Goal: Task Accomplishment & Management: Manage account settings

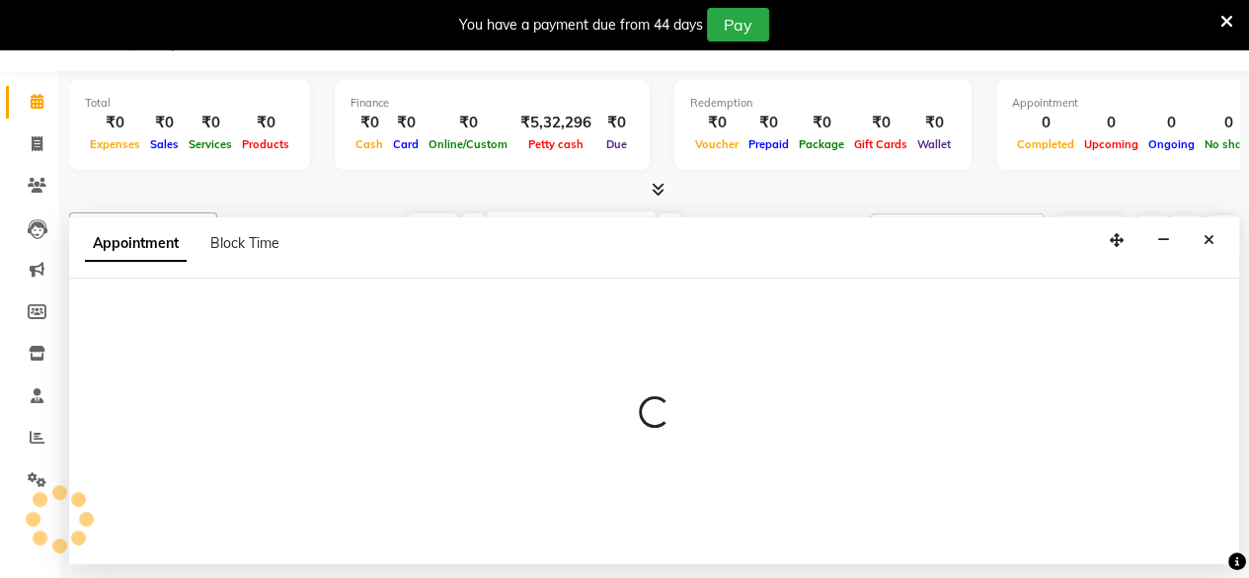
select select "85857"
select select "1215"
select select "tentative"
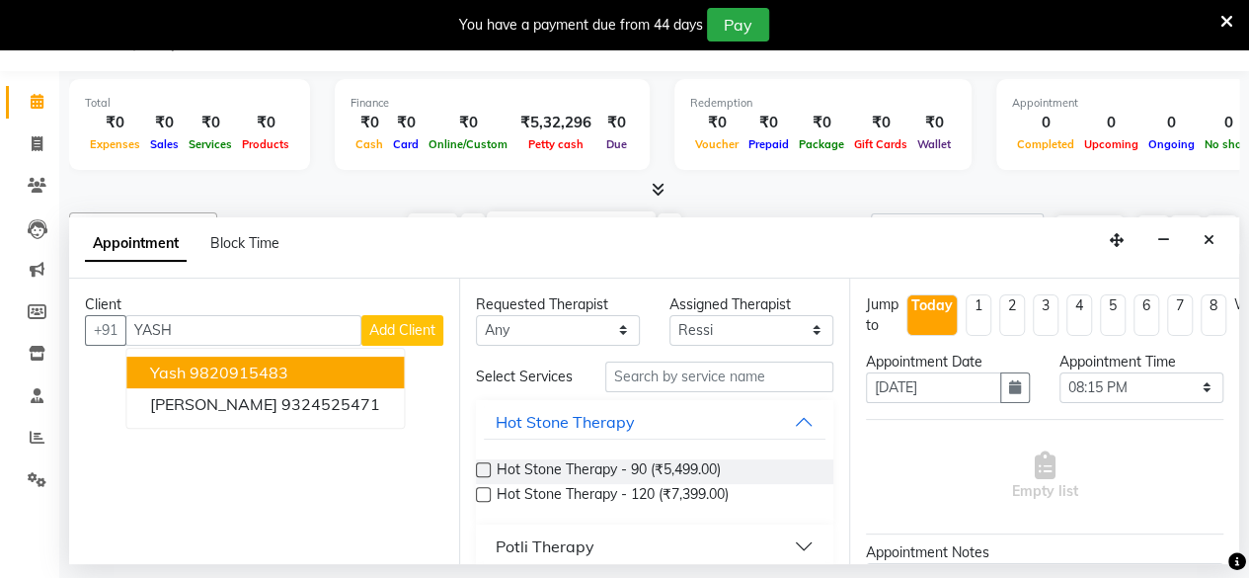
click at [253, 362] on ngb-highlight "9820915483" at bounding box center [239, 372] width 99 height 20
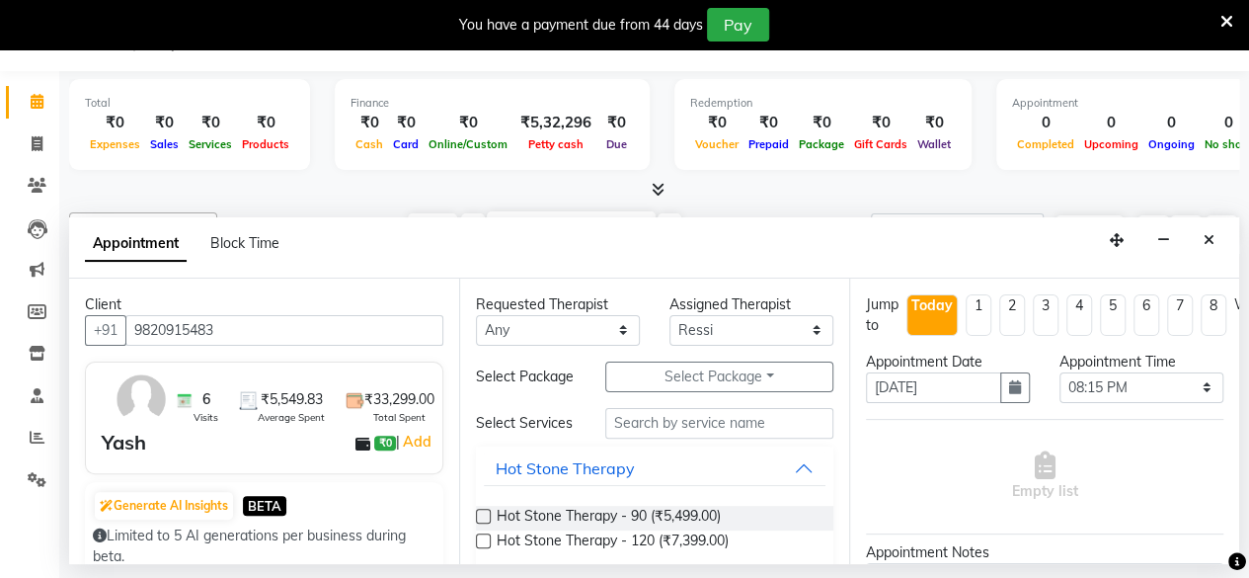
type input "9820915483"
click at [726, 329] on select "Select Ako Omomi Puii [PERSON_NAME]" at bounding box center [751, 330] width 164 height 31
click at [669, 315] on select "Select Ako Omomi Puii [PERSON_NAME]" at bounding box center [751, 330] width 164 height 31
click at [671, 380] on button "Select Package Toggle Dropdown" at bounding box center [719, 376] width 228 height 31
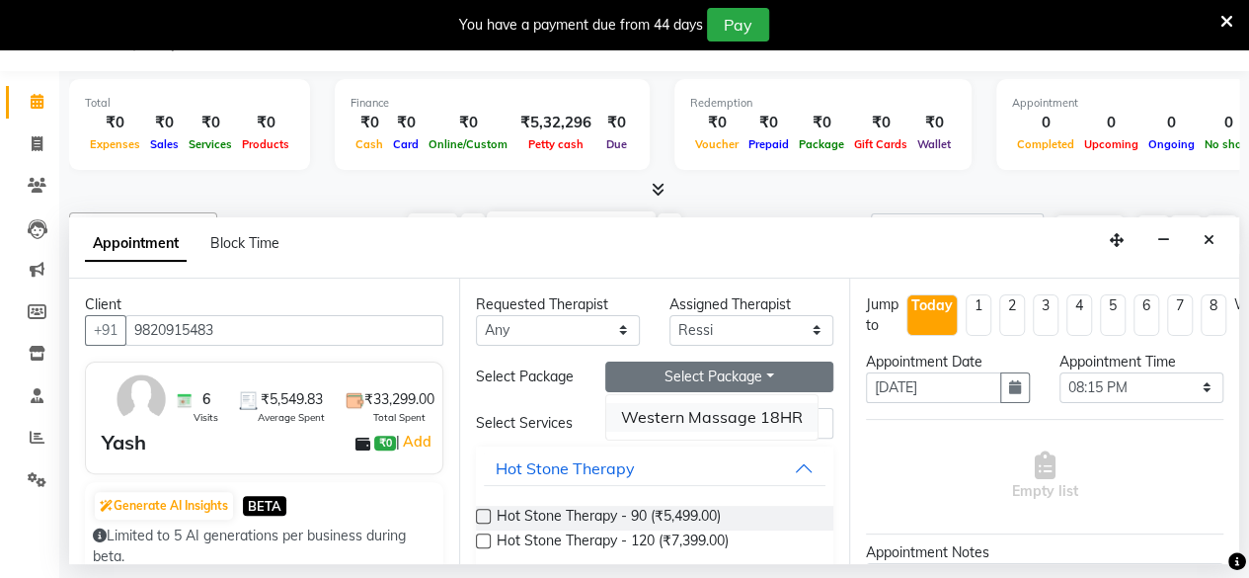
click at [689, 412] on li "Western Massage 18HR" at bounding box center [711, 417] width 211 height 29
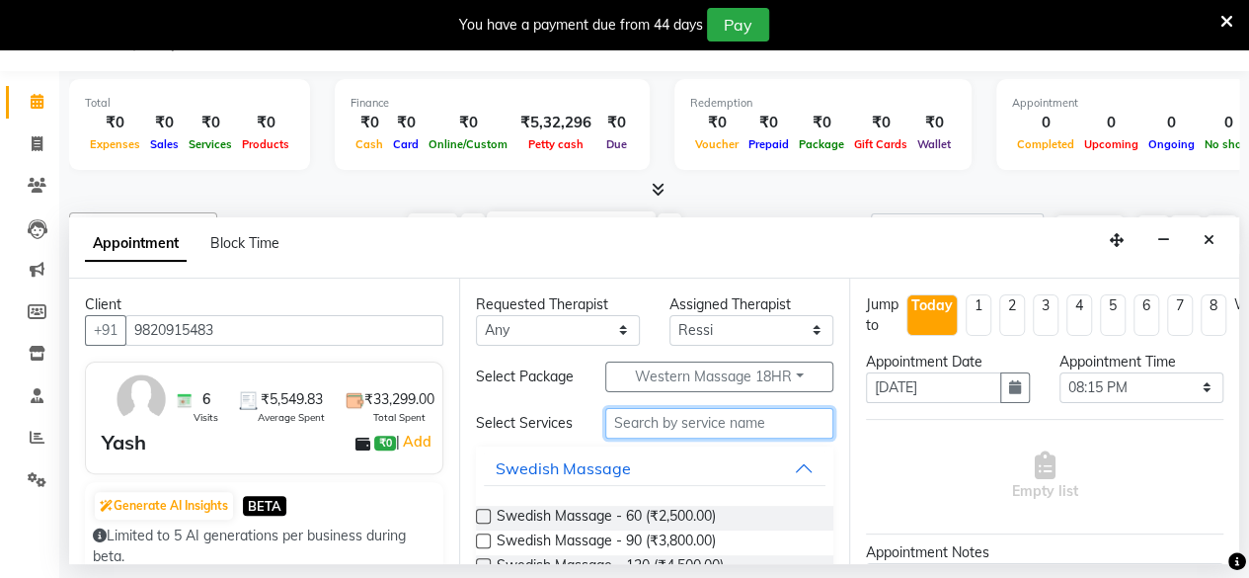
click at [682, 426] on input "text" at bounding box center [719, 423] width 228 height 31
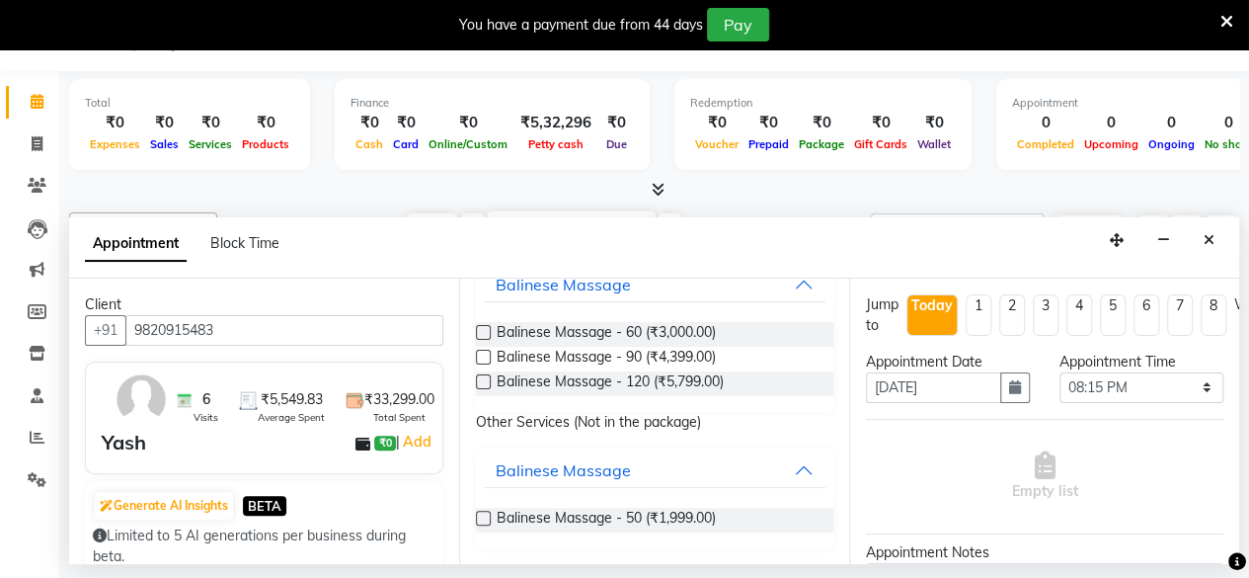
type input "BALINESE"
click at [482, 353] on label at bounding box center [483, 357] width 15 height 15
click at [482, 353] on input "checkbox" at bounding box center [482, 359] width 13 height 13
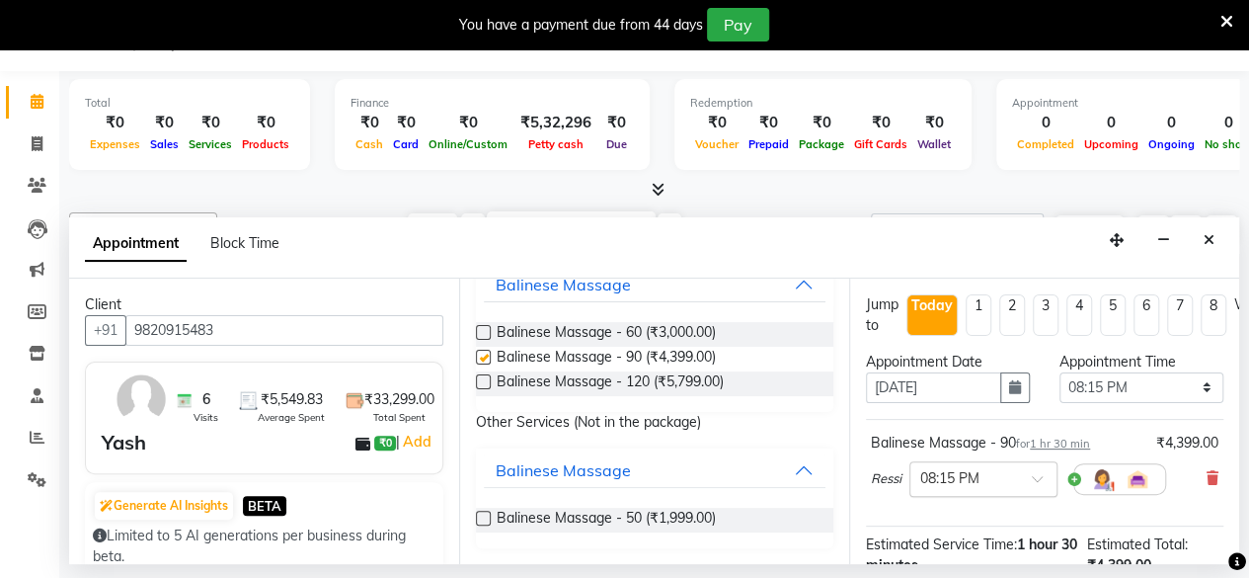
checkbox input "false"
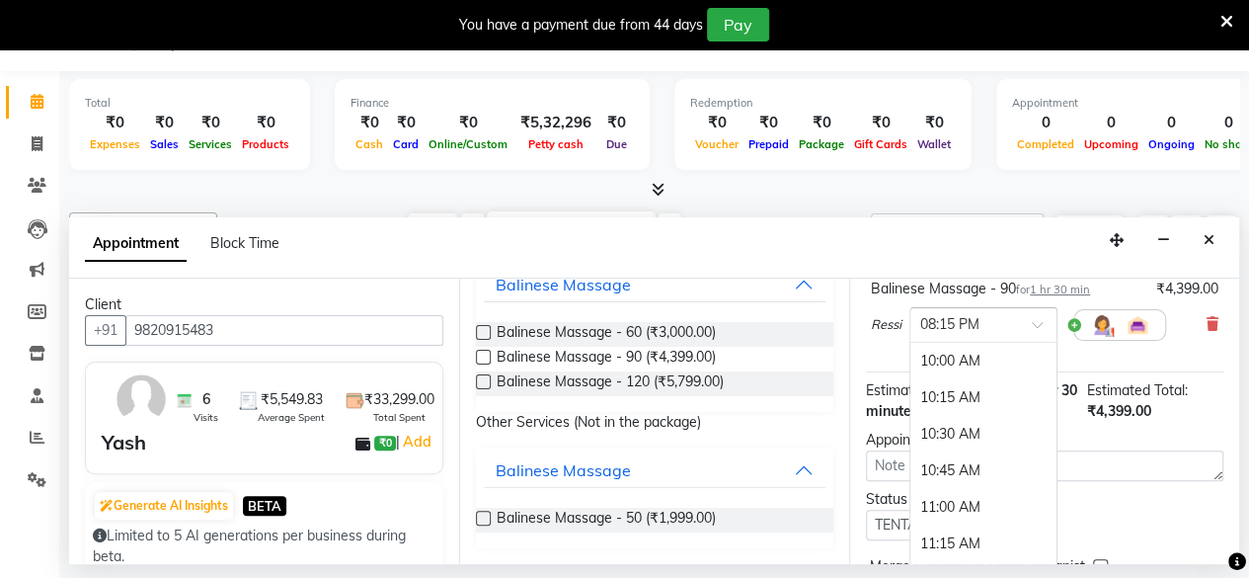
scroll to position [1498, 0]
click at [978, 324] on input "text" at bounding box center [963, 323] width 87 height 21
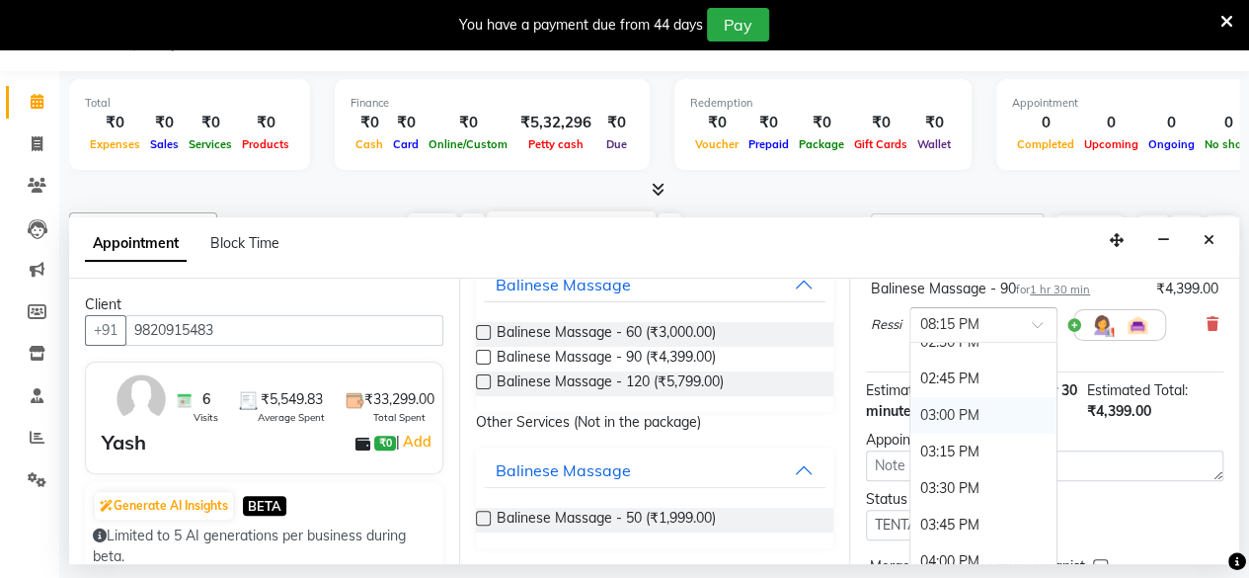
click at [978, 410] on div "03:00 PM" at bounding box center [983, 415] width 146 height 37
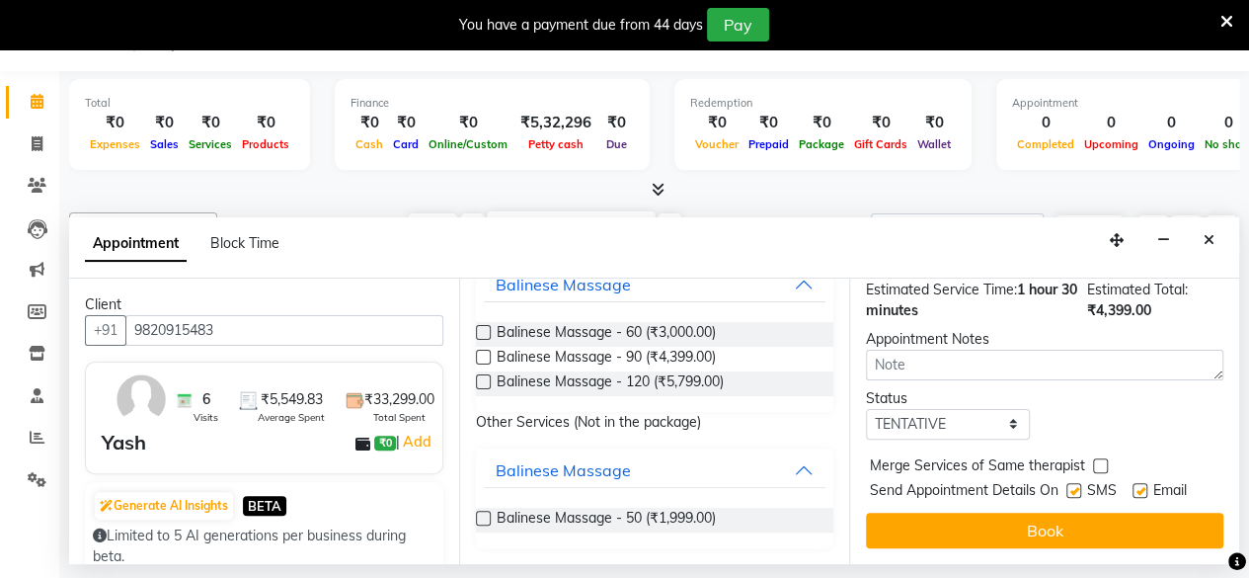
scroll to position [269, 0]
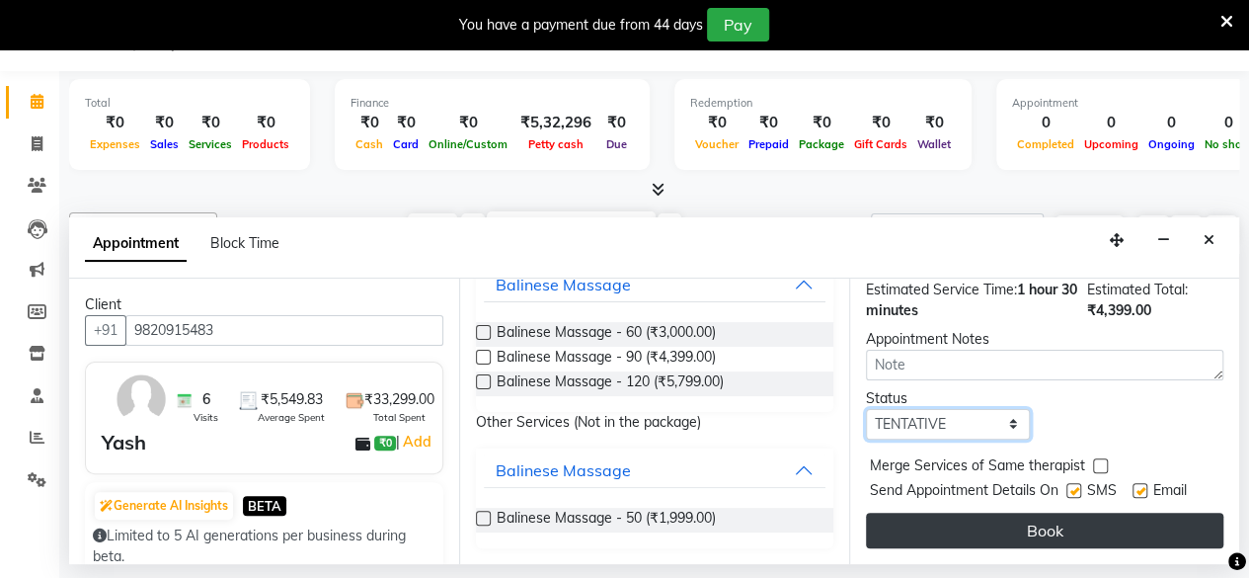
drag, startPoint x: 965, startPoint y: 402, endPoint x: 931, endPoint y: 505, distance: 108.0
click at [931, 505] on div "Jump to [DATE] 1 2 3 4 5 6 7 8 Weeks Appointment Date [DATE] Appointment Time S…" at bounding box center [1044, 420] width 390 height 285
select select "check-in"
click at [866, 409] on select "Select TENTATIVE CONFIRM CHECK-IN UPCOMING" at bounding box center [948, 424] width 164 height 31
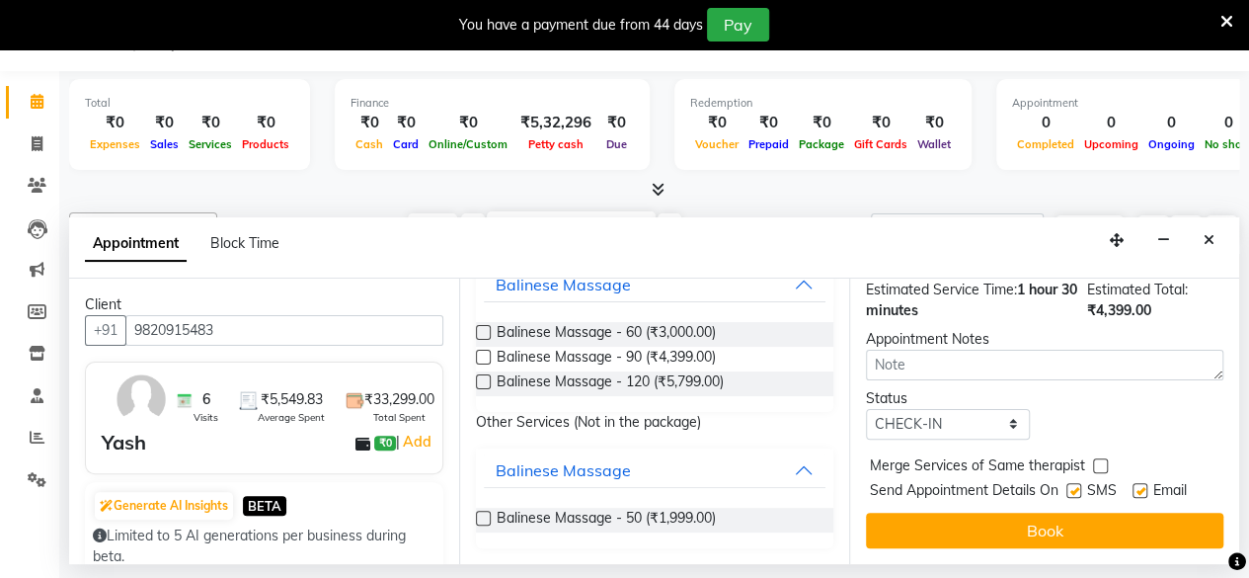
click at [1077, 483] on label at bounding box center [1073, 490] width 15 height 15
click at [1077, 486] on input "checkbox" at bounding box center [1072, 492] width 13 height 13
checkbox input "false"
click at [1138, 483] on label at bounding box center [1140, 490] width 15 height 15
click at [1138, 486] on input "checkbox" at bounding box center [1139, 492] width 13 height 13
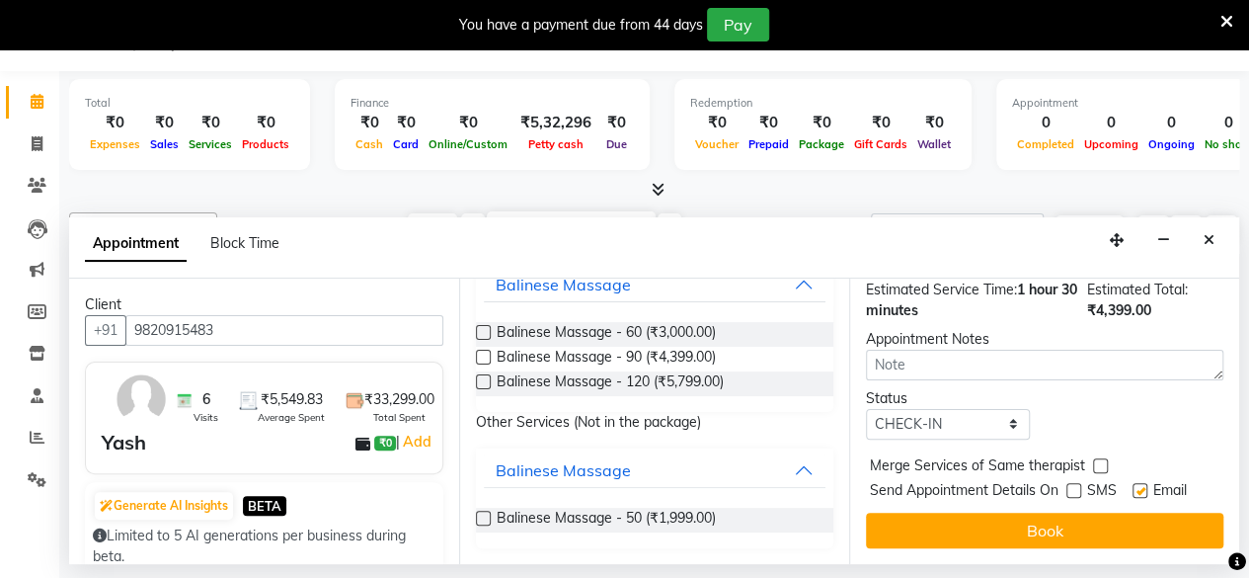
checkbox input "false"
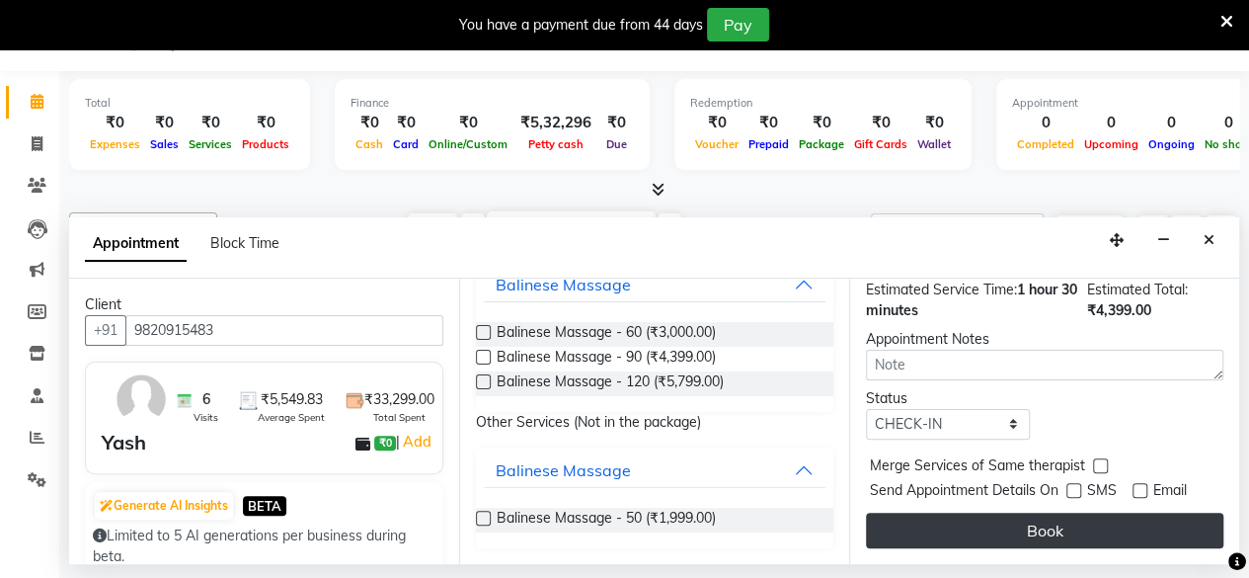
click at [1039, 522] on button "Book" at bounding box center [1044, 530] width 357 height 36
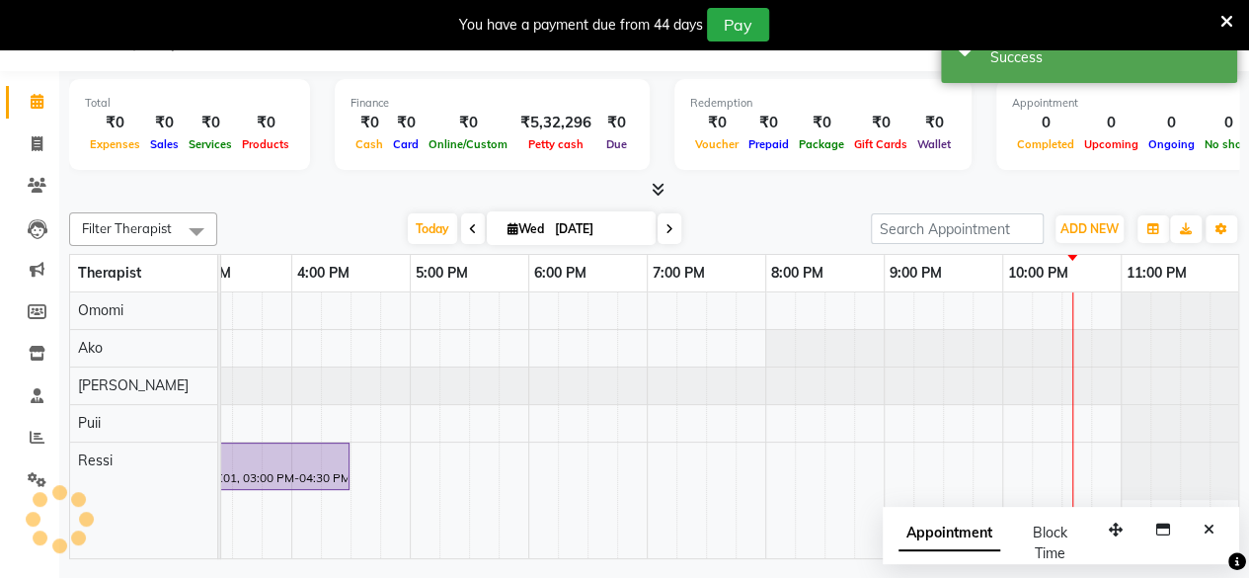
scroll to position [0, 0]
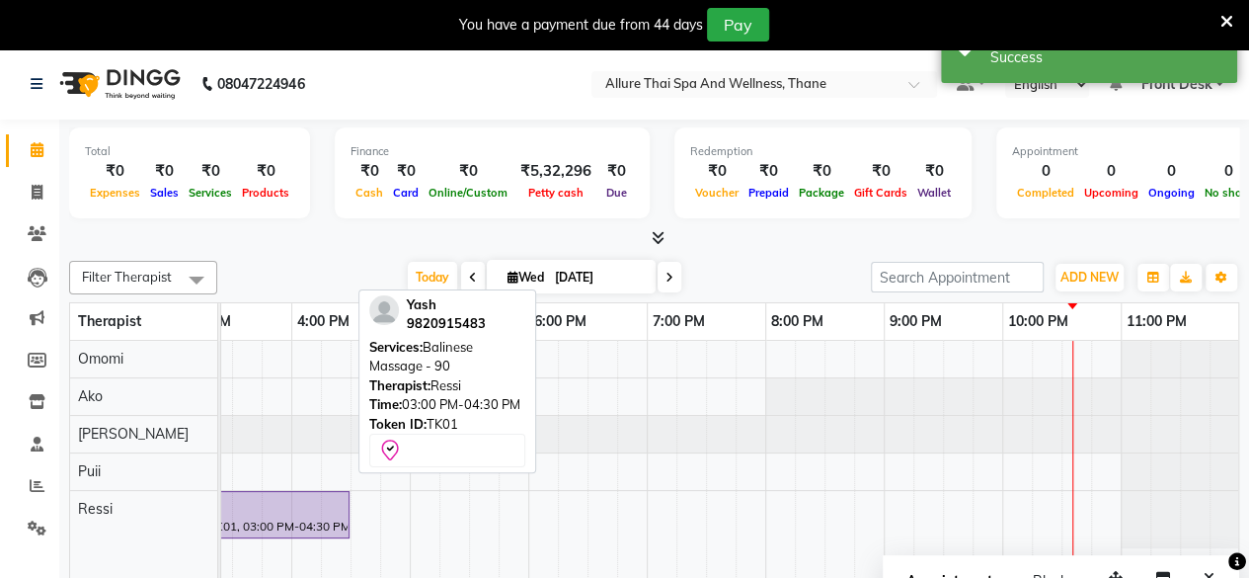
click at [314, 511] on div at bounding box center [261, 506] width 169 height 24
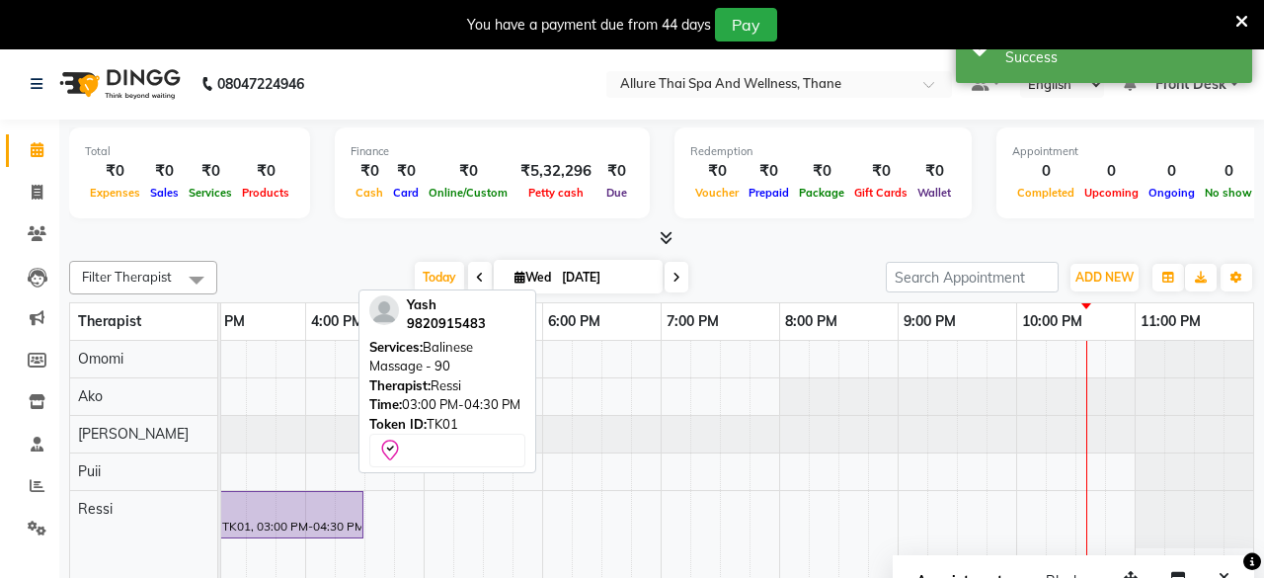
select select "8"
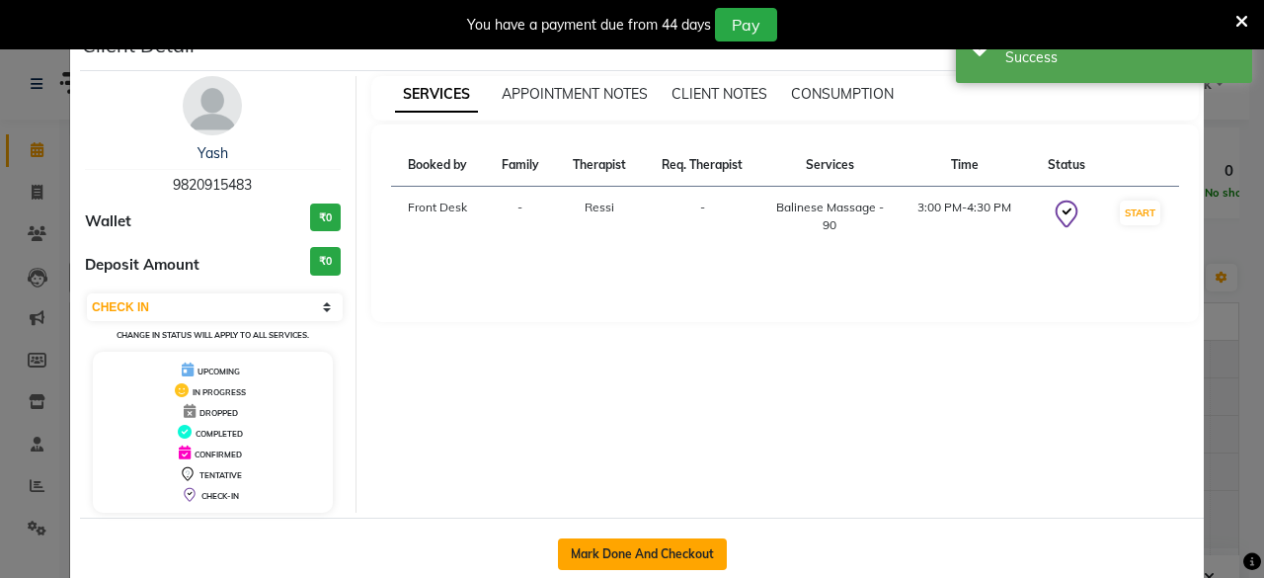
click at [667, 558] on button "Mark Done And Checkout" at bounding box center [642, 554] width 169 height 32
select select "service"
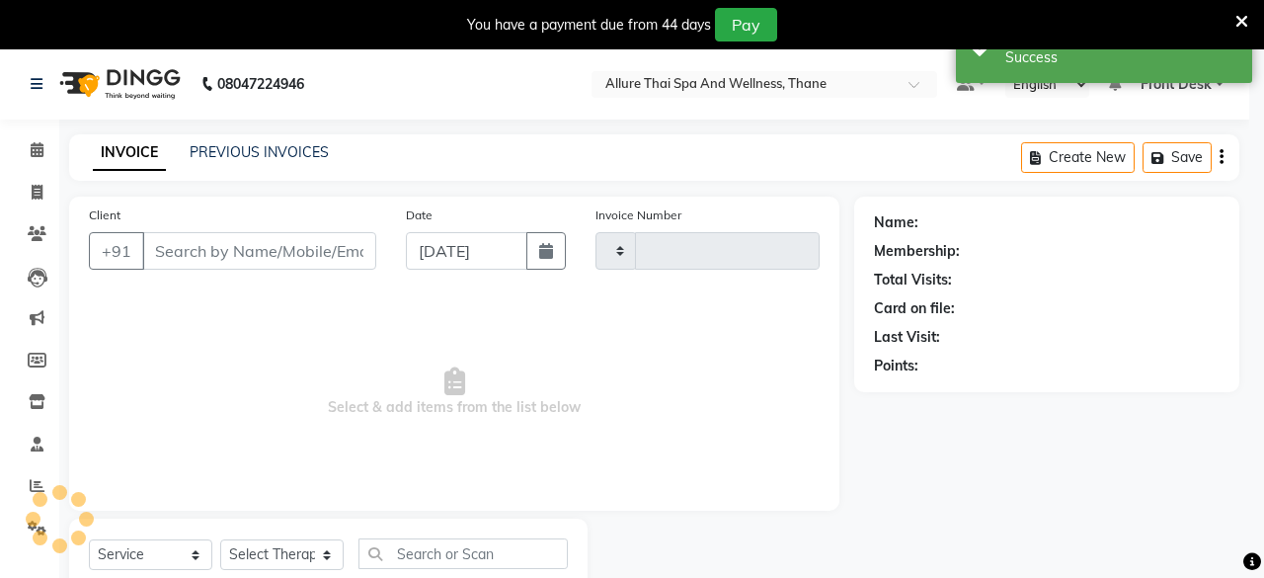
type input "0624"
select select "8525"
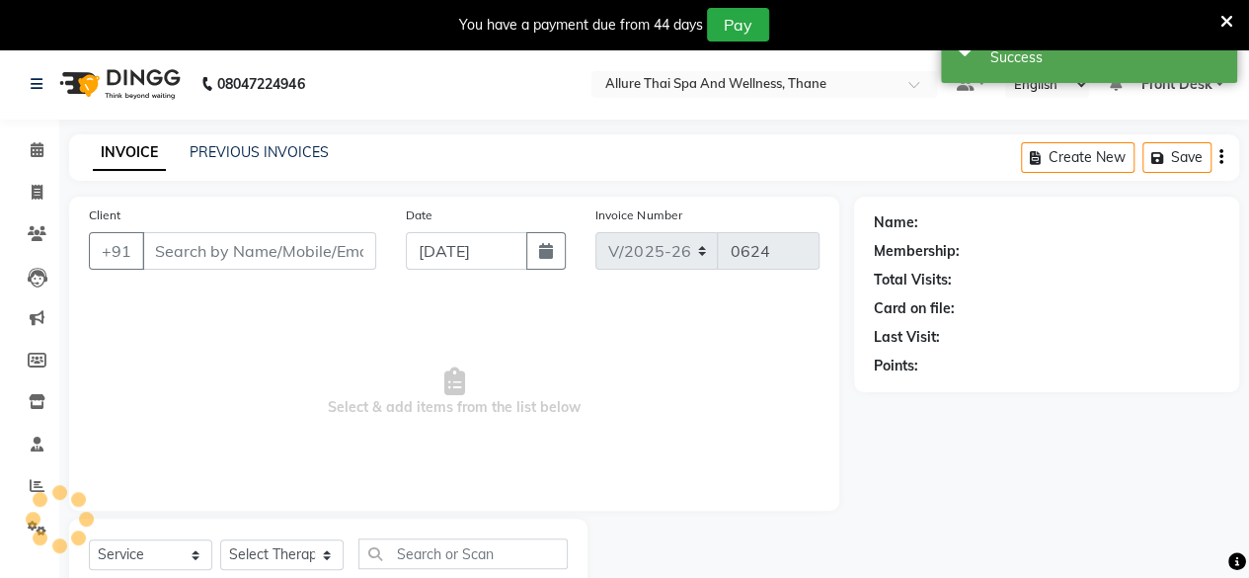
type input "9820915483"
select select "85857"
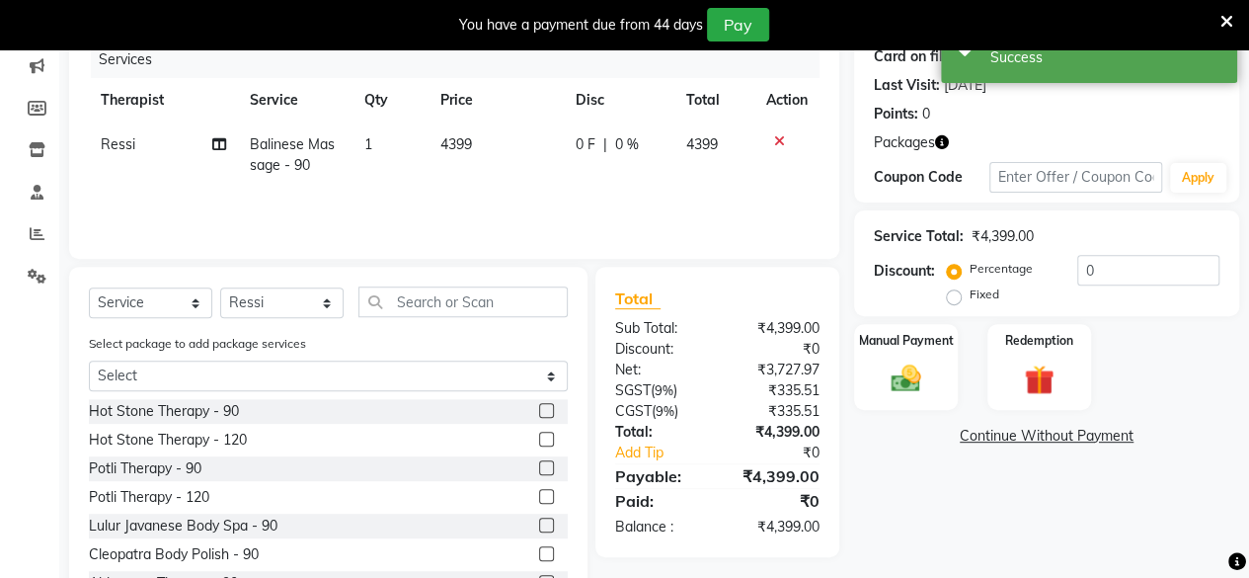
scroll to position [253, 0]
click at [970, 294] on label "Fixed" at bounding box center [985, 293] width 30 height 18
click at [953, 294] on input "Fixed" at bounding box center [958, 293] width 14 height 14
radio input "true"
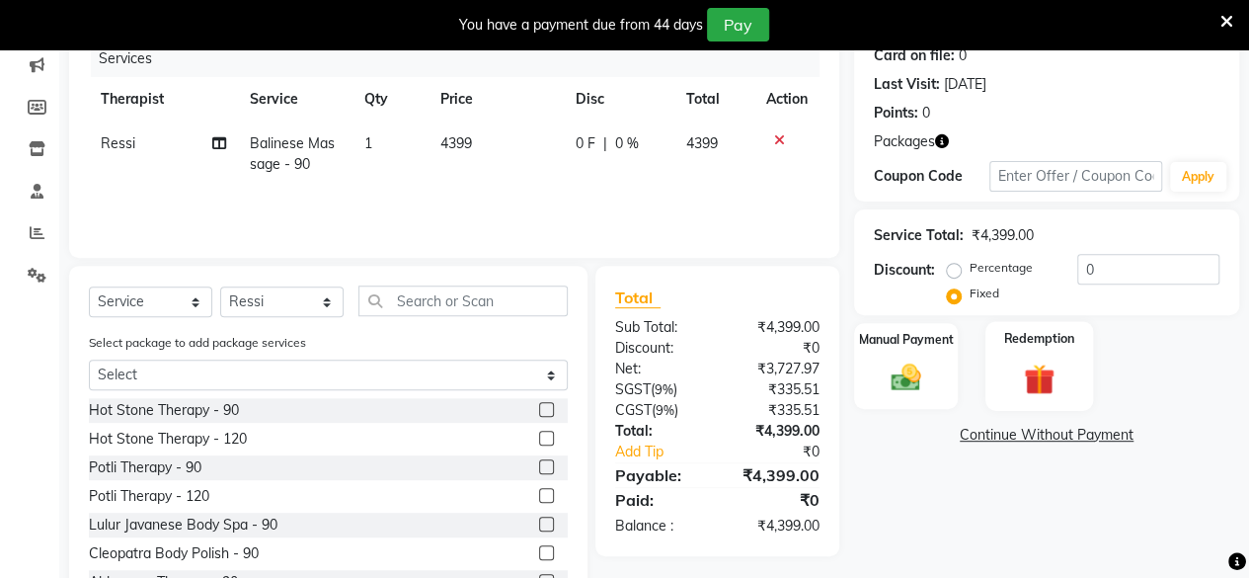
click at [1055, 389] on img at bounding box center [1039, 378] width 50 height 39
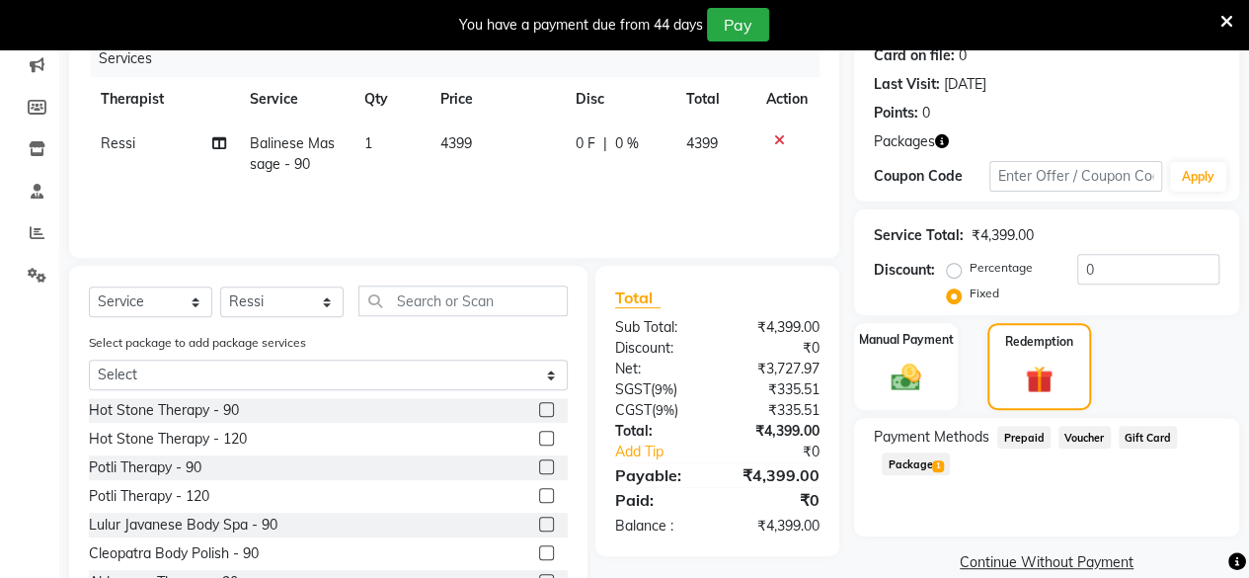
click at [930, 461] on span "Package 1" at bounding box center [916, 463] width 68 height 23
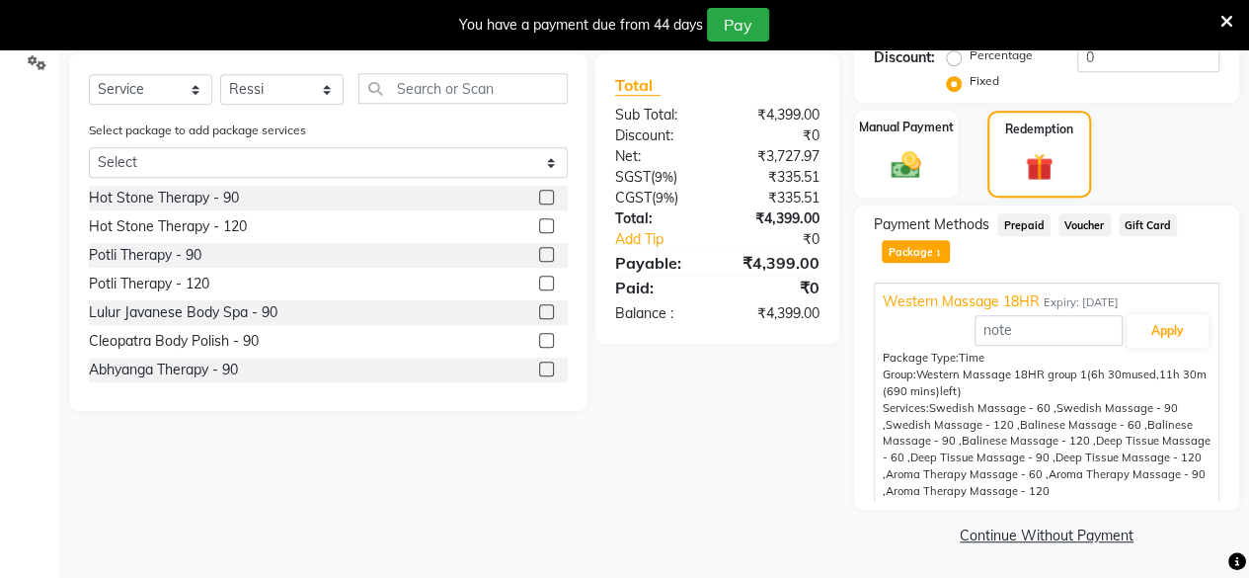
scroll to position [467, 0]
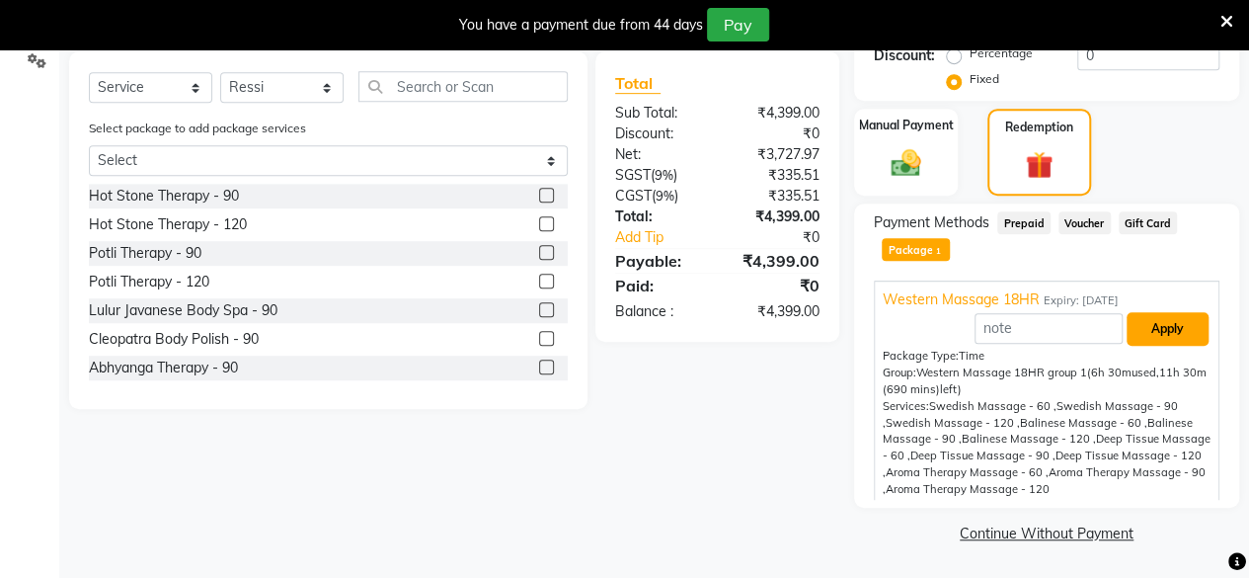
click at [1155, 327] on button "Apply" at bounding box center [1168, 329] width 82 height 34
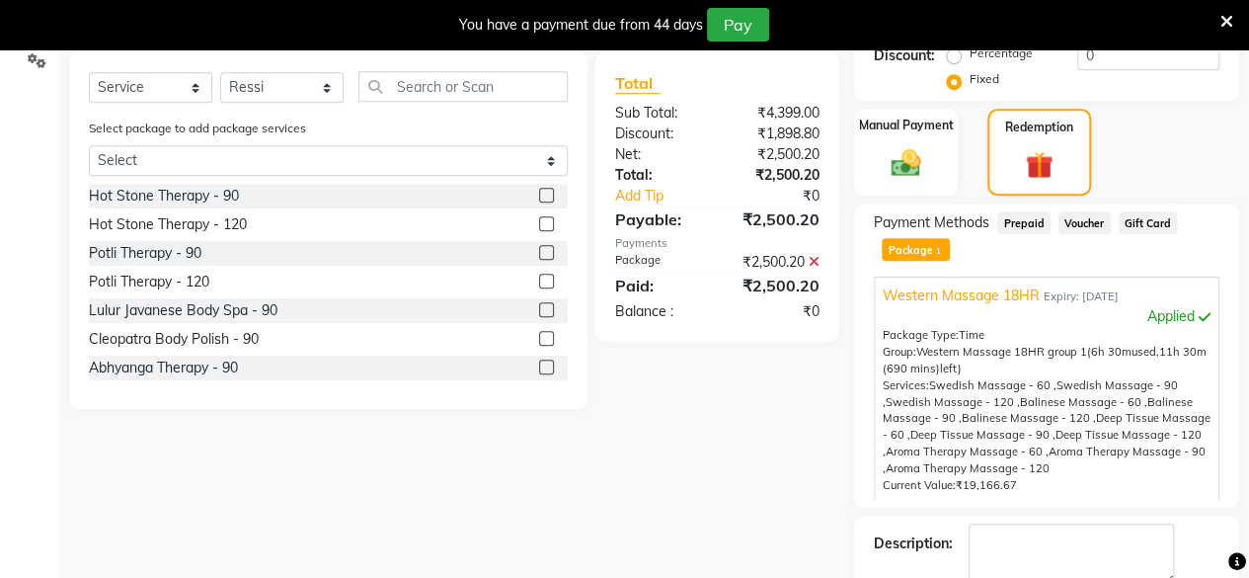
scroll to position [578, 0]
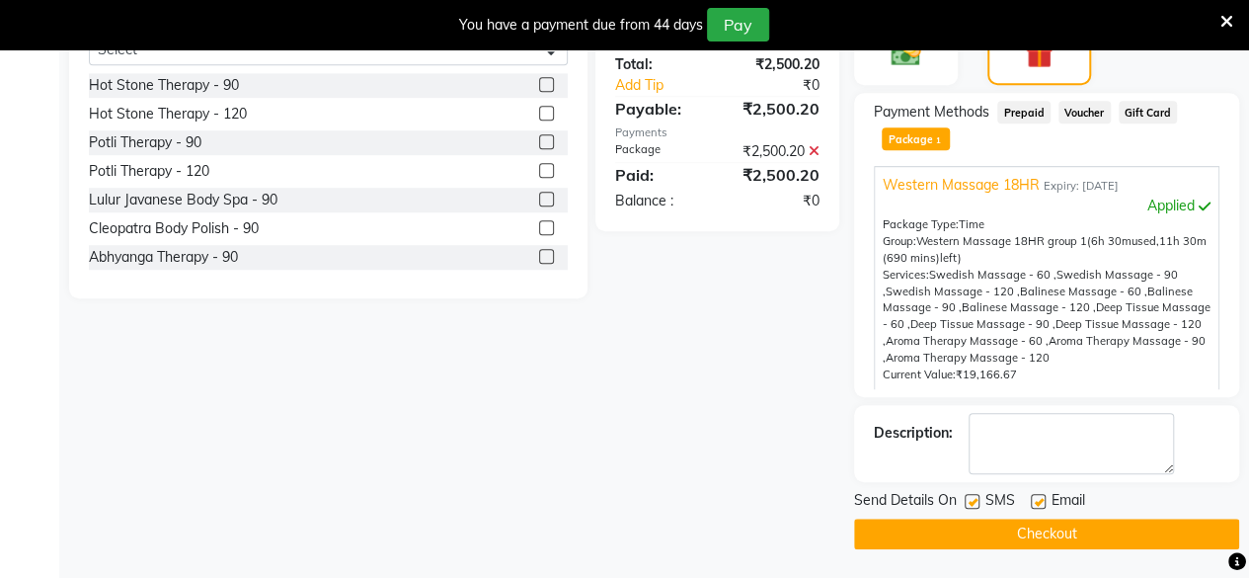
click at [1041, 497] on label at bounding box center [1038, 501] width 15 height 15
click at [1041, 497] on input "checkbox" at bounding box center [1037, 502] width 13 height 13
checkbox input "false"
click at [980, 501] on div "SMS" at bounding box center [998, 502] width 66 height 25
click at [973, 501] on label at bounding box center [972, 501] width 15 height 15
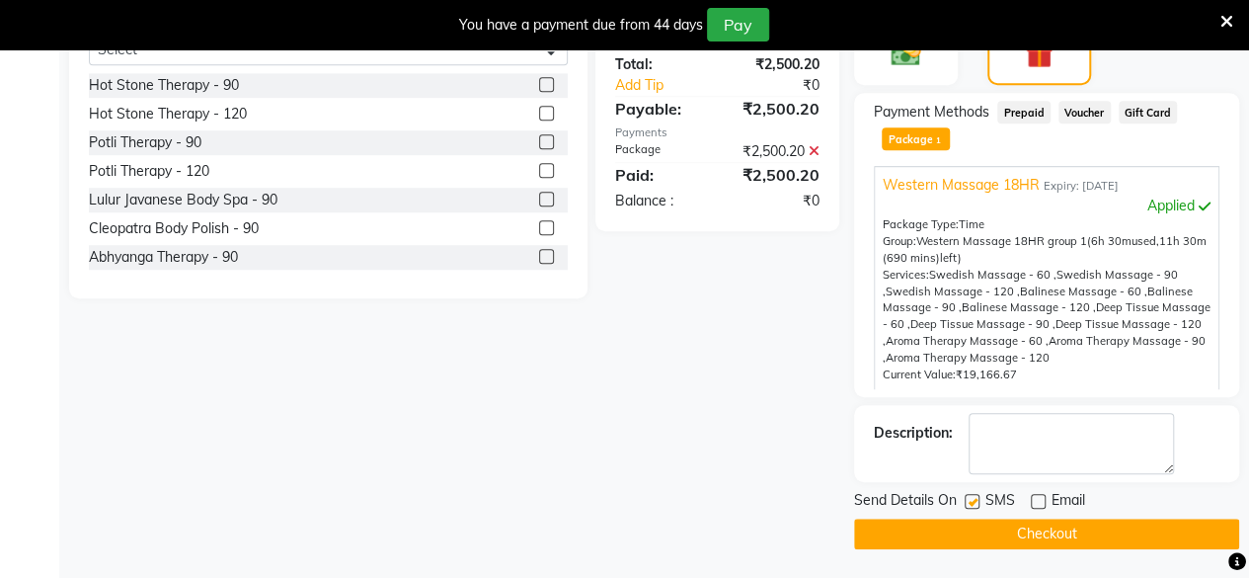
click at [973, 501] on input "checkbox" at bounding box center [971, 502] width 13 height 13
checkbox input "false"
click at [993, 523] on button "Checkout" at bounding box center [1046, 533] width 385 height 31
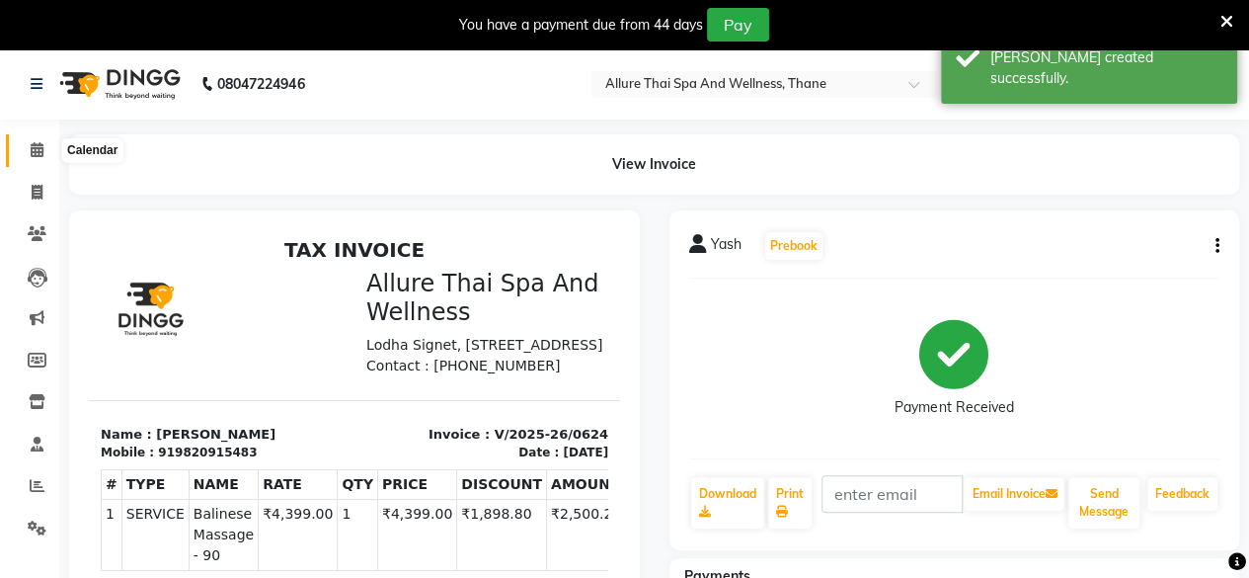
click at [31, 153] on icon at bounding box center [37, 149] width 13 height 15
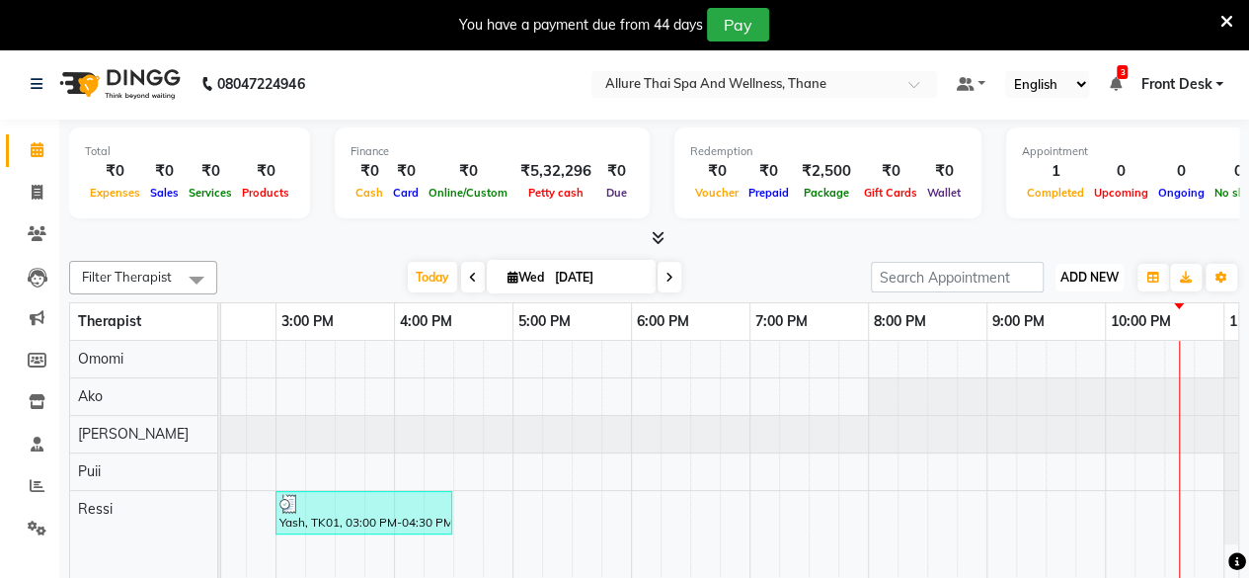
click at [1094, 275] on span "ADD NEW" at bounding box center [1090, 277] width 58 height 15
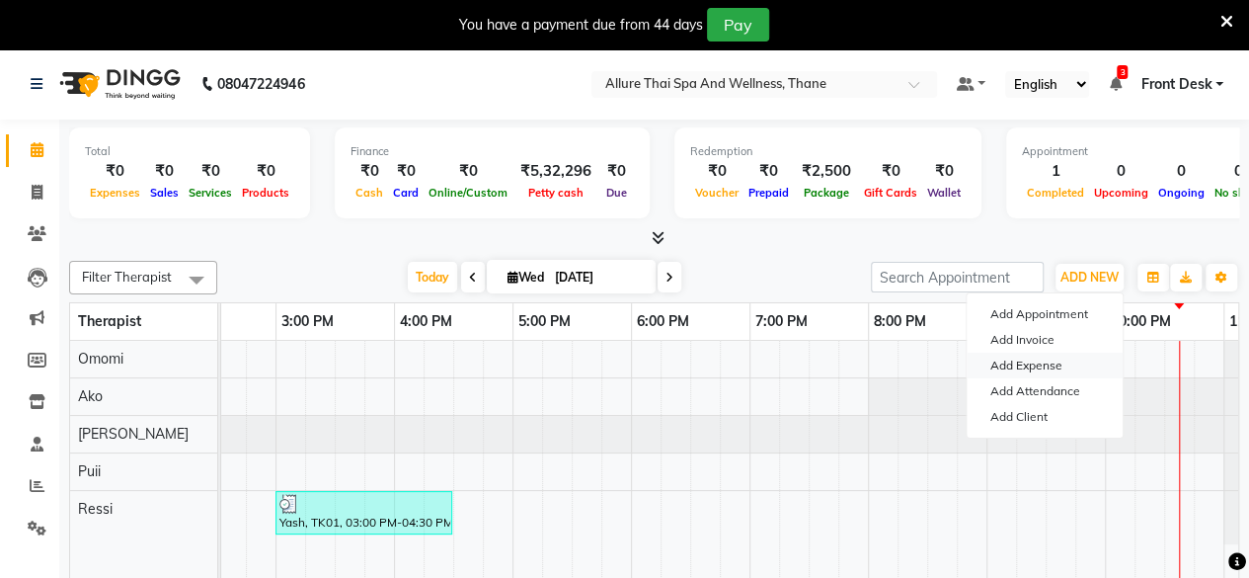
click at [1042, 356] on link "Add Expense" at bounding box center [1045, 366] width 156 height 26
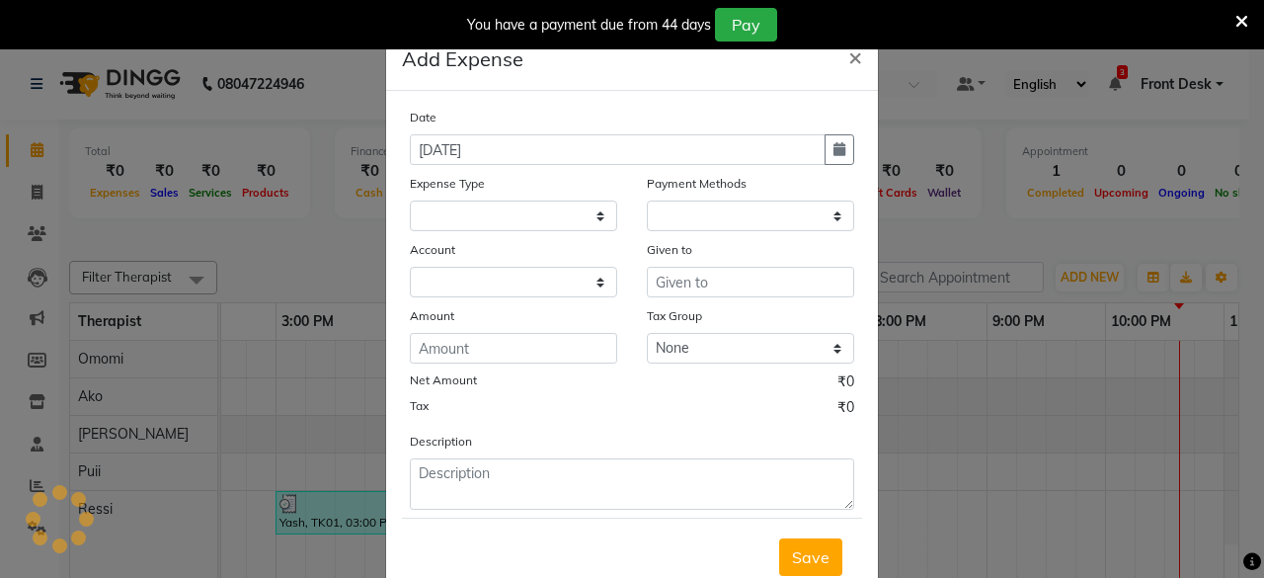
select select "1"
select select "7729"
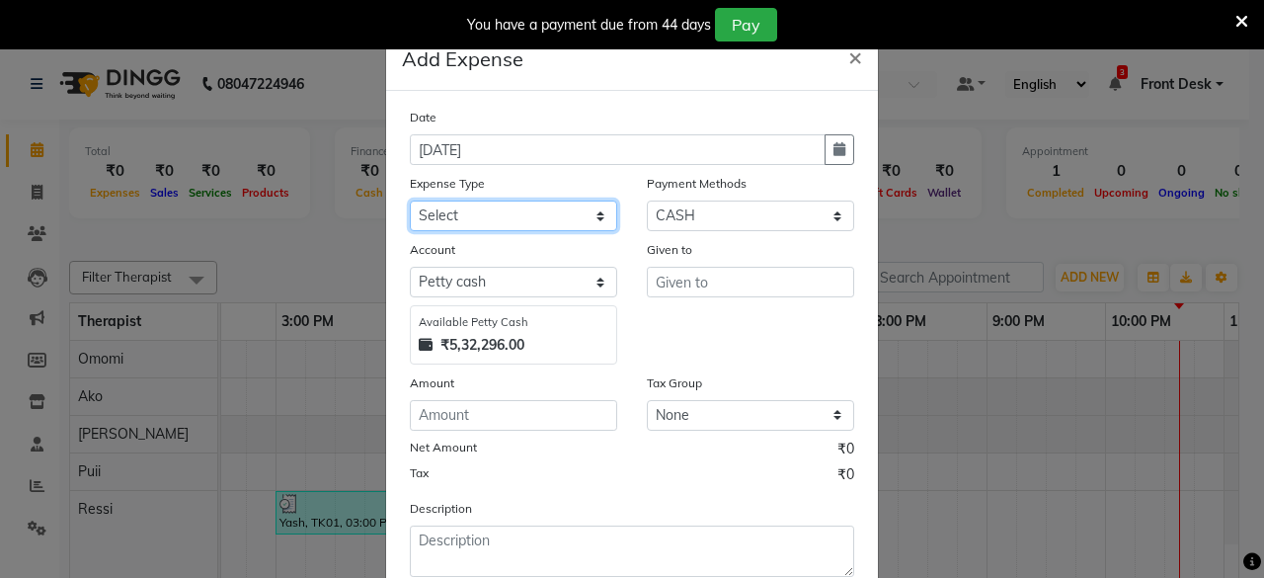
click at [470, 226] on select "Select Advance Salary Advertising and Marketing Expenses Bank charges Car maint…" at bounding box center [513, 215] width 207 height 31
select select "19836"
click at [410, 200] on select "Select Advance Salary Advertising and Marketing Expenses Bank charges Car maint…" at bounding box center [513, 215] width 207 height 31
drag, startPoint x: 650, startPoint y: 302, endPoint x: 684, endPoint y: 283, distance: 39.3
click at [684, 283] on div "Given to" at bounding box center [750, 301] width 237 height 125
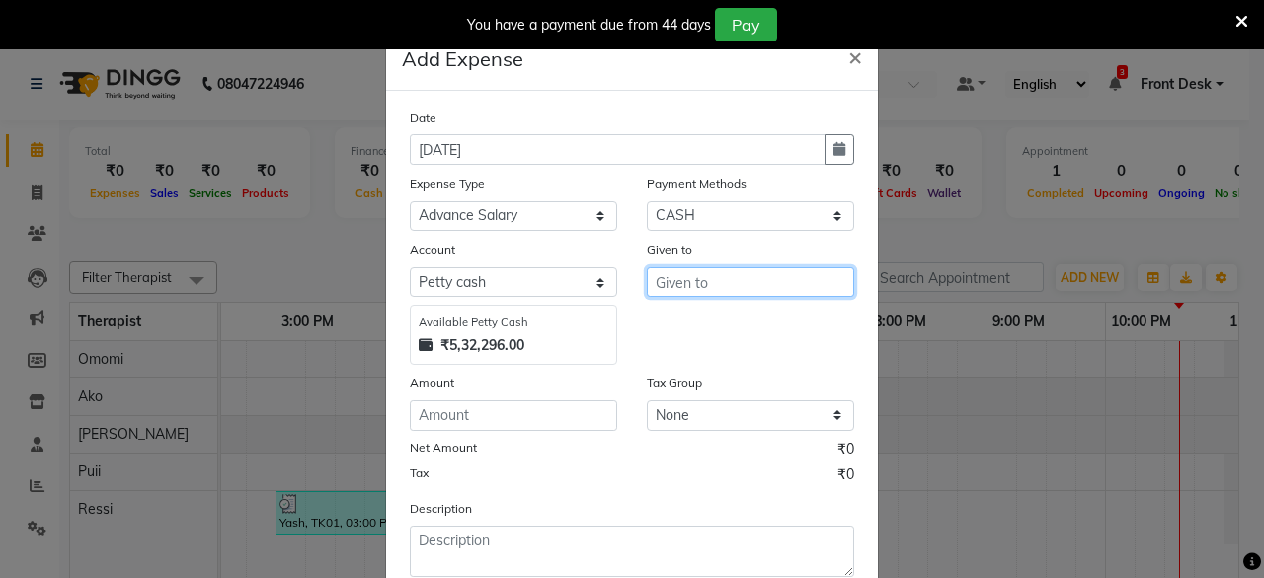
click at [684, 283] on input "text" at bounding box center [750, 282] width 207 height 31
type input "F"
type input "n"
type input "Naresh"
click at [536, 394] on div "Amount" at bounding box center [513, 386] width 207 height 28
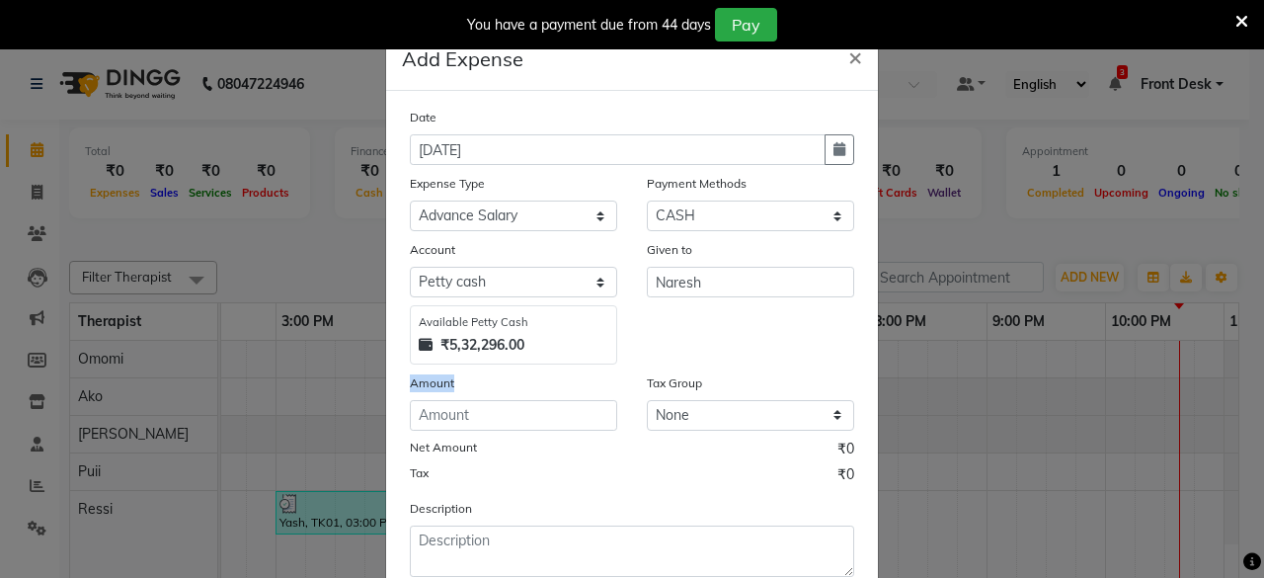
drag, startPoint x: 535, startPoint y: 396, endPoint x: 523, endPoint y: 409, distance: 17.5
click at [523, 409] on div "Amount" at bounding box center [513, 401] width 237 height 58
click at [523, 409] on input "number" at bounding box center [513, 415] width 207 height 31
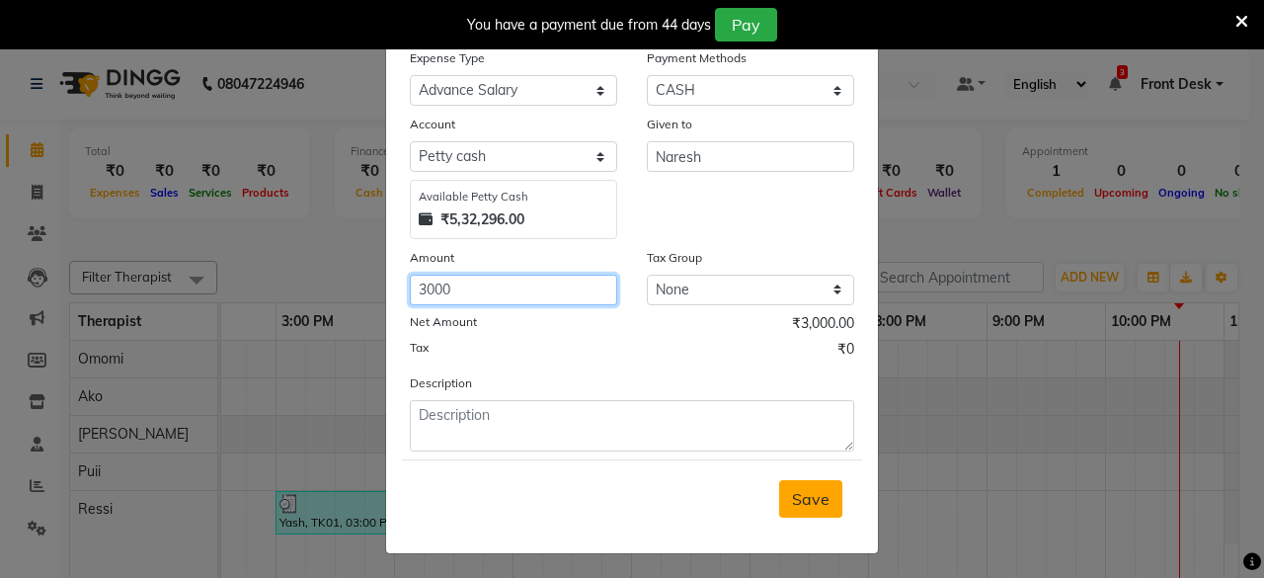
type input "3000"
click at [807, 497] on span "Save" at bounding box center [811, 499] width 38 height 20
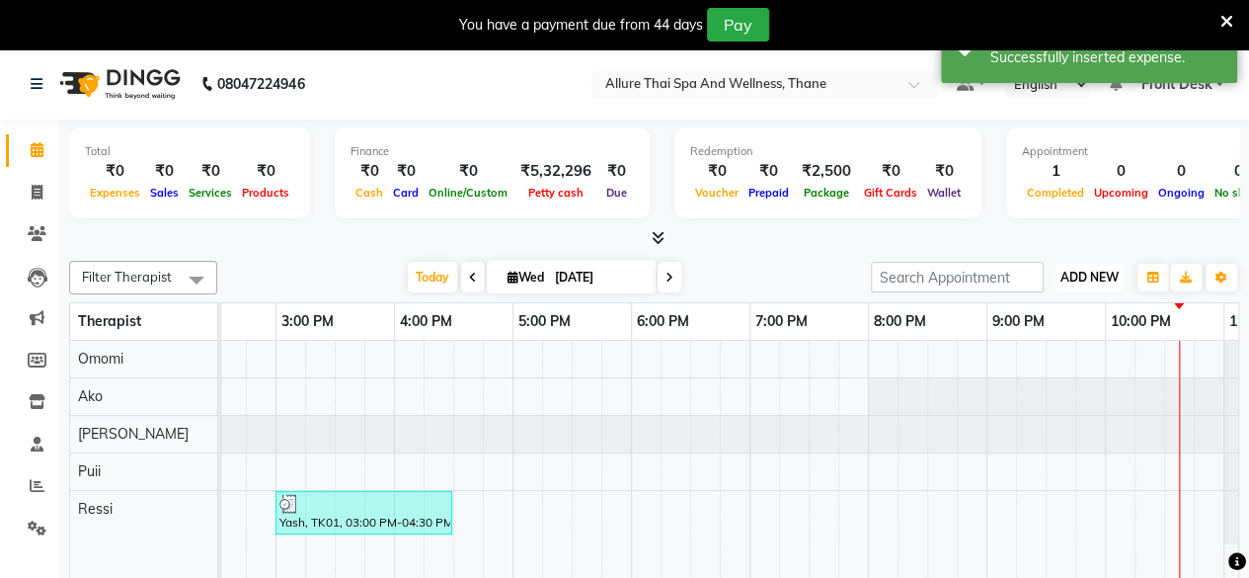
click at [1088, 272] on span "ADD NEW" at bounding box center [1090, 277] width 58 height 15
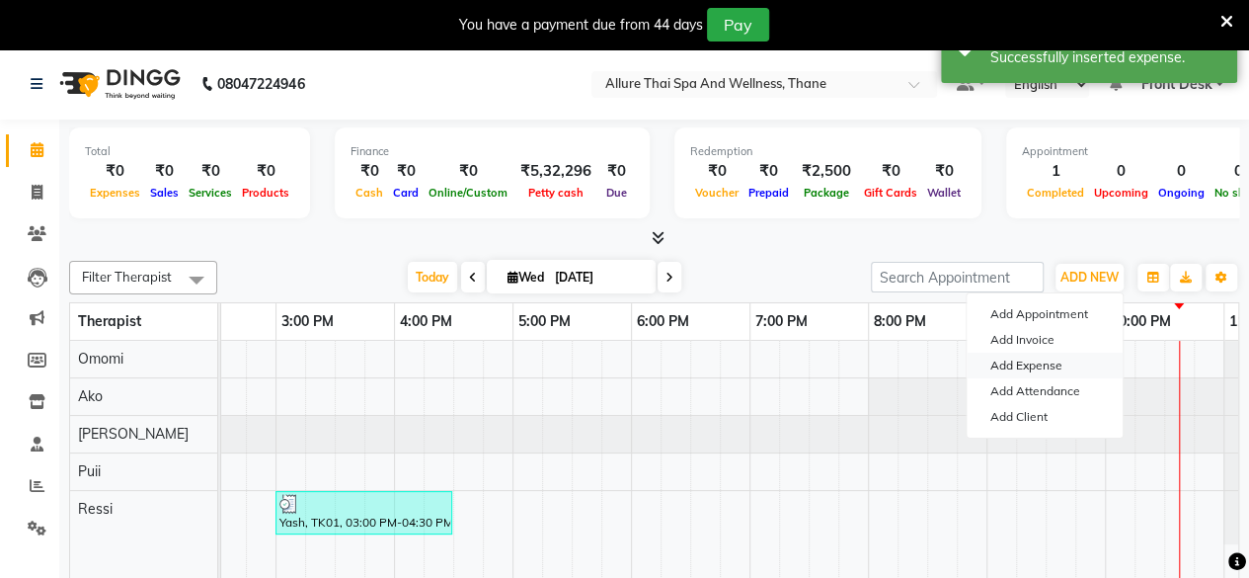
click at [1037, 362] on link "Add Expense" at bounding box center [1045, 366] width 156 height 26
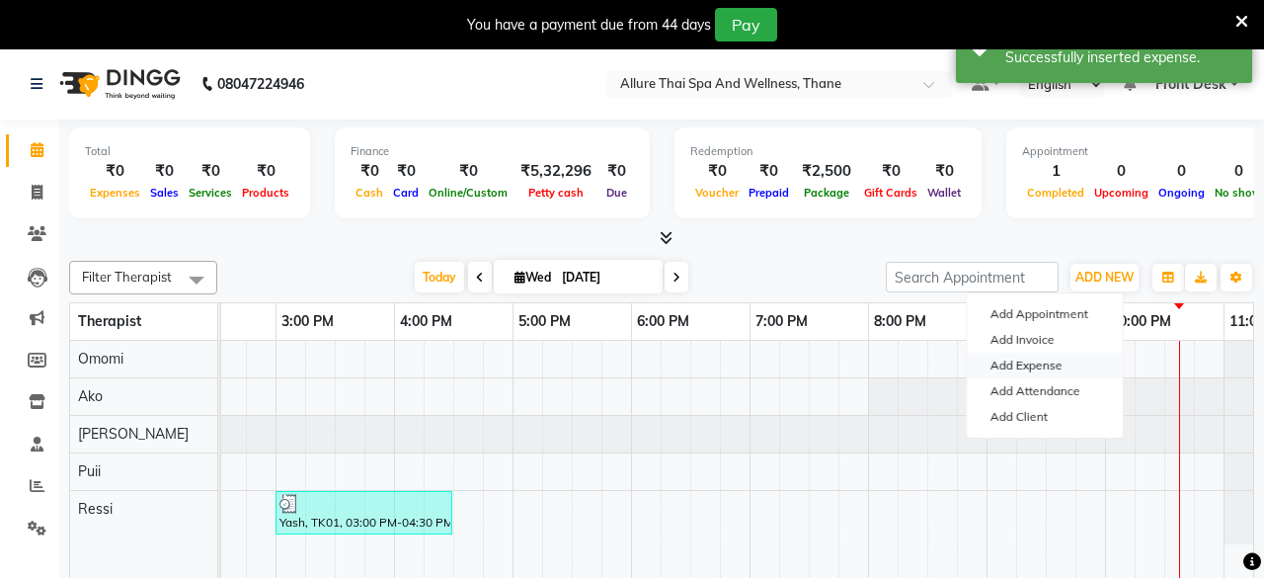
select select "1"
select select "7729"
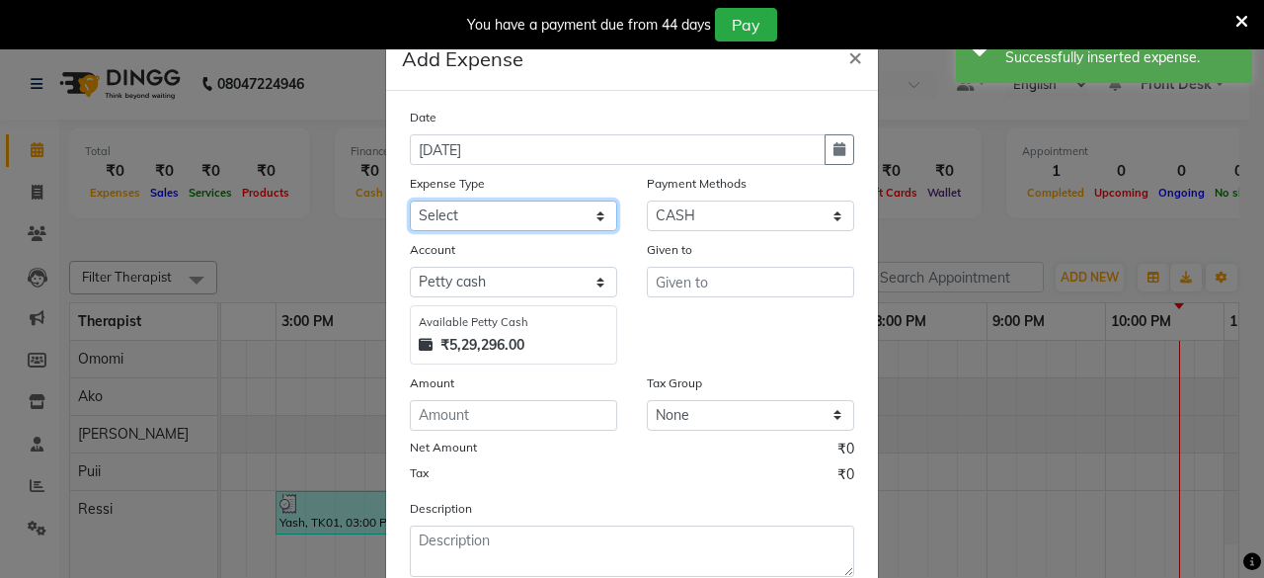
click at [505, 208] on select "Select Advance Salary Advertising and Marketing Expenses Bank charges Car maint…" at bounding box center [513, 215] width 207 height 31
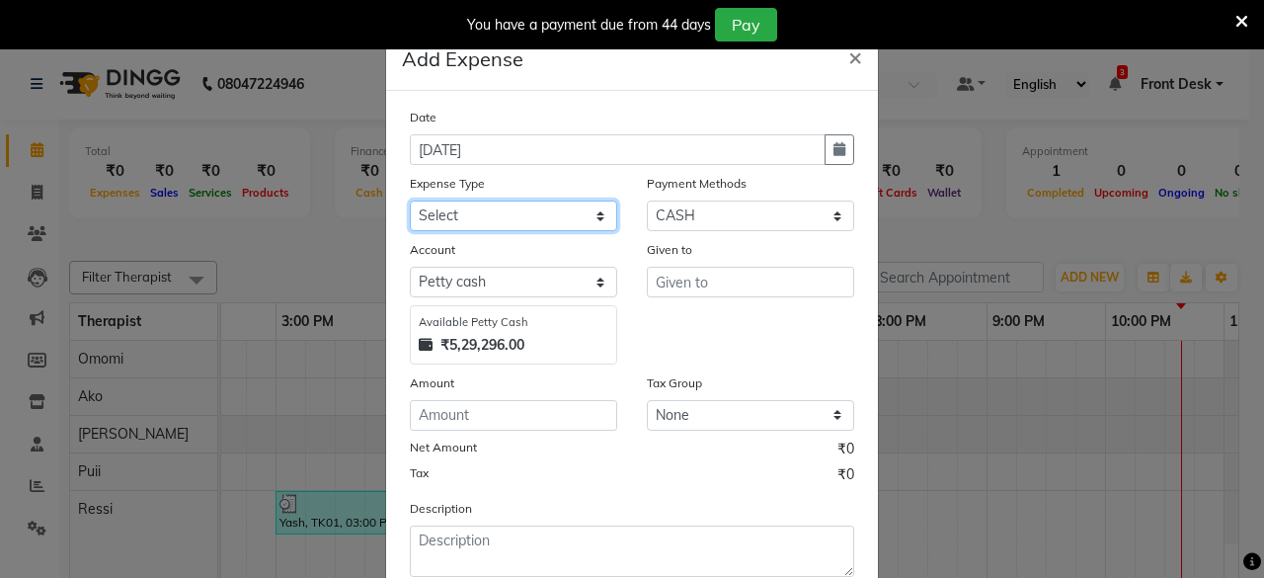
select select "19829"
click at [410, 200] on select "Select Advance Salary Advertising and Marketing Expenses Bank charges Car maint…" at bounding box center [513, 215] width 207 height 31
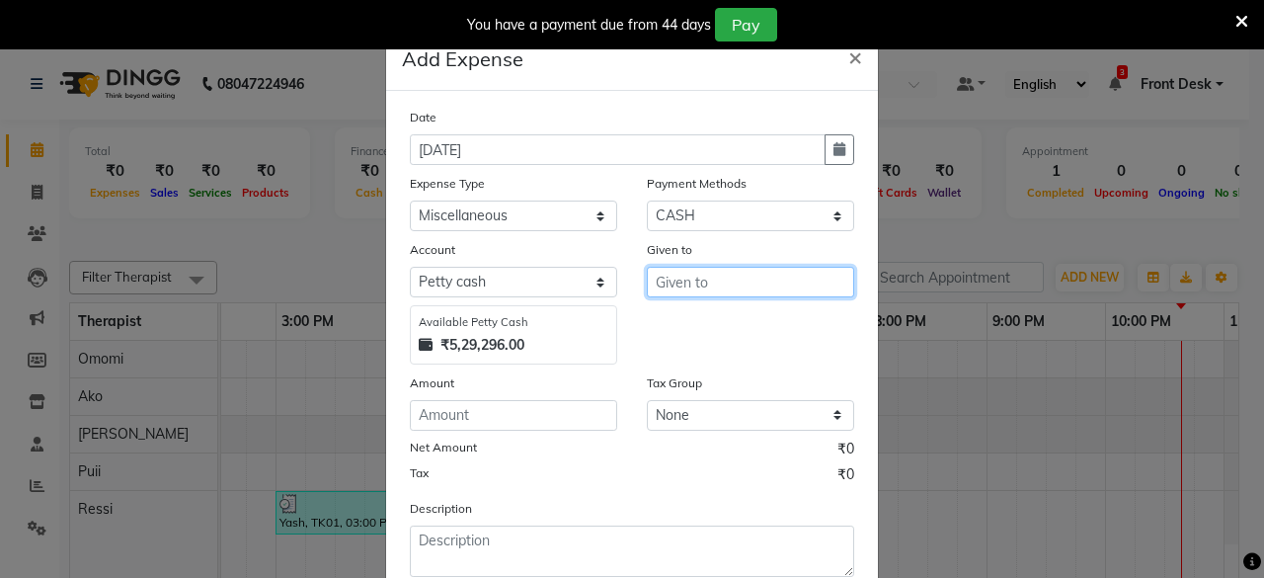
click at [666, 279] on input "text" at bounding box center [750, 282] width 207 height 31
type input "F"
type input "Groceries"
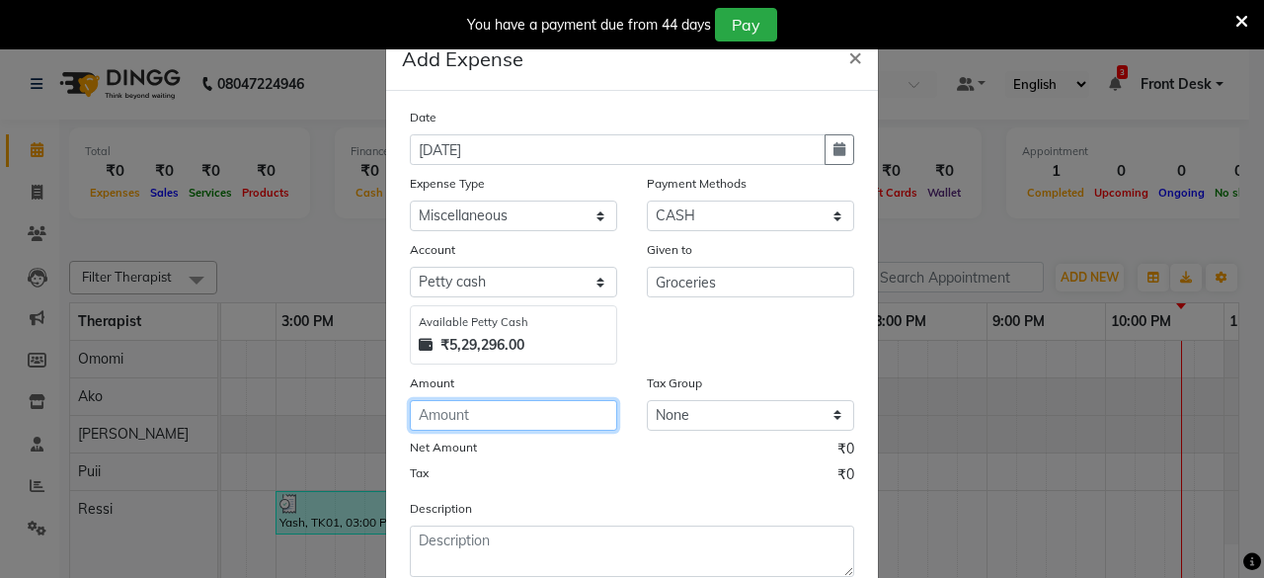
click at [519, 400] on input "number" at bounding box center [513, 415] width 207 height 31
type input "45"
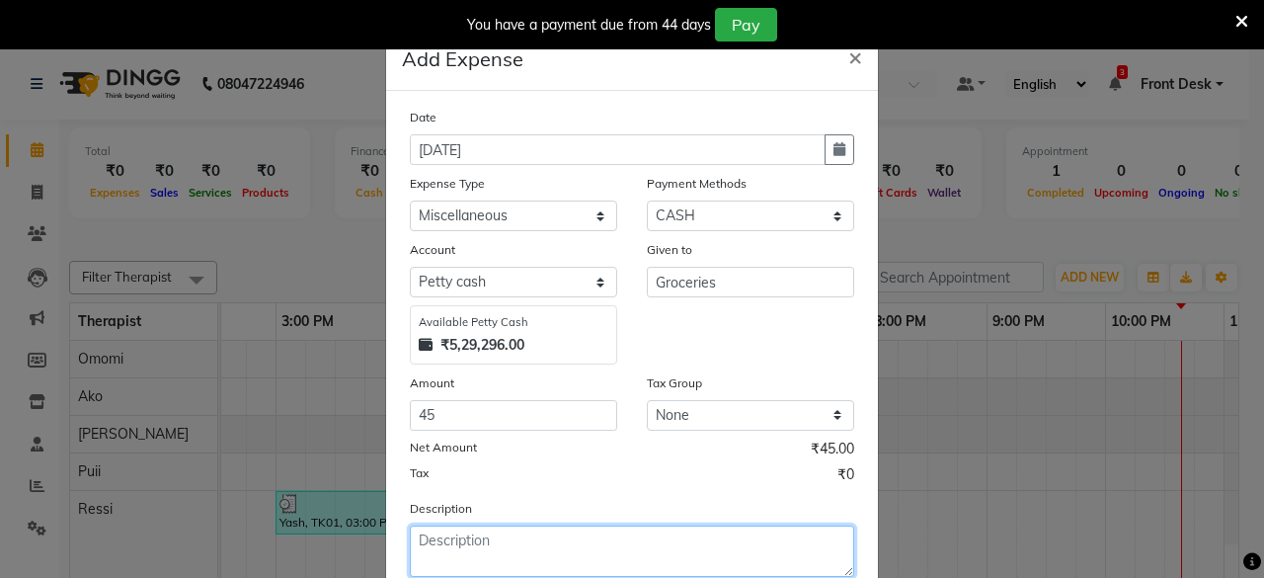
click at [505, 534] on textarea at bounding box center [632, 550] width 444 height 51
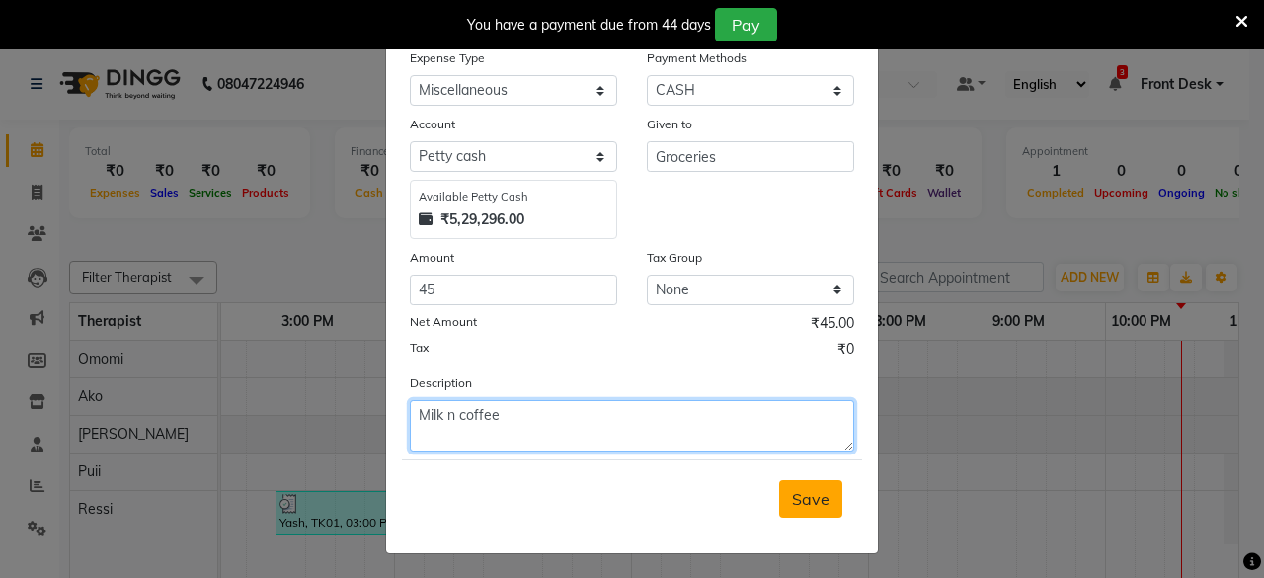
type textarea "Milk n coffee"
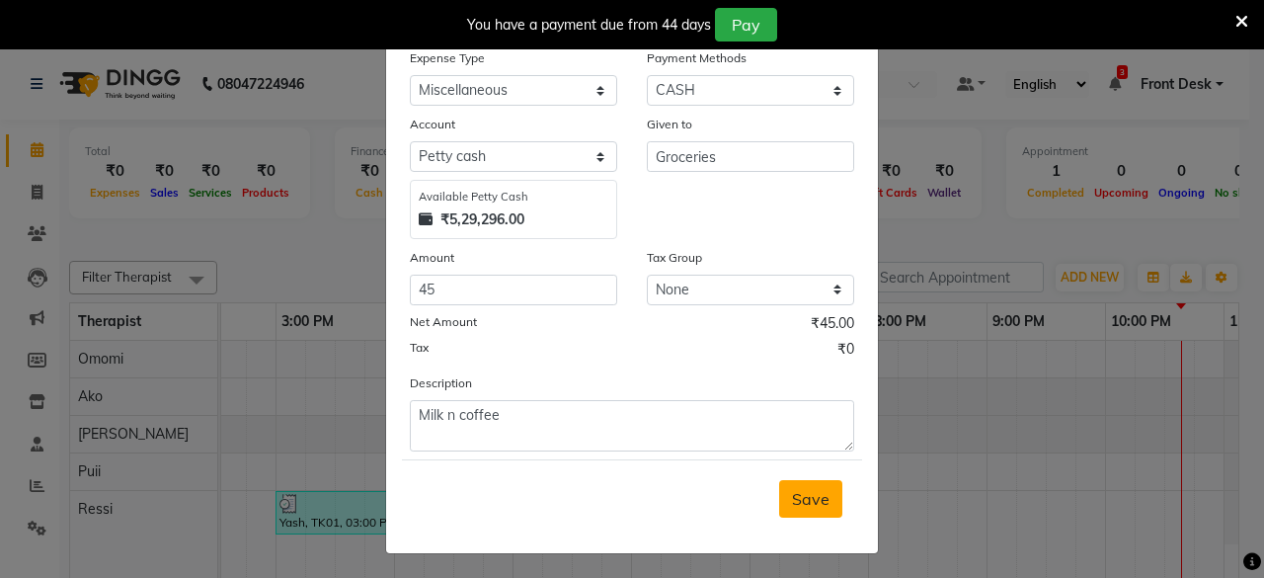
click at [821, 496] on span "Save" at bounding box center [811, 499] width 38 height 20
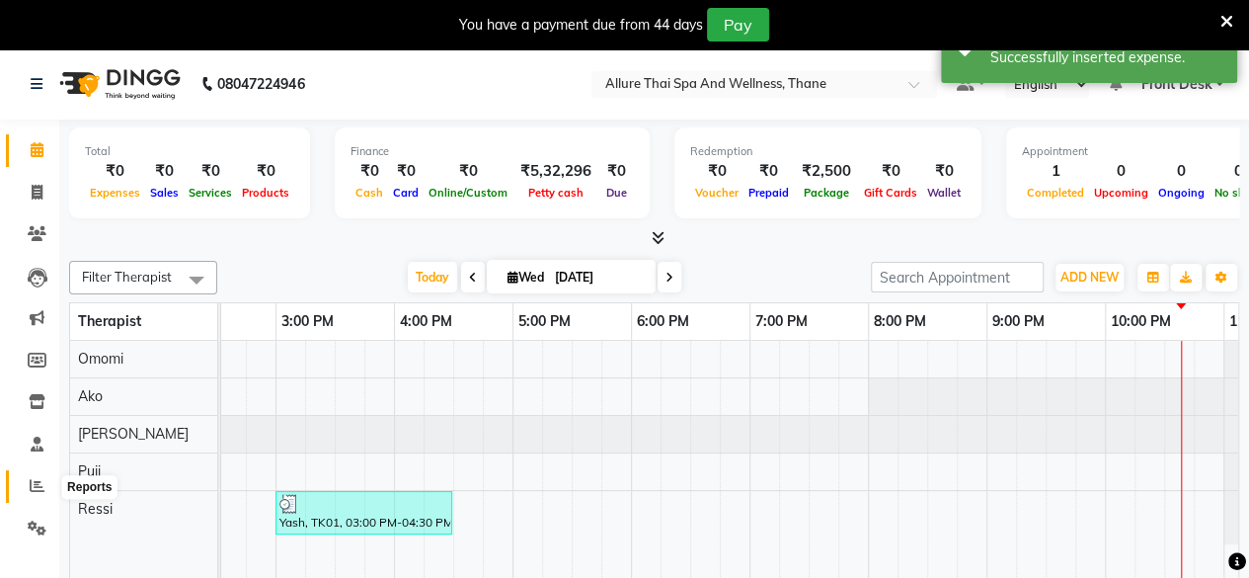
click at [32, 481] on icon at bounding box center [37, 485] width 15 height 15
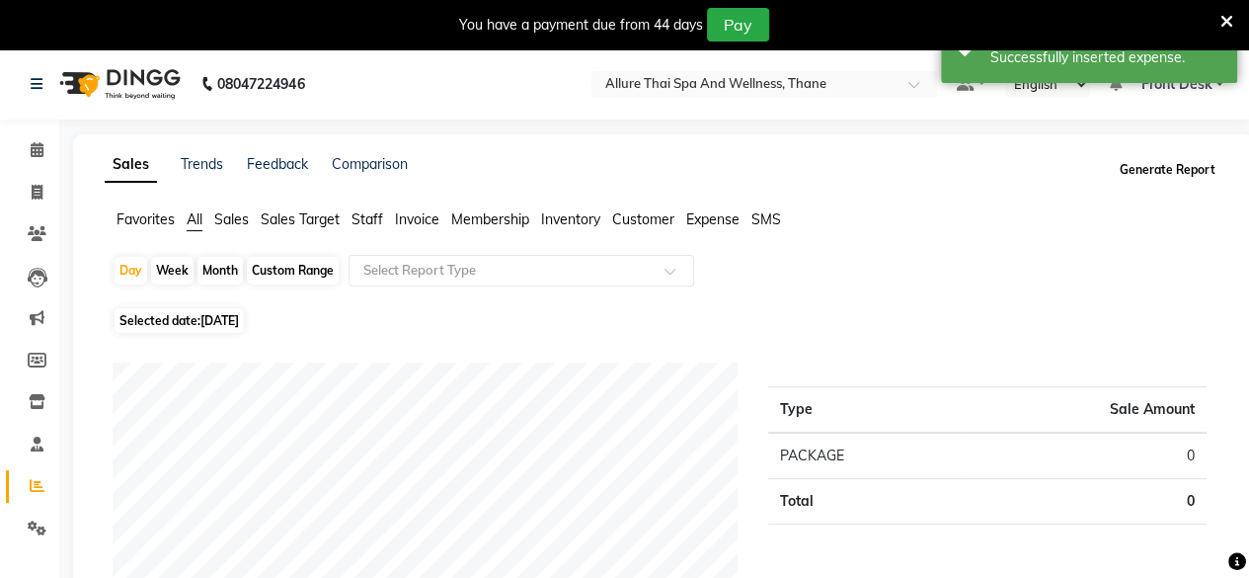
click at [1152, 179] on button "Generate Report" at bounding box center [1168, 170] width 106 height 28
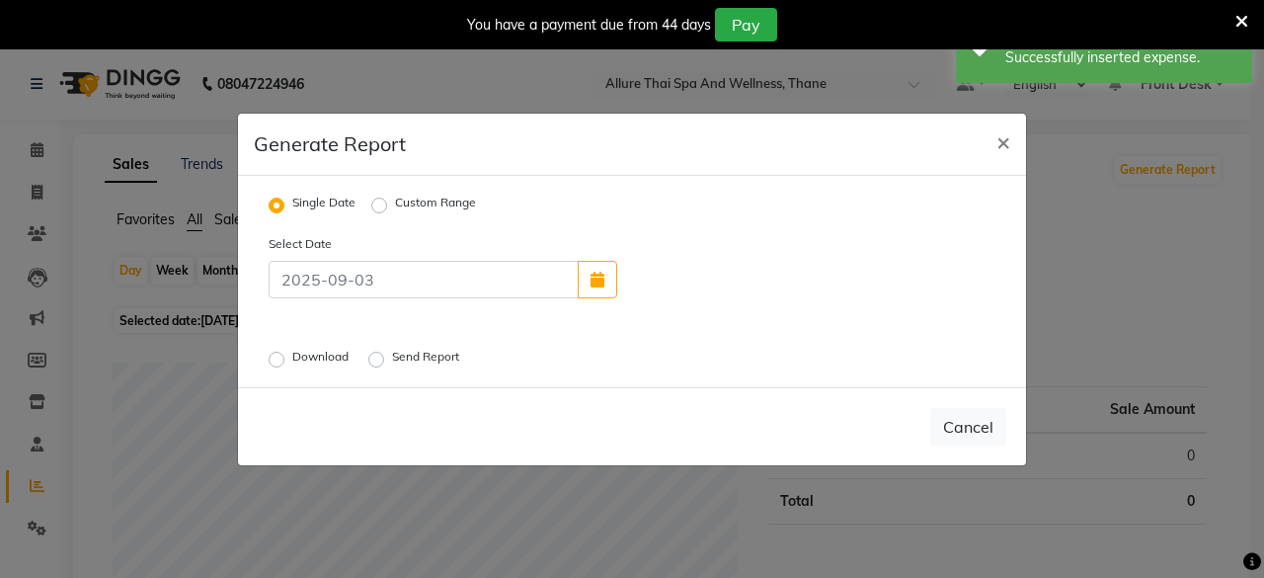
click at [292, 361] on label "Download" at bounding box center [322, 360] width 60 height 24
click at [275, 361] on input "Download" at bounding box center [280, 359] width 14 height 14
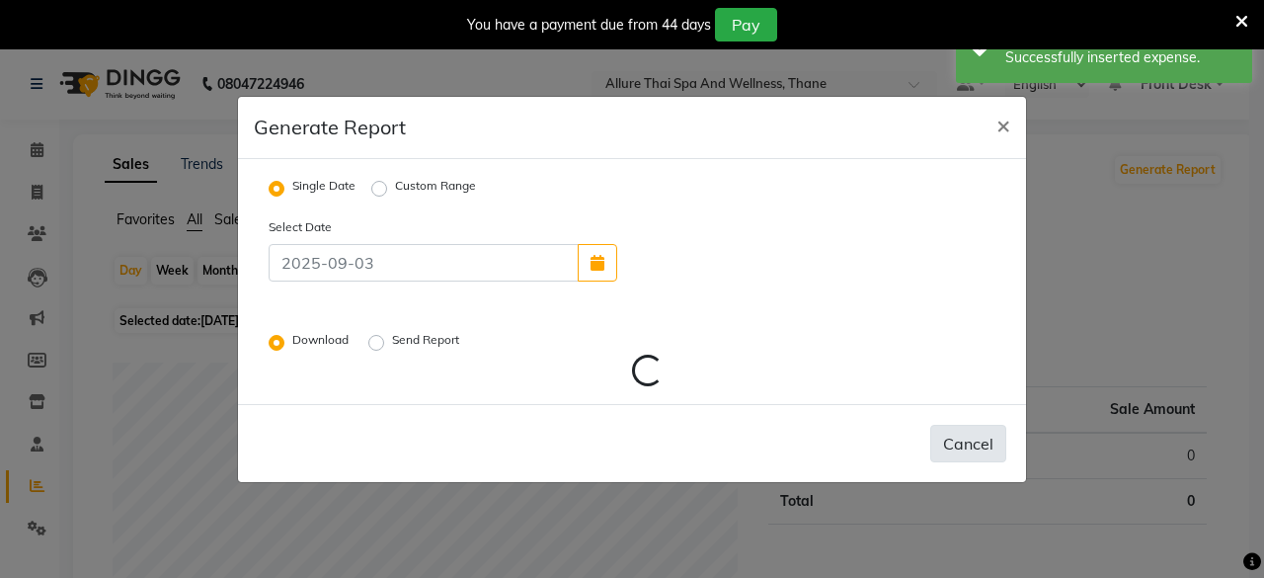
click at [970, 439] on button "Cancel" at bounding box center [968, 444] width 76 height 38
radio input "false"
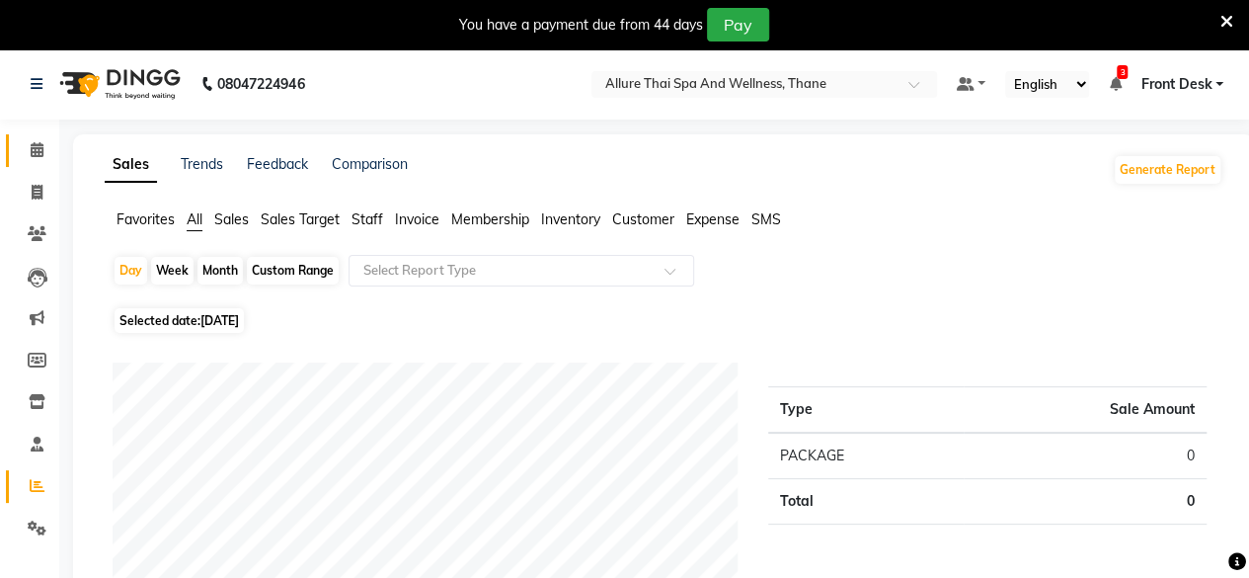
click at [15, 148] on link "Calendar" at bounding box center [29, 150] width 47 height 33
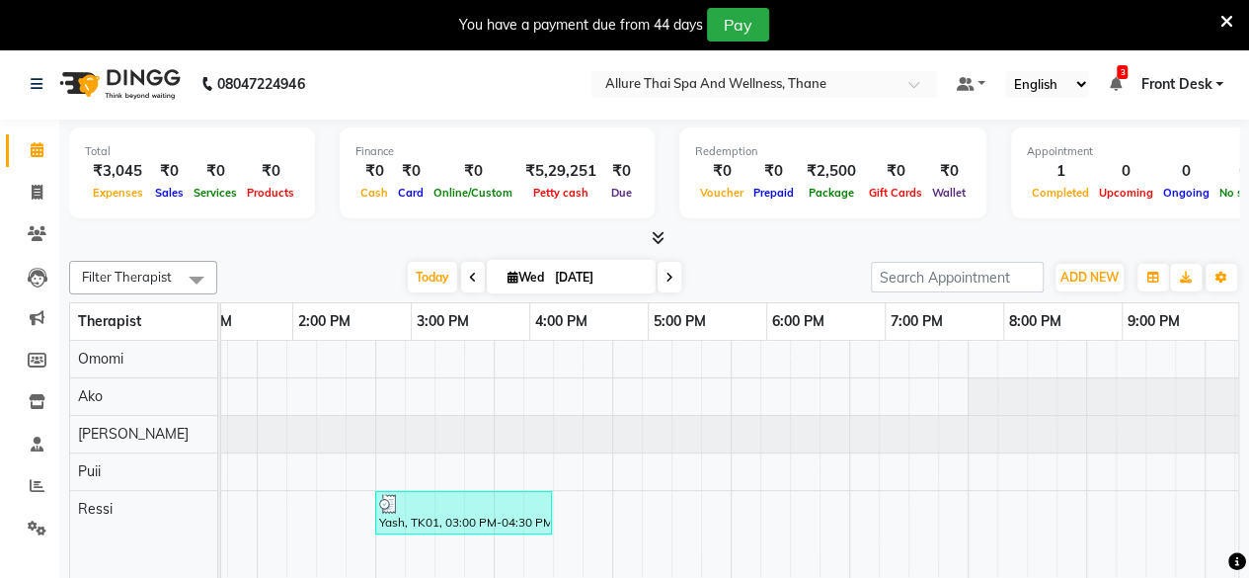
scroll to position [0, 557]
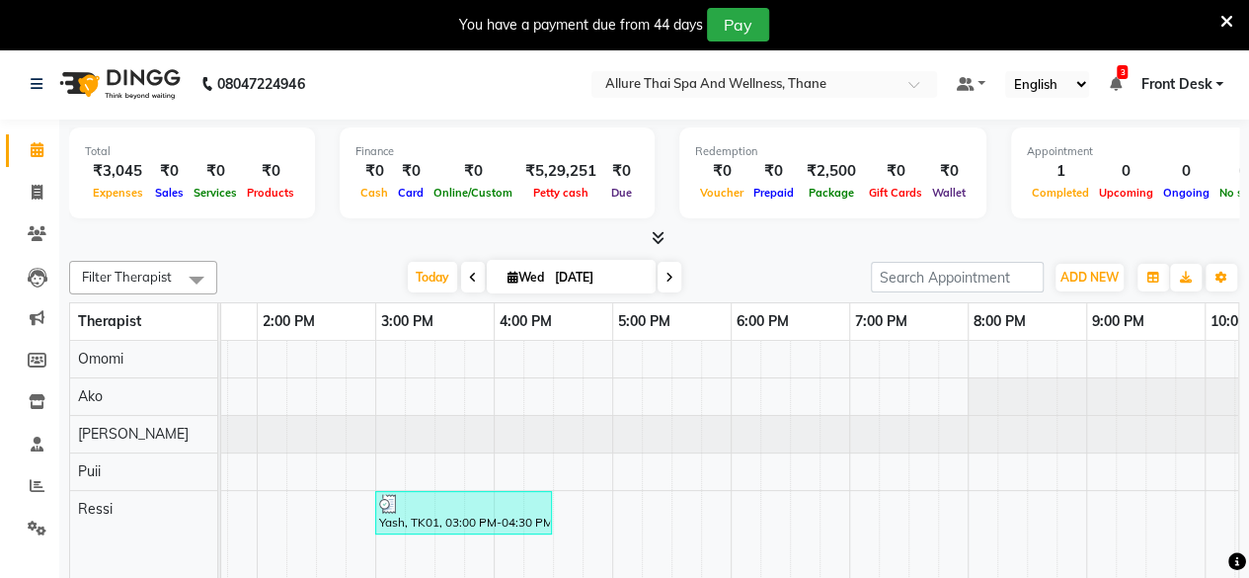
click at [793, 473] on div "Yash, TK01, 03:00 PM-04:30 PM, Balinese Massage - 90" at bounding box center [552, 474] width 1777 height 266
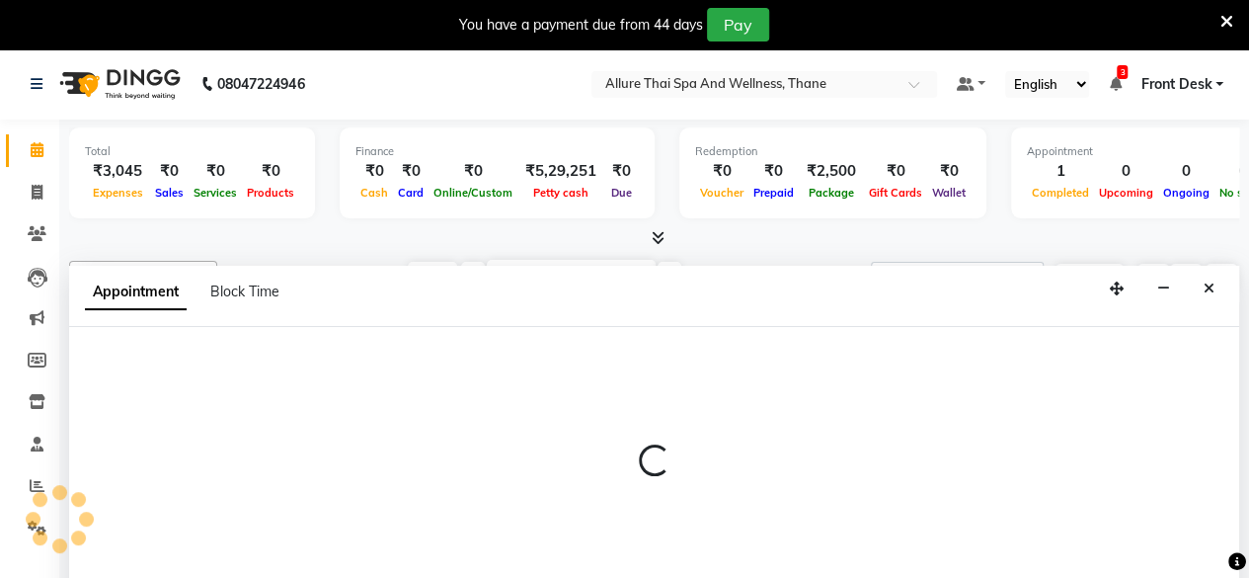
select select "85559"
select select "1110"
select select "tentative"
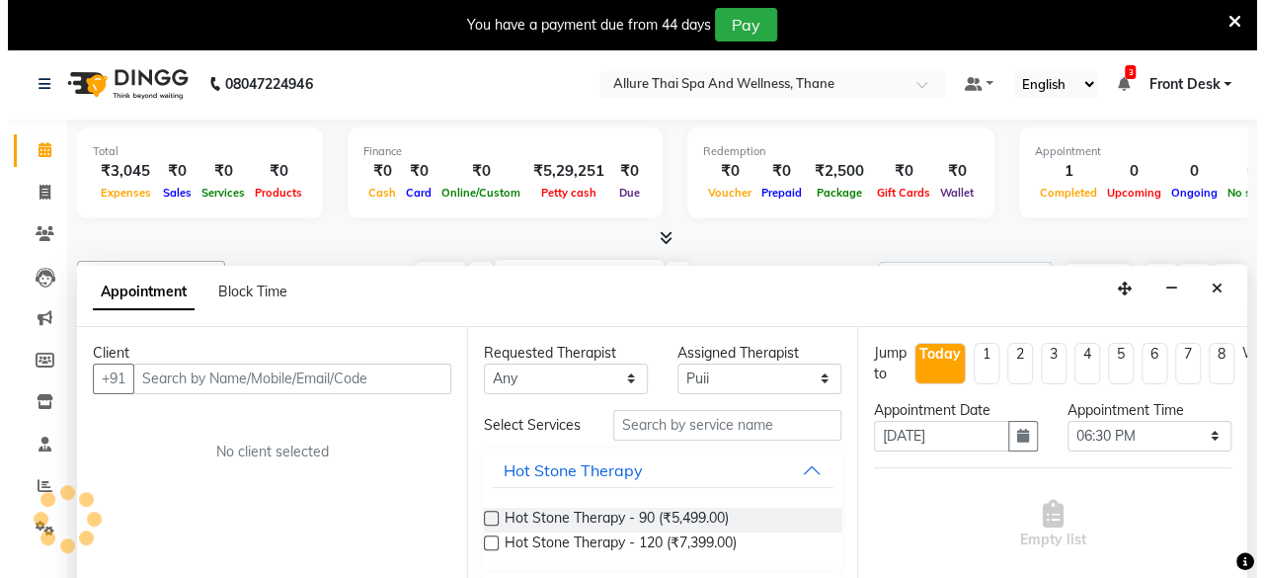
scroll to position [48, 0]
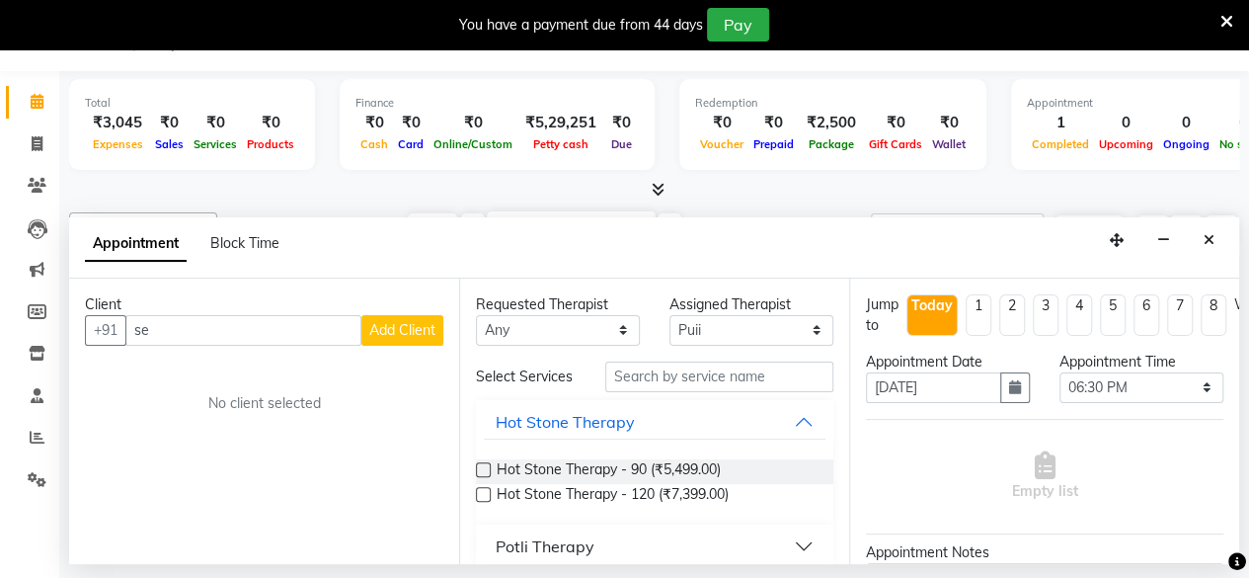
type input "s"
type input "9076407021"
click at [436, 327] on button "Add Client" at bounding box center [402, 330] width 82 height 31
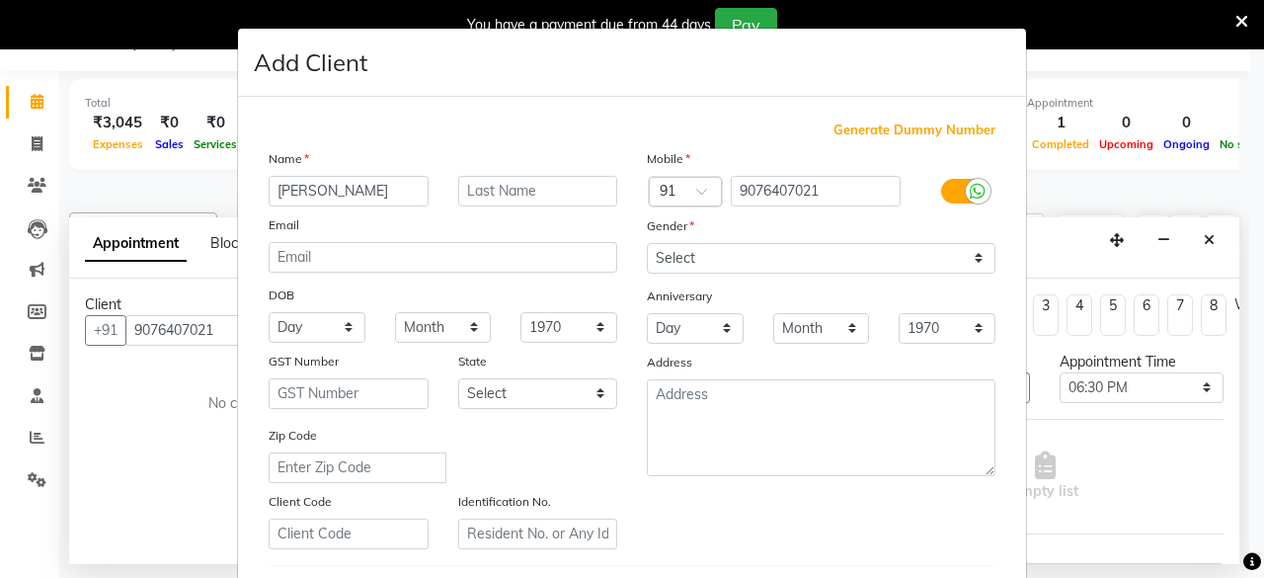
type input "[PERSON_NAME]"
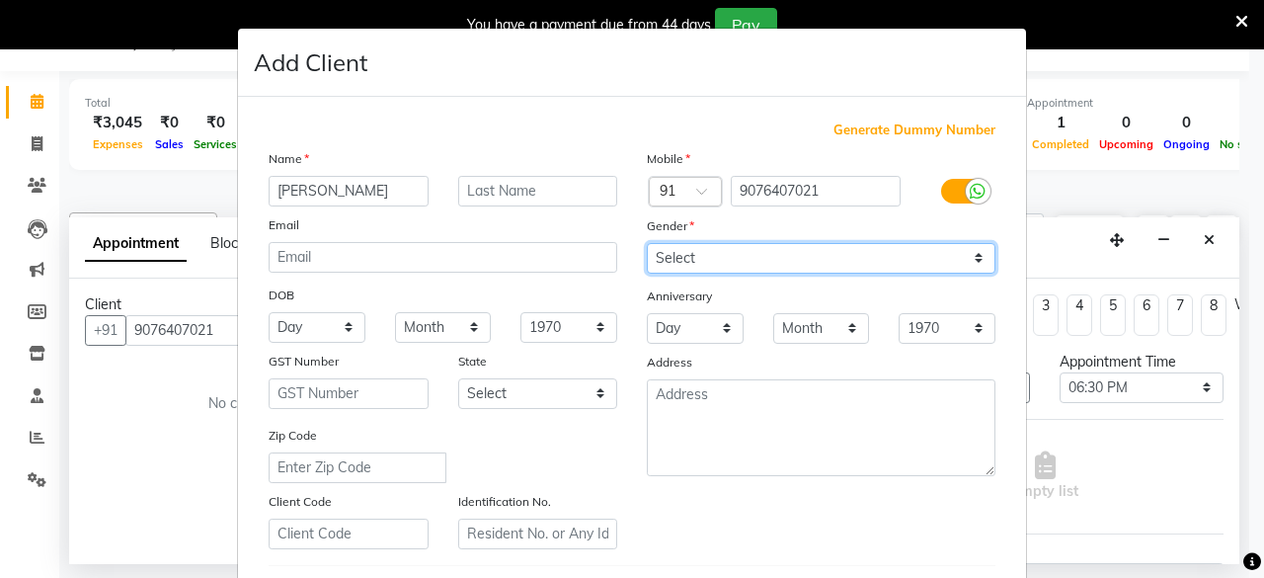
click at [824, 266] on select "Select [DEMOGRAPHIC_DATA] [DEMOGRAPHIC_DATA] Other Prefer Not To Say" at bounding box center [821, 258] width 349 height 31
select select "[DEMOGRAPHIC_DATA]"
click at [647, 243] on select "Select [DEMOGRAPHIC_DATA] [DEMOGRAPHIC_DATA] Other Prefer Not To Say" at bounding box center [821, 258] width 349 height 31
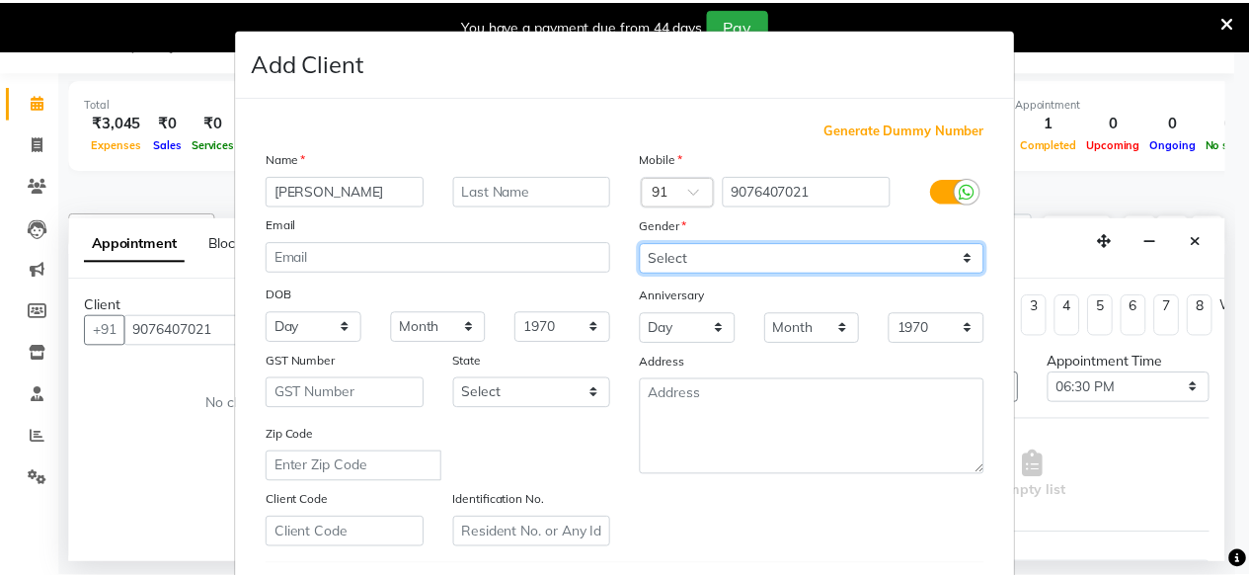
scroll to position [330, 0]
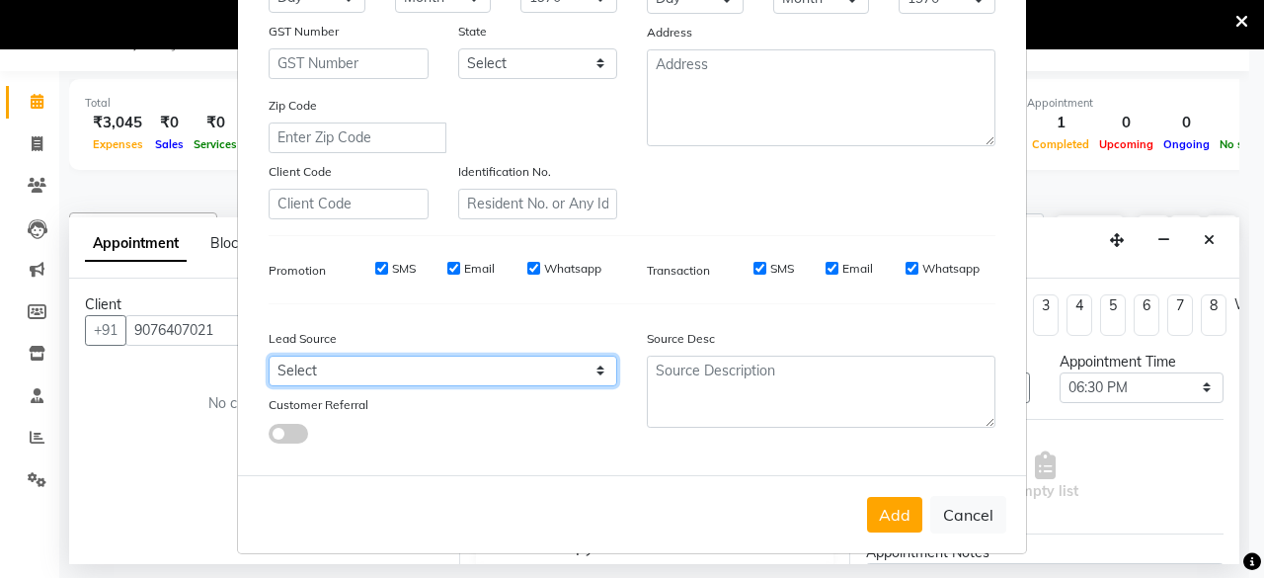
click at [369, 360] on select "Select Walk-in Referral Internet Friend Word of Mouth Advertisement Facebook Ju…" at bounding box center [443, 370] width 349 height 31
select select "55721"
click at [269, 355] on select "Select Walk-in Referral Internet Friend Word of Mouth Advertisement Facebook Ju…" at bounding box center [443, 370] width 349 height 31
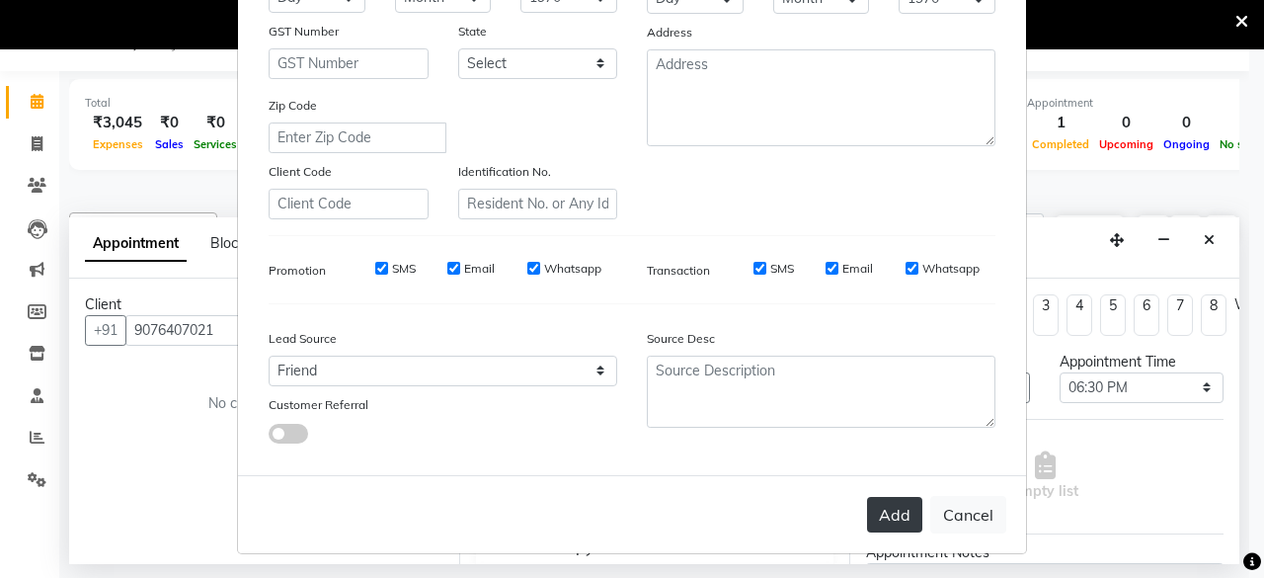
click at [889, 518] on button "Add" at bounding box center [894, 515] width 55 height 36
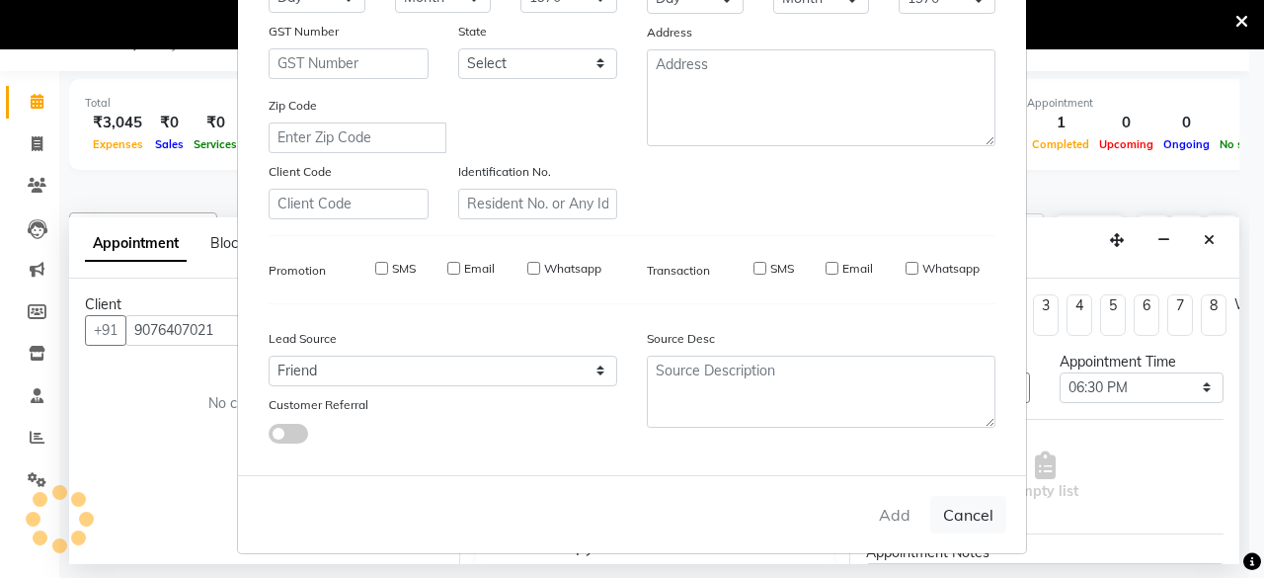
select select
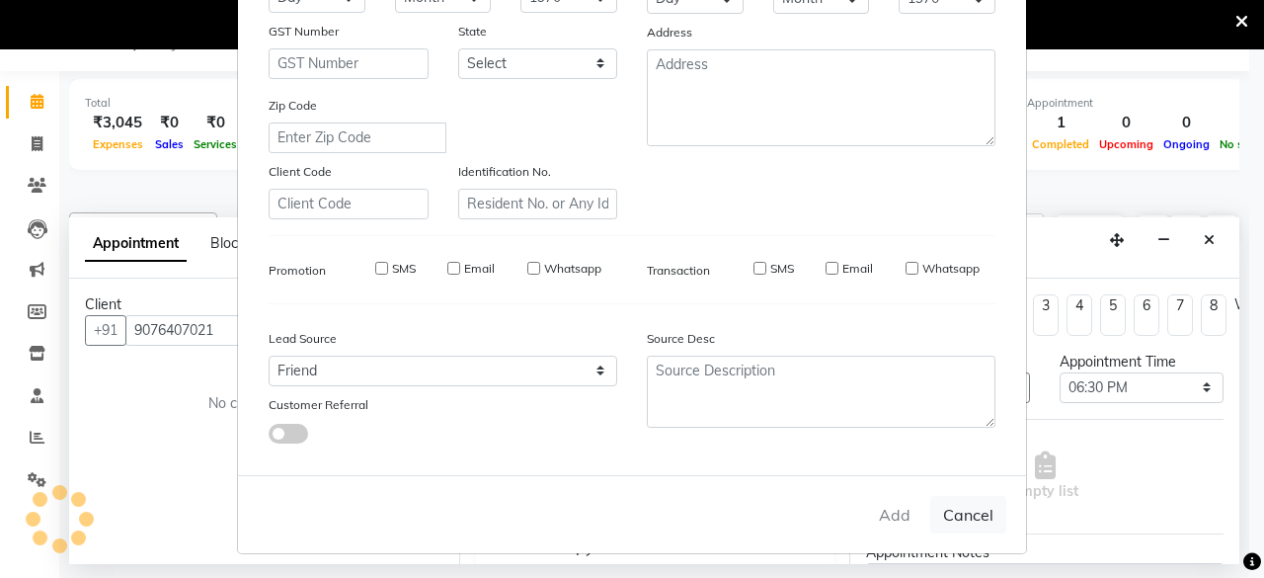
select select
checkbox input "false"
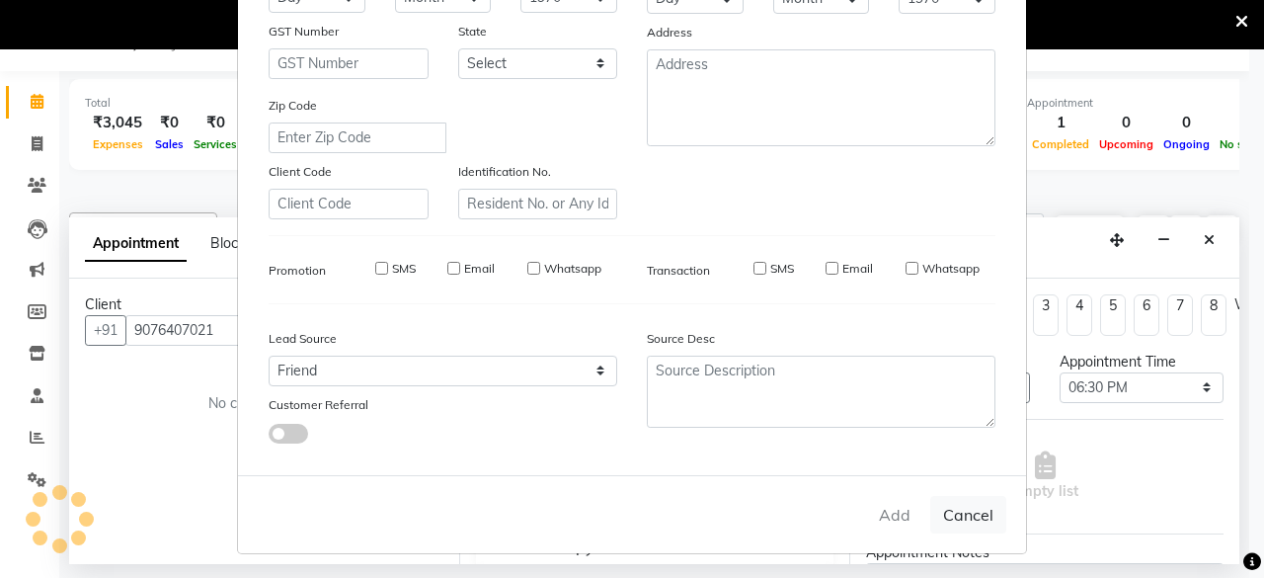
checkbox input "false"
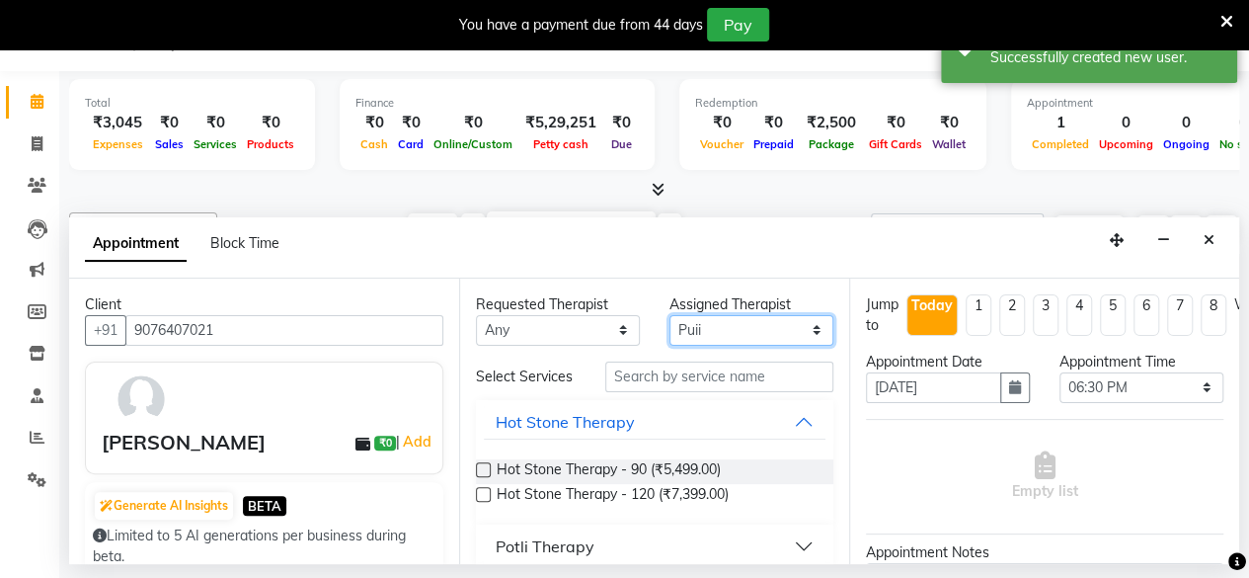
click at [715, 325] on select "Select Ako Omomi Puii [PERSON_NAME]" at bounding box center [751, 330] width 164 height 31
select select "85857"
click at [669, 315] on select "Select Ako Omomi Puii [PERSON_NAME]" at bounding box center [751, 330] width 164 height 31
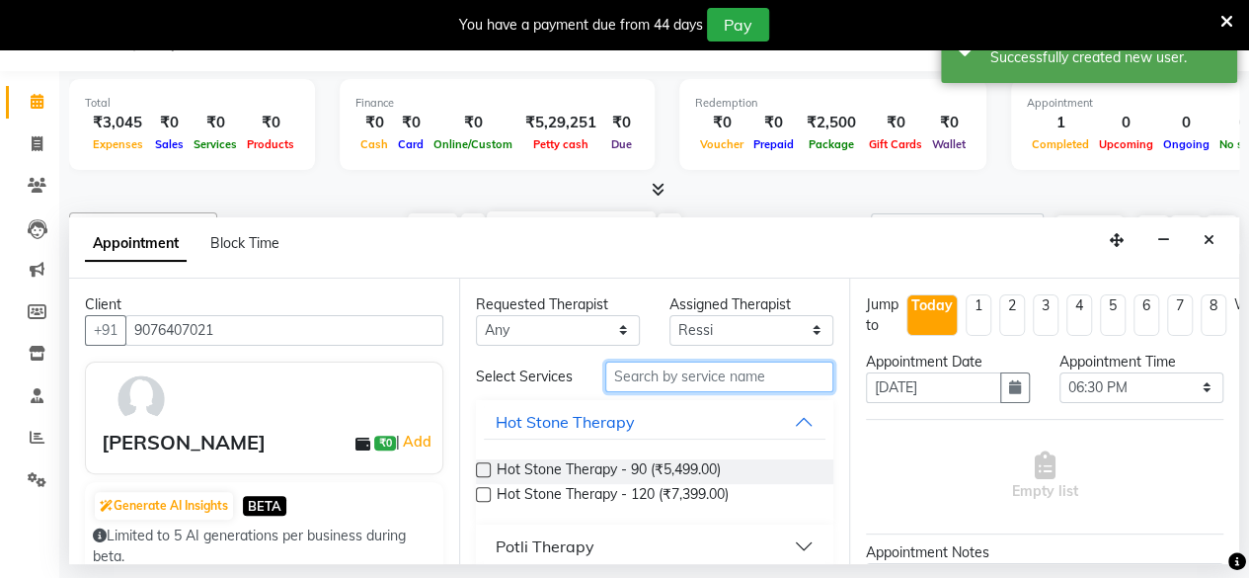
click at [669, 372] on input "text" at bounding box center [719, 376] width 228 height 31
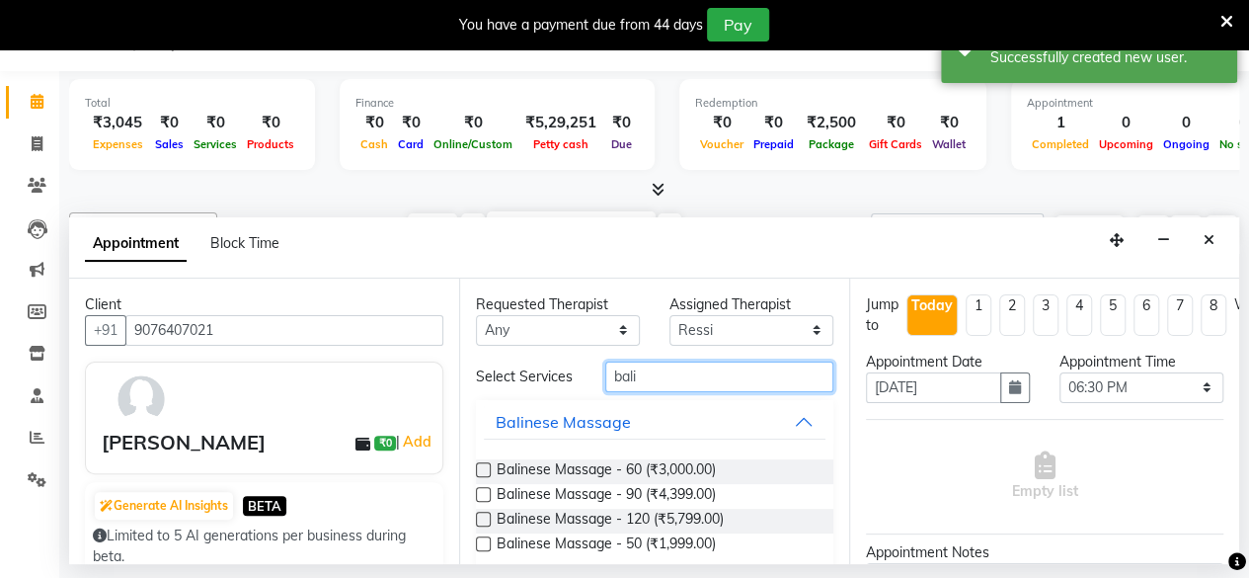
type input "bali"
click at [488, 475] on label at bounding box center [483, 469] width 15 height 15
click at [488, 475] on input "checkbox" at bounding box center [482, 471] width 13 height 13
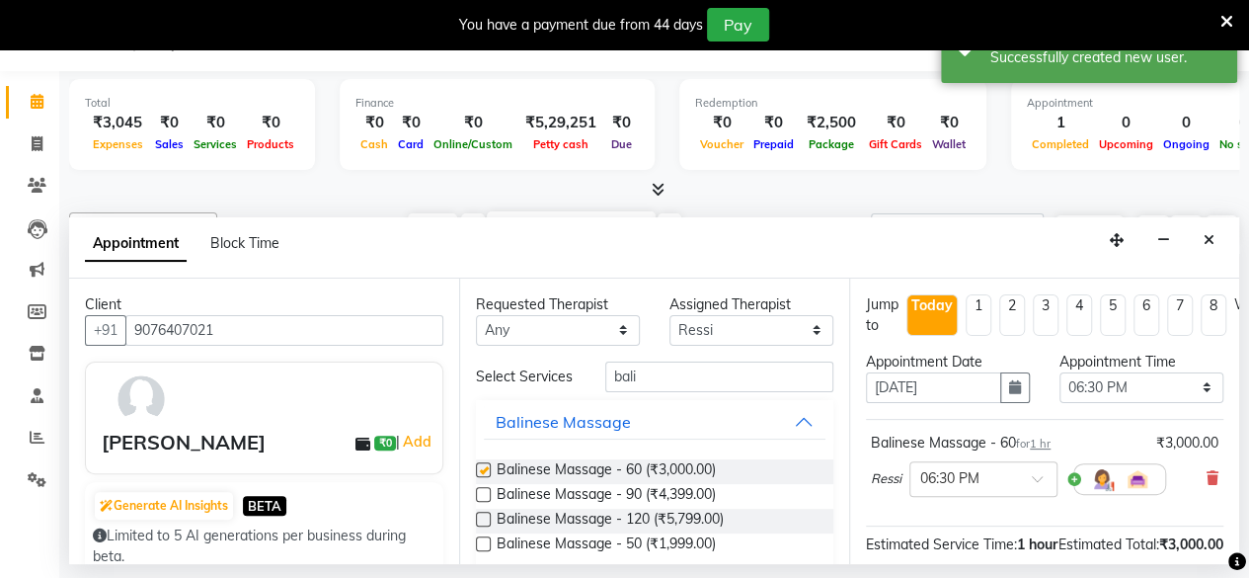
checkbox input "false"
click at [756, 319] on select "Select Ako Omomi Puii [PERSON_NAME]" at bounding box center [751, 330] width 164 height 31
select select "84280"
click at [669, 315] on select "Select Ako Omomi Puii [PERSON_NAME]" at bounding box center [751, 330] width 164 height 31
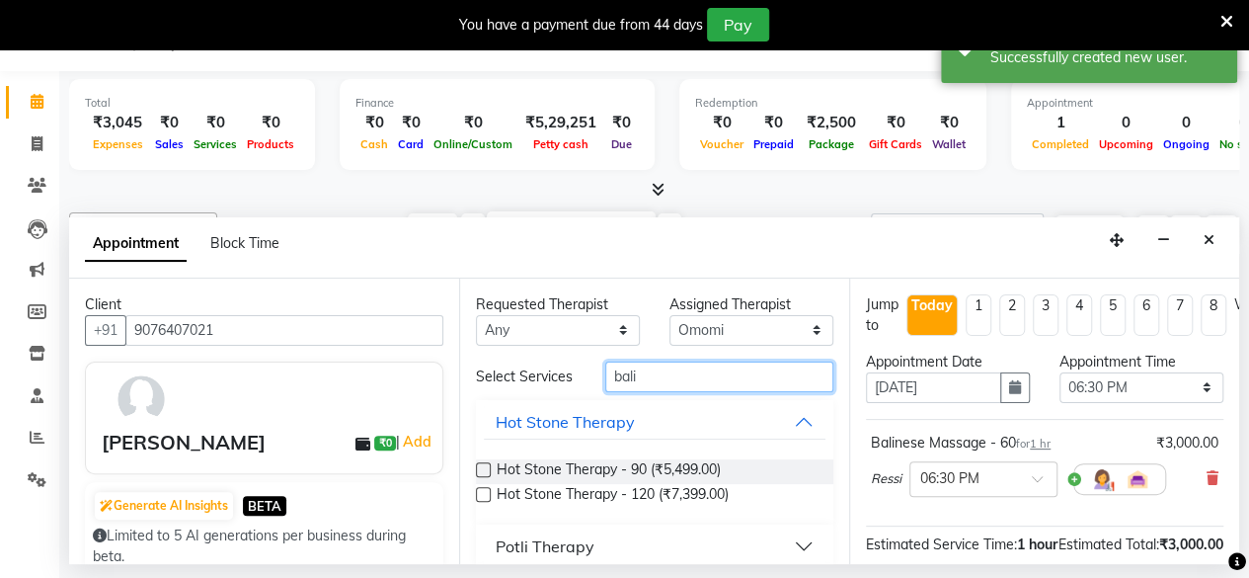
click at [646, 370] on input "bali" at bounding box center [719, 376] width 228 height 31
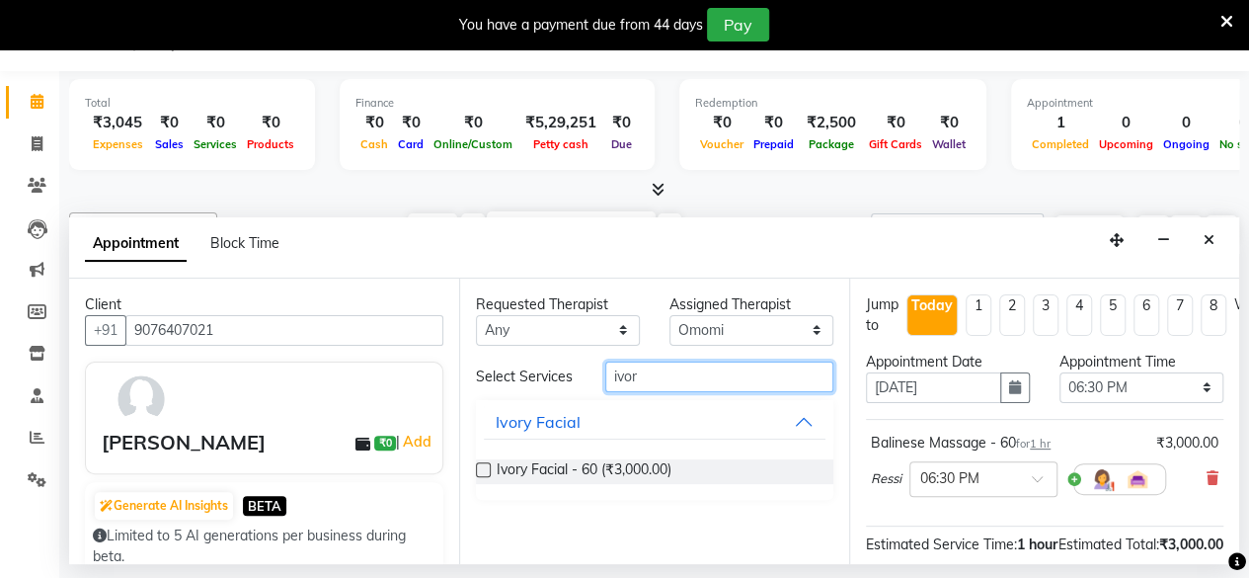
type input "ivor"
click at [485, 467] on label at bounding box center [483, 469] width 15 height 15
click at [485, 467] on input "checkbox" at bounding box center [482, 471] width 13 height 13
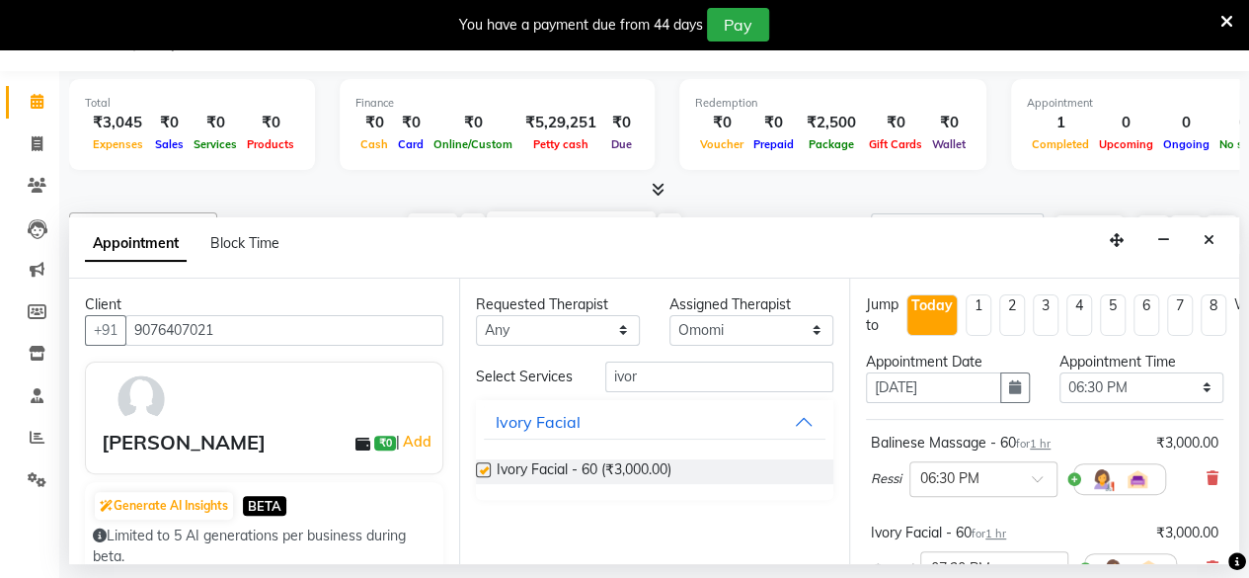
checkbox input "false"
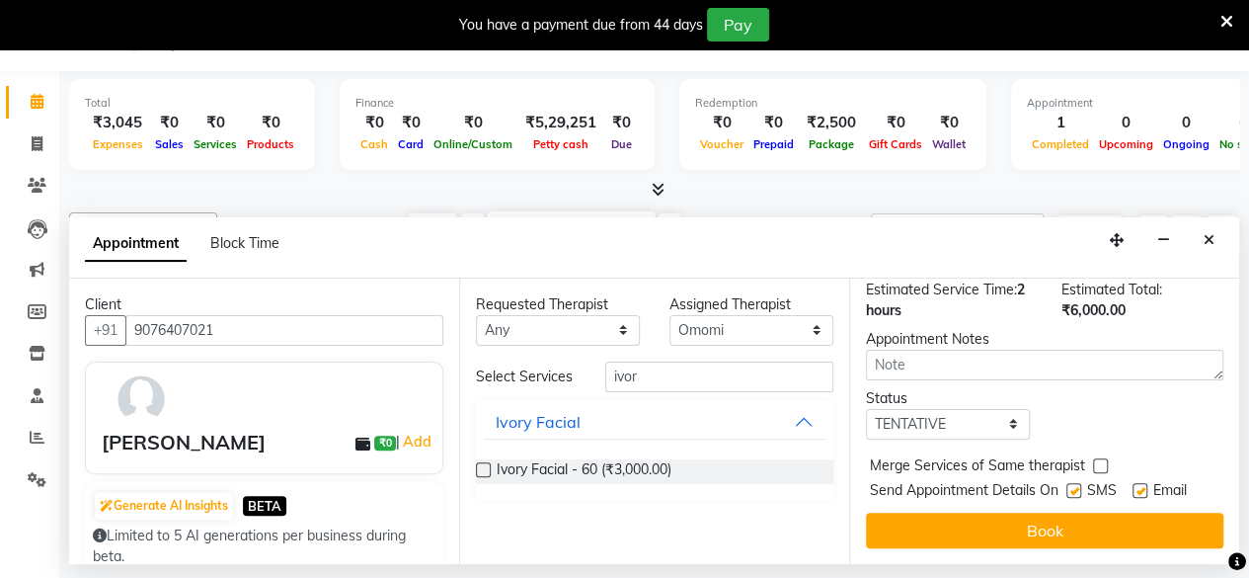
scroll to position [347, 0]
click at [965, 424] on select "Select TENTATIVE CONFIRM CHECK-IN UPCOMING" at bounding box center [948, 424] width 164 height 31
select select "check-in"
click at [866, 409] on select "Select TENTATIVE CONFIRM CHECK-IN UPCOMING" at bounding box center [948, 424] width 164 height 31
click at [1074, 485] on label at bounding box center [1073, 490] width 15 height 15
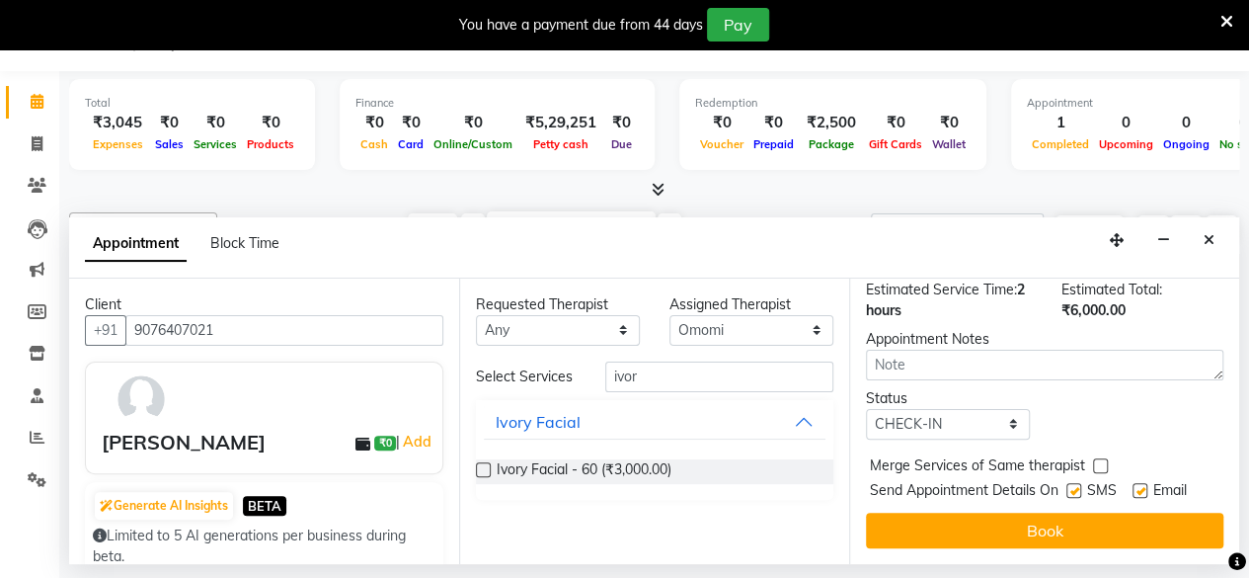
click at [1074, 486] on input "checkbox" at bounding box center [1072, 492] width 13 height 13
checkbox input "false"
click at [1141, 487] on label at bounding box center [1140, 490] width 15 height 15
click at [1141, 487] on input "checkbox" at bounding box center [1139, 492] width 13 height 13
checkbox input "false"
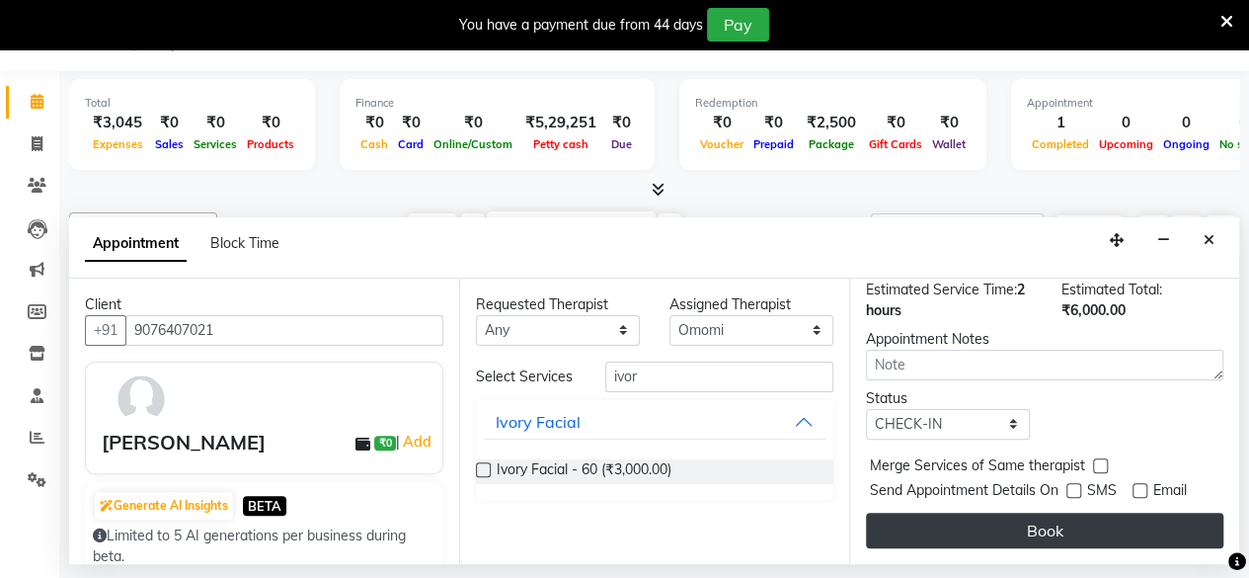
click at [1056, 534] on button "Book" at bounding box center [1044, 530] width 357 height 36
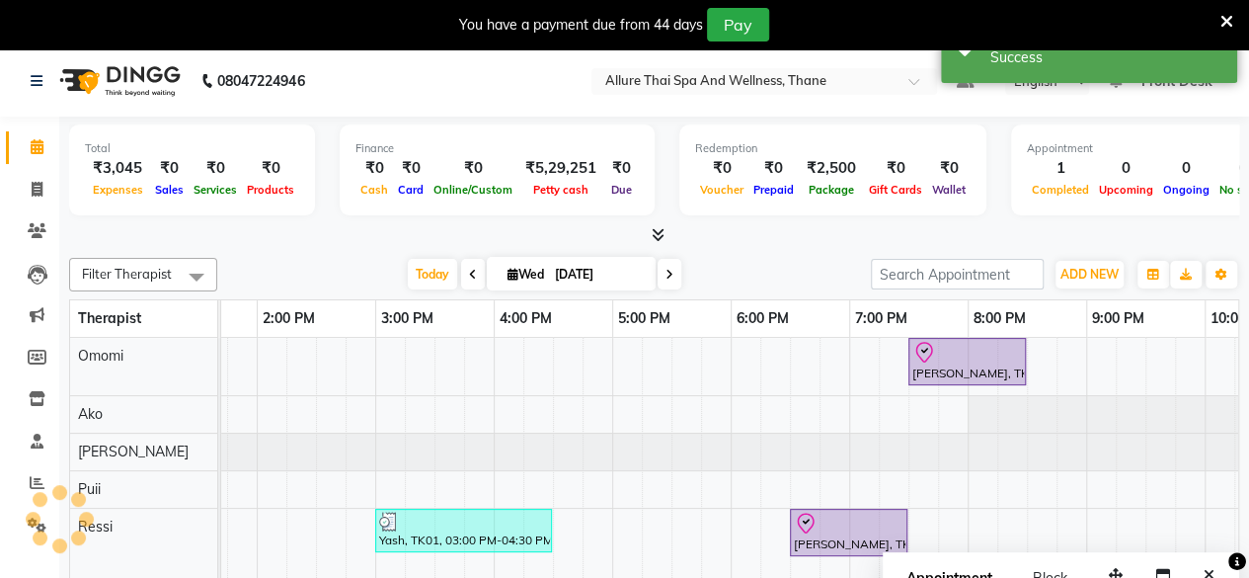
scroll to position [0, 0]
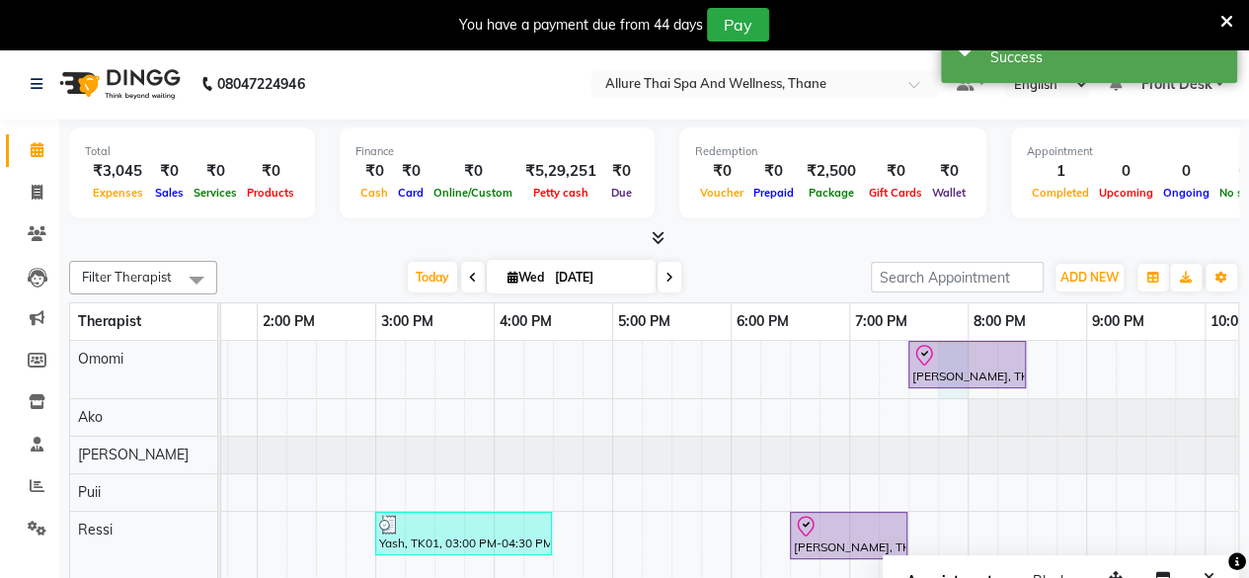
click at [966, 390] on div "[PERSON_NAME], TK02, 07:30 PM-08:30 PM, Ivory Facial - 60 Yash, TK01, 03:00 PM-…" at bounding box center [552, 474] width 1777 height 266
select select "84280"
select select "1185"
select select "tentative"
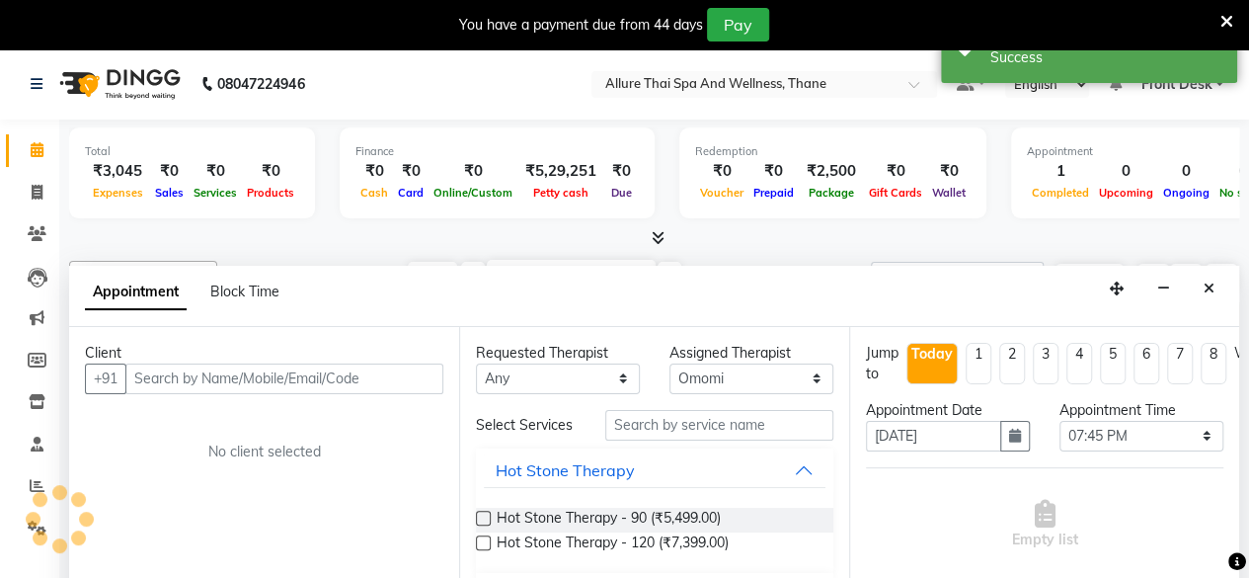
scroll to position [48, 0]
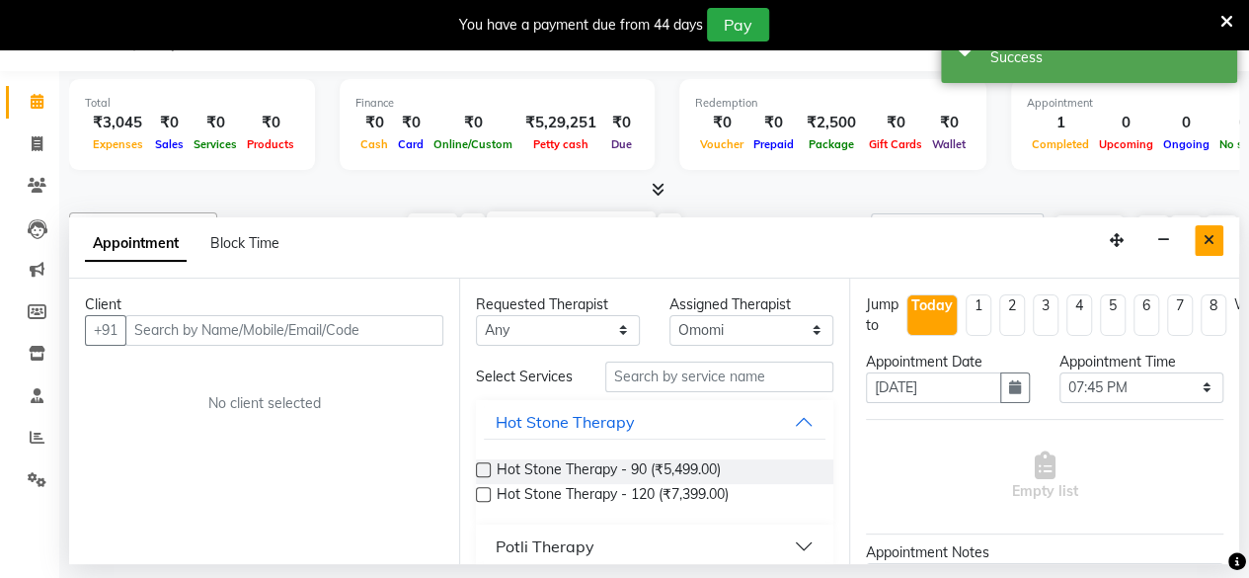
click at [1217, 226] on button "Close" at bounding box center [1209, 240] width 29 height 31
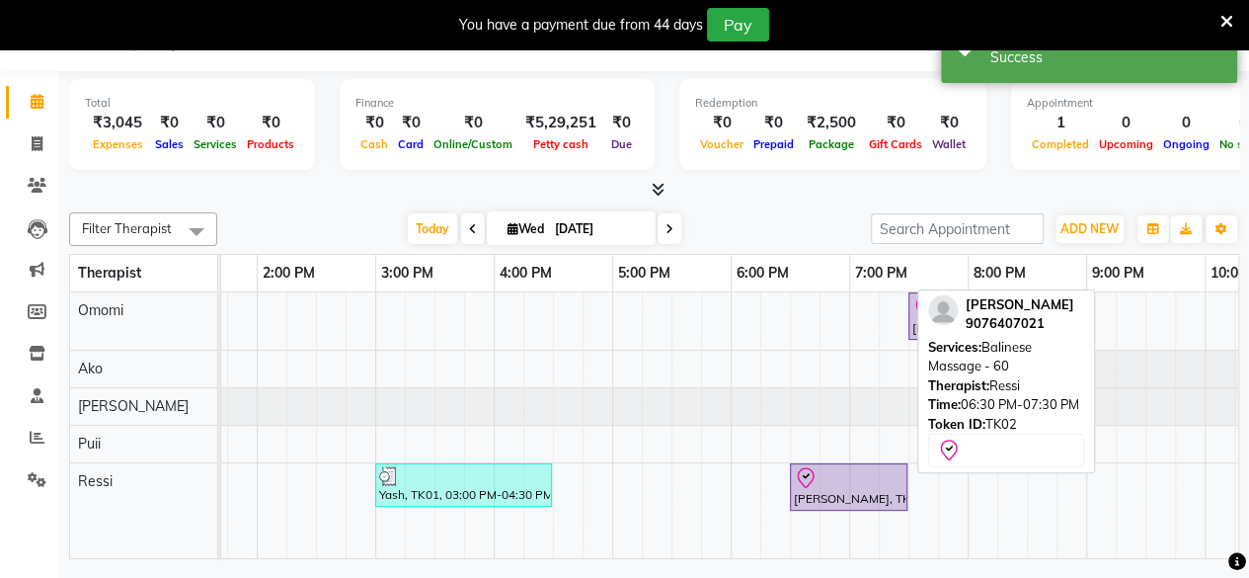
click at [855, 483] on div at bounding box center [849, 478] width 110 height 24
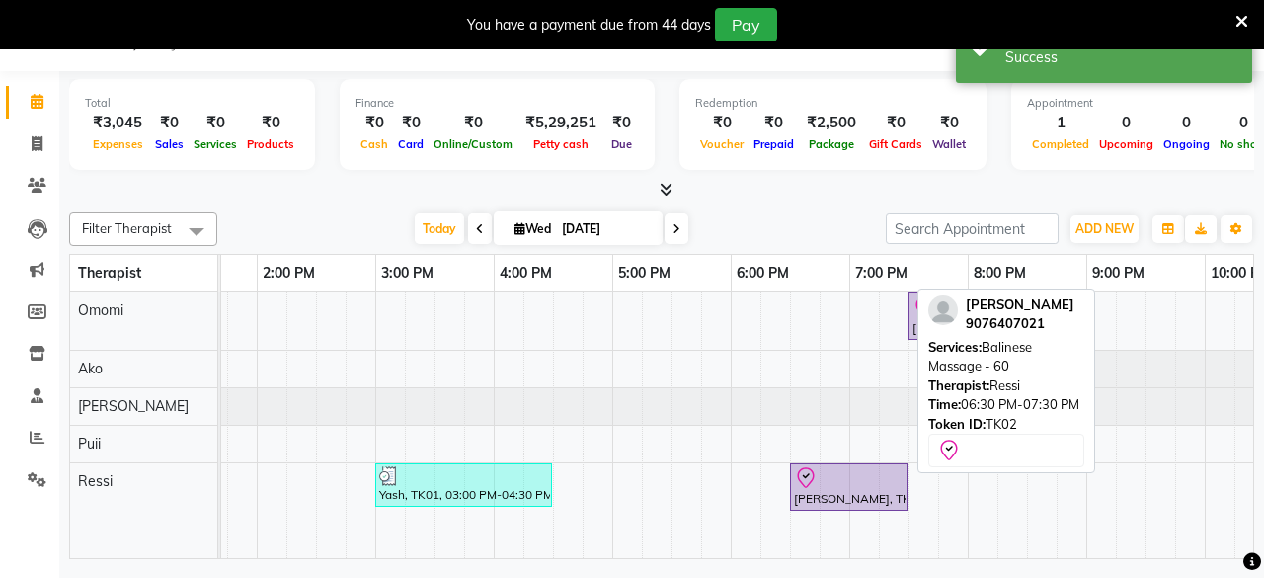
select select "8"
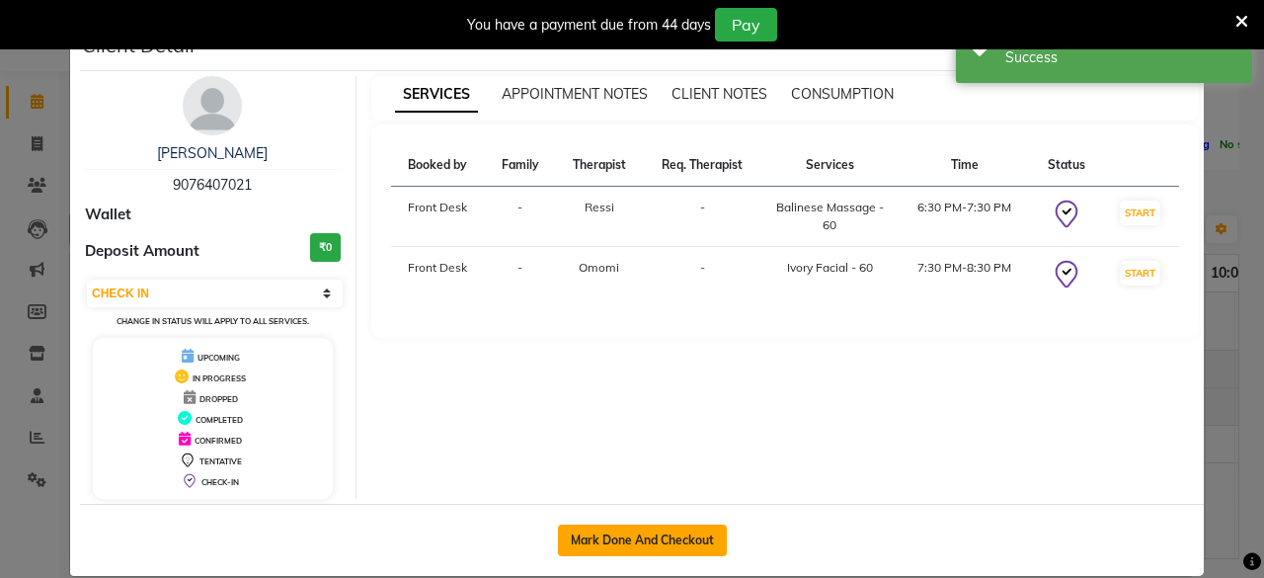
click at [701, 541] on button "Mark Done And Checkout" at bounding box center [642, 540] width 169 height 32
select select "8525"
select select "service"
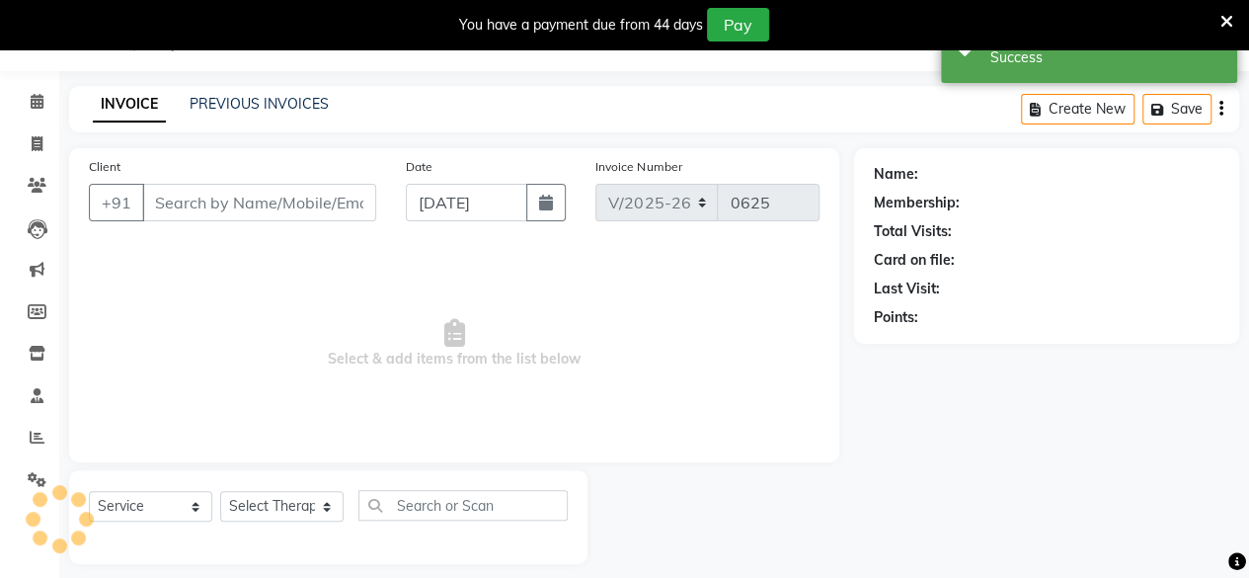
type input "9076407021"
select select "85857"
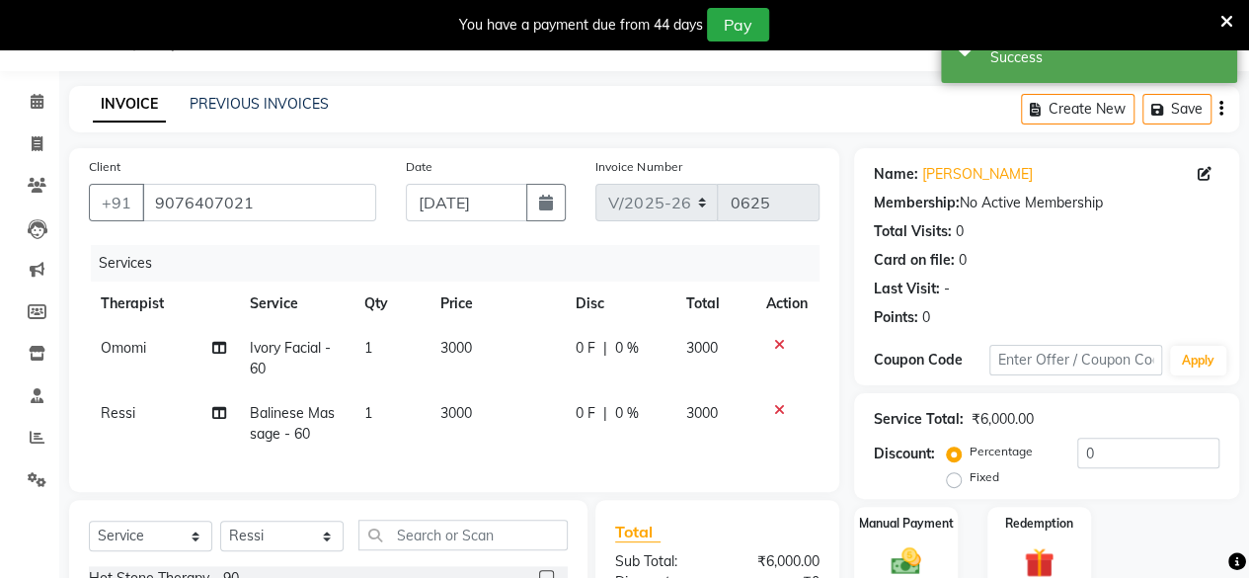
click at [1070, 448] on div "Percentage Fixed" at bounding box center [1014, 464] width 126 height 51
click at [1080, 448] on input "0" at bounding box center [1148, 452] width 142 height 31
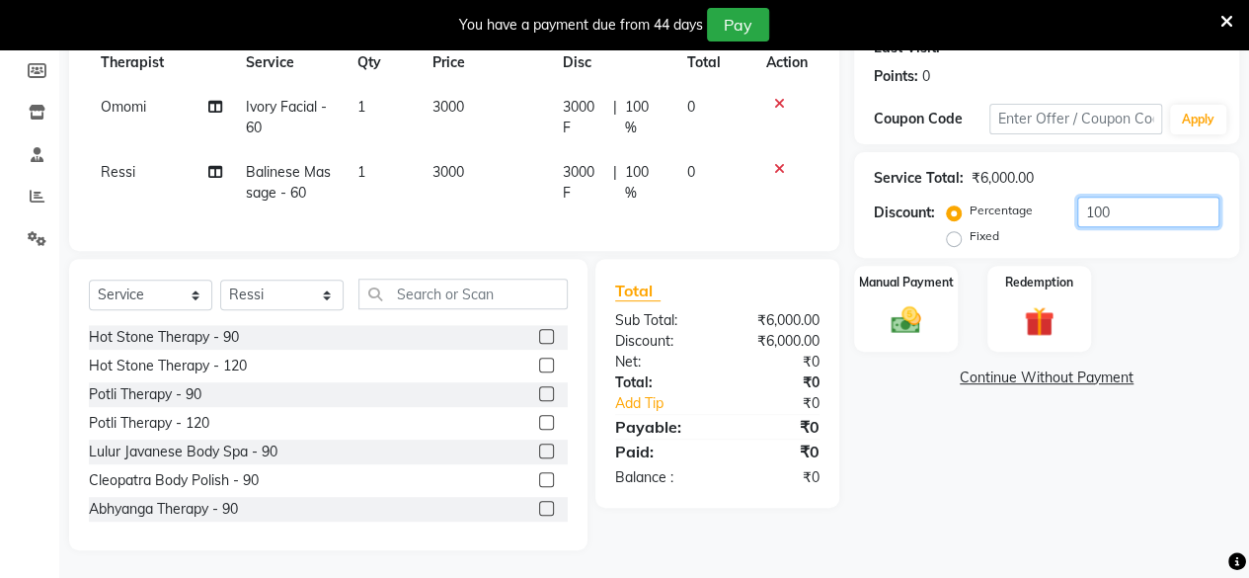
scroll to position [305, 0]
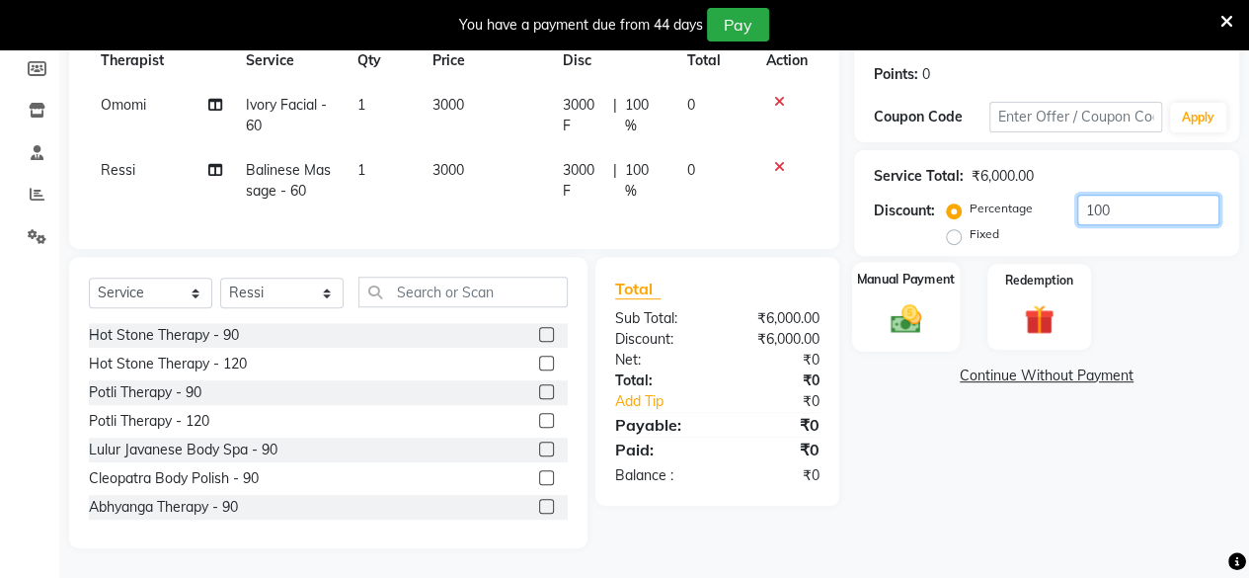
type input "100"
click at [943, 300] on div "Manual Payment" at bounding box center [906, 307] width 108 height 90
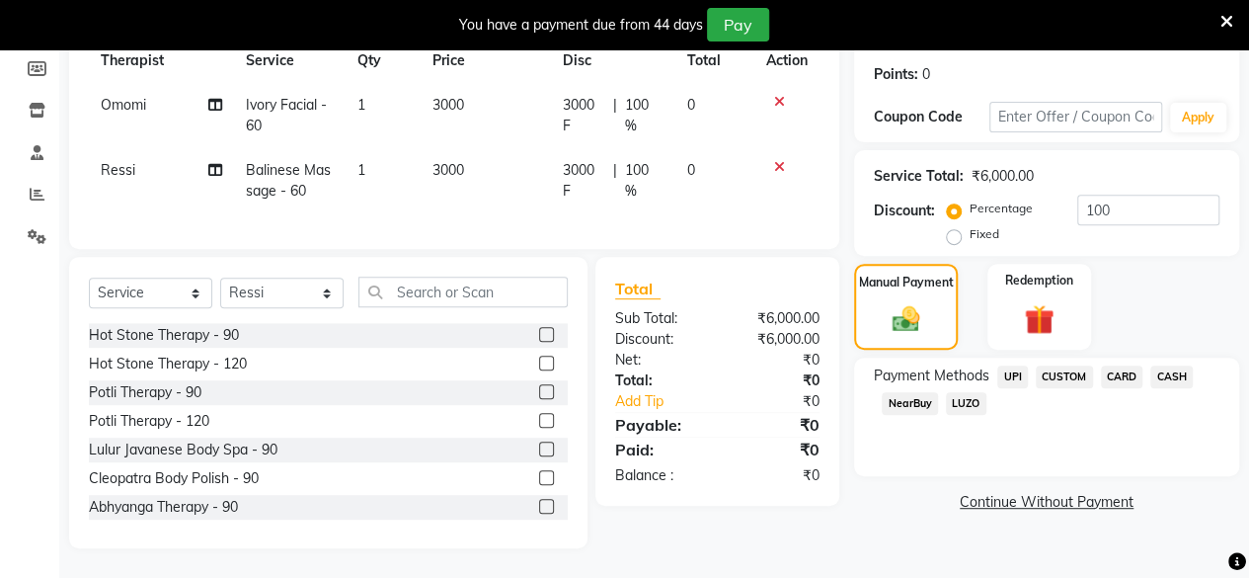
click at [1017, 372] on span "UPI" at bounding box center [1012, 376] width 31 height 23
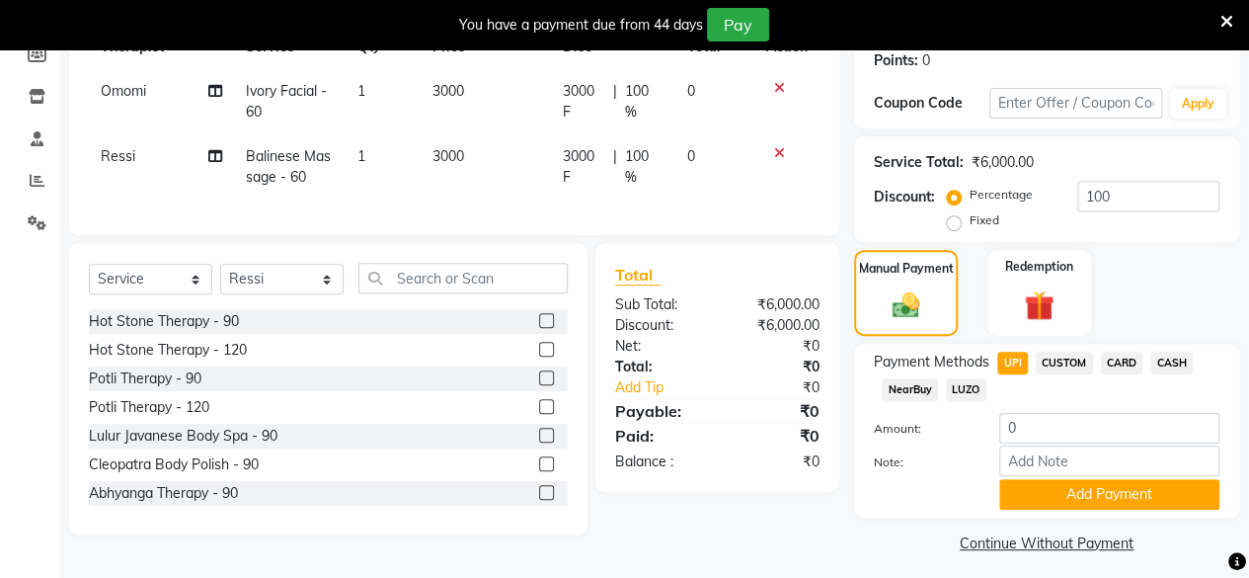
click at [1172, 368] on span "CASH" at bounding box center [1171, 363] width 42 height 23
click at [1074, 511] on div "Payment Methods UPI CUSTOM CARD CASH NearBuy LUZO Amount: 0 Note: Add Payment" at bounding box center [1046, 431] width 385 height 174
click at [1092, 497] on button "Add Payment" at bounding box center [1109, 494] width 220 height 31
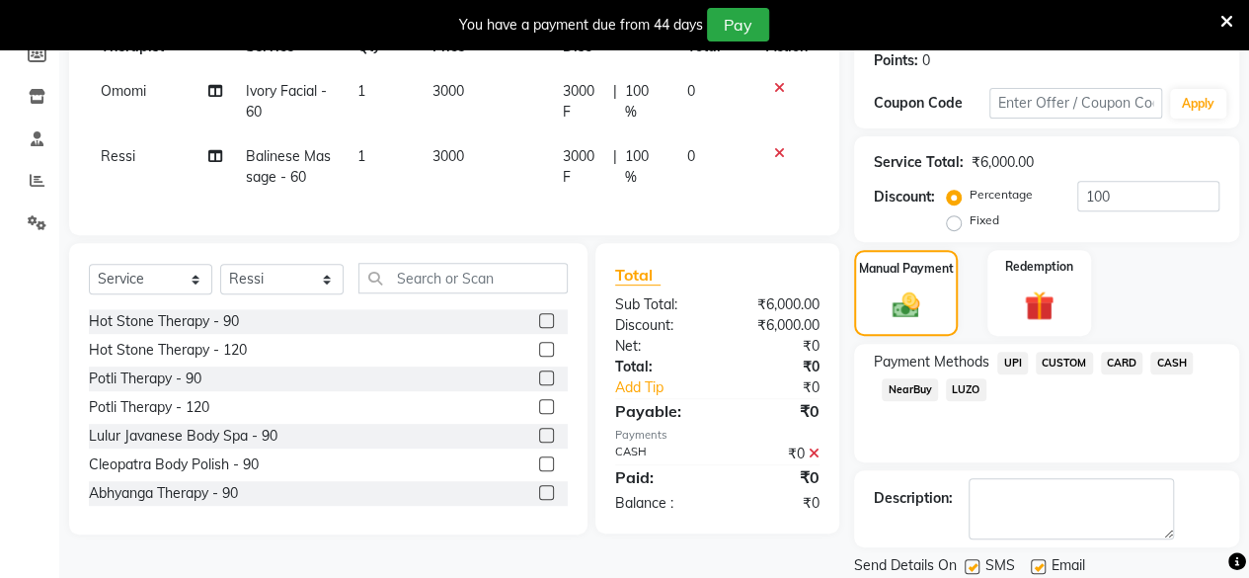
scroll to position [369, 0]
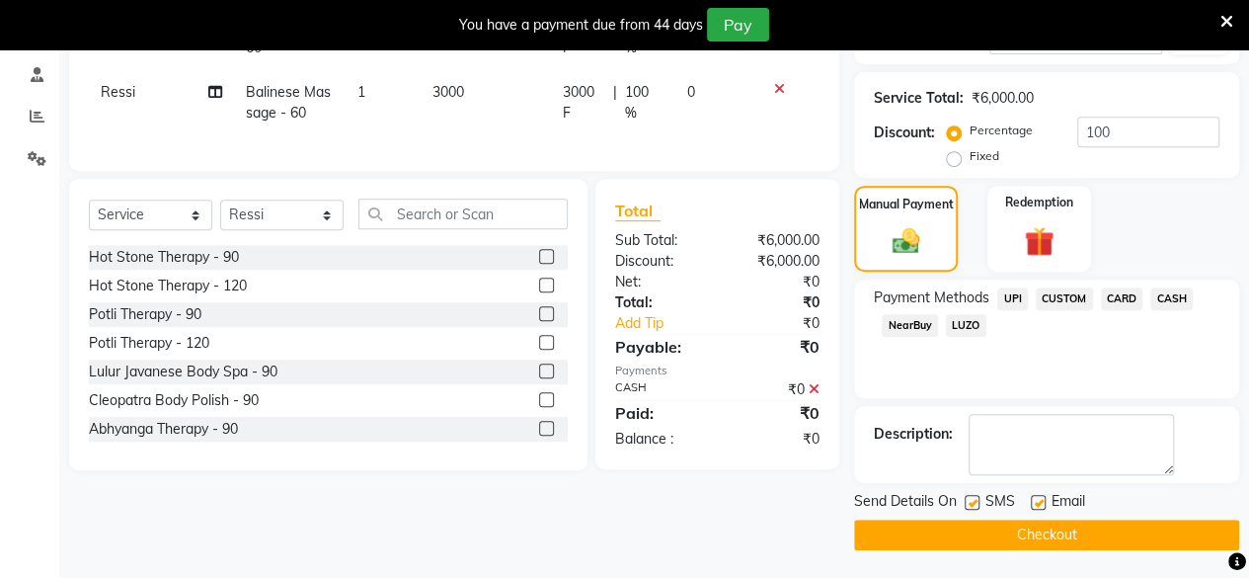
click at [1041, 499] on label at bounding box center [1038, 502] width 15 height 15
click at [1041, 499] on input "checkbox" at bounding box center [1037, 503] width 13 height 13
checkbox input "false"
click at [970, 499] on label at bounding box center [972, 502] width 15 height 15
click at [970, 499] on input "checkbox" at bounding box center [971, 503] width 13 height 13
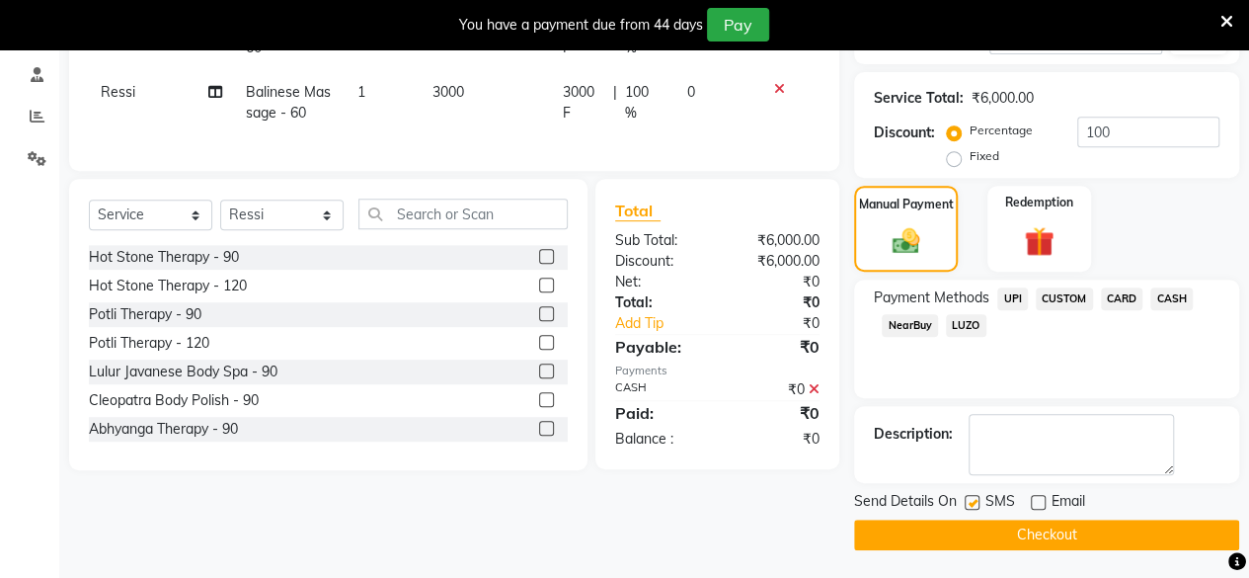
checkbox input "false"
click at [1043, 531] on button "Checkout" at bounding box center [1046, 534] width 385 height 31
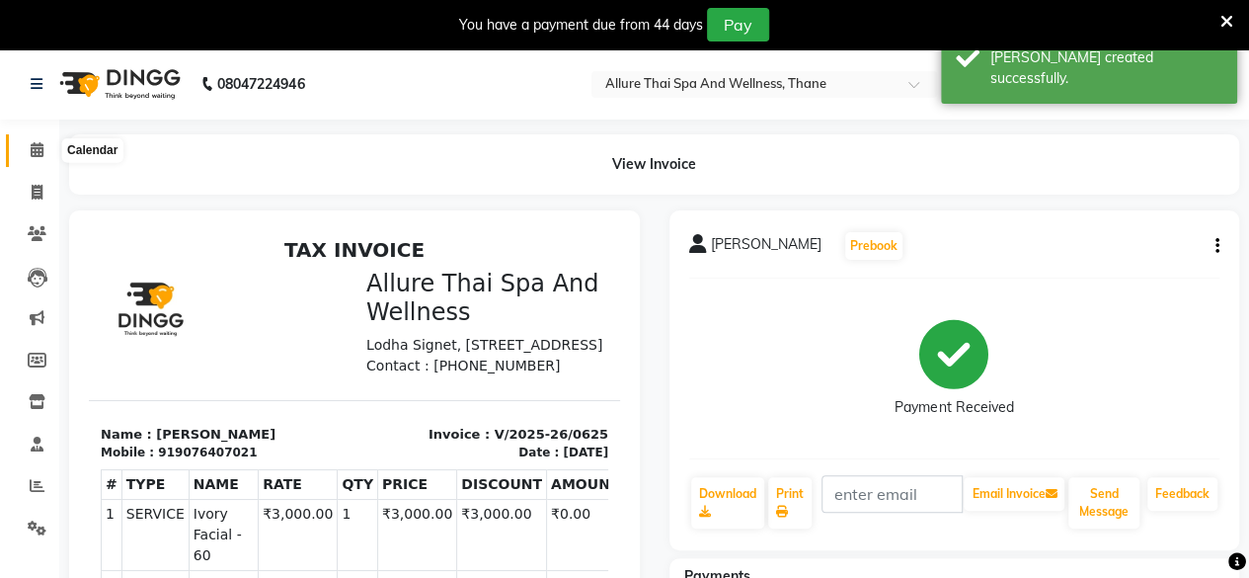
click at [38, 155] on icon at bounding box center [37, 149] width 13 height 15
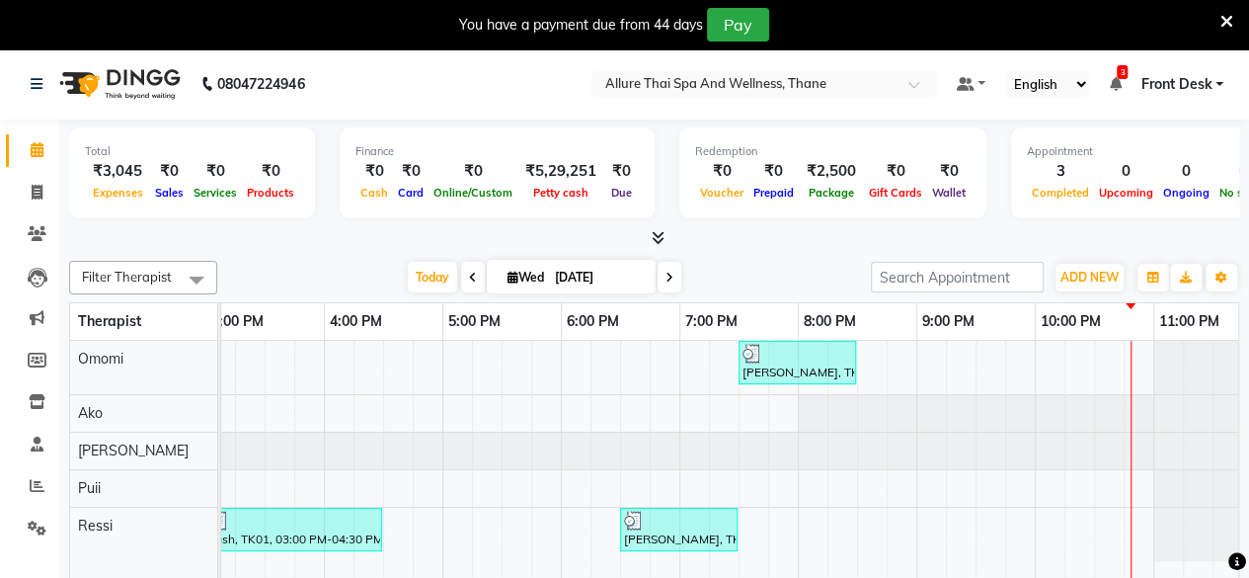
scroll to position [0, 759]
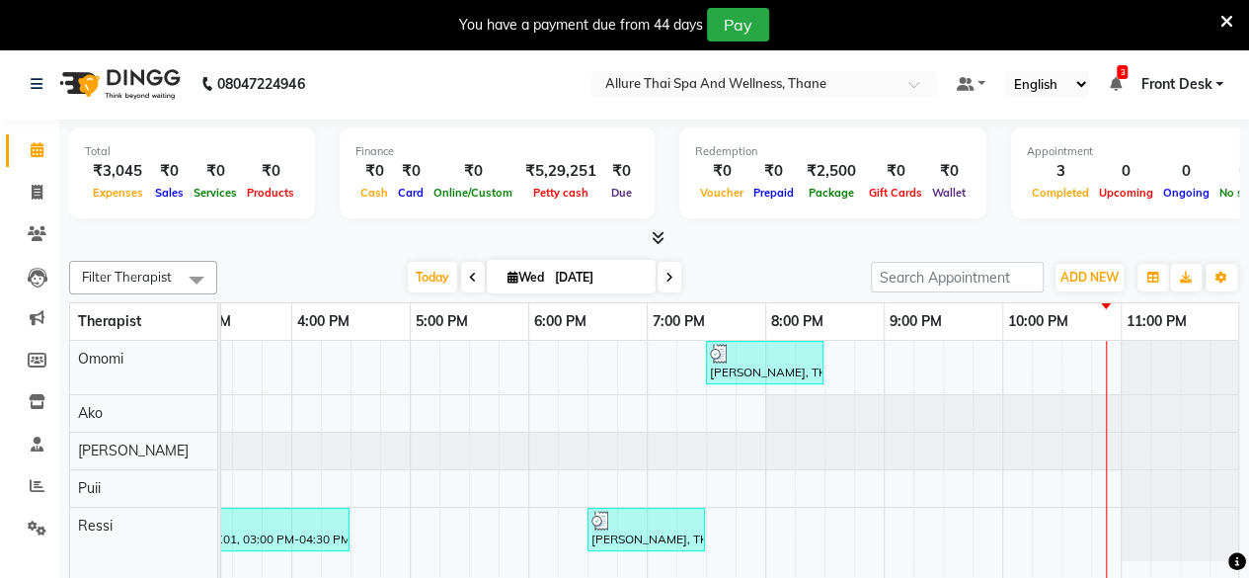
click at [49, 468] on li "Reports" at bounding box center [29, 486] width 59 height 42
click at [40, 479] on icon at bounding box center [37, 485] width 15 height 15
